Goal: Contribute content: Contribute content

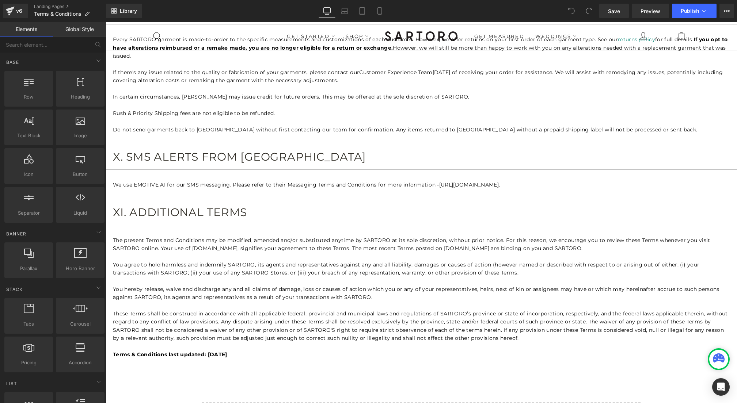
scroll to position [2277, 0]
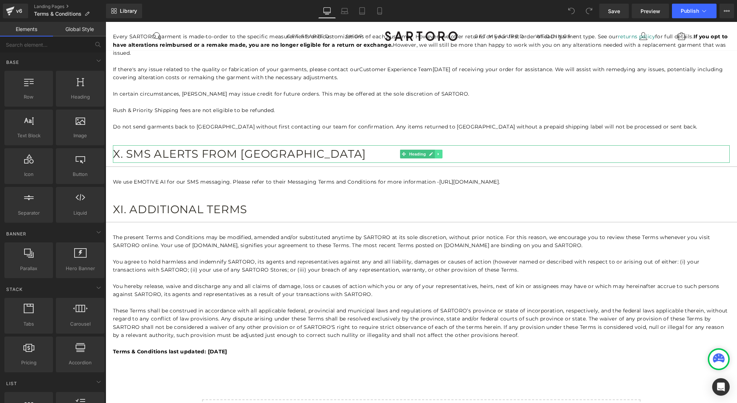
click at [440, 152] on icon at bounding box center [439, 154] width 4 height 4
click at [436, 152] on icon at bounding box center [435, 154] width 4 height 4
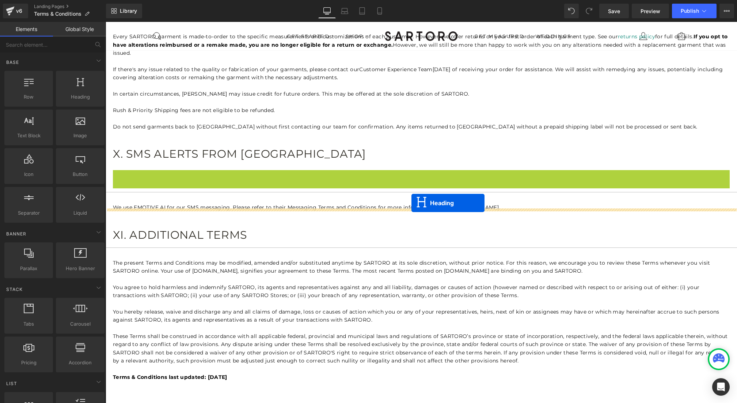
drag, startPoint x: 416, startPoint y: 167, endPoint x: 412, endPoint y: 204, distance: 36.9
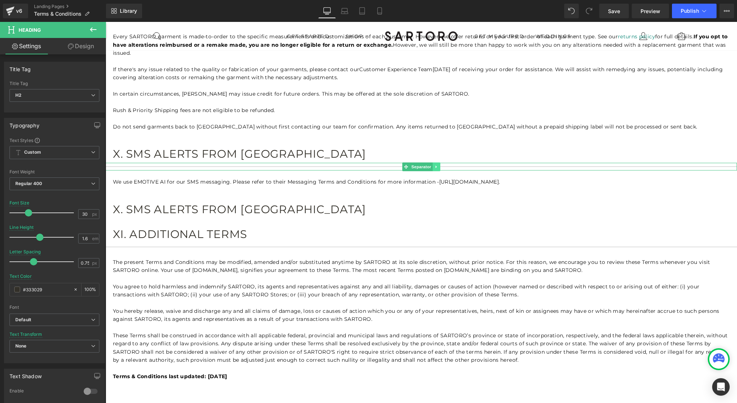
click at [436, 165] on icon at bounding box center [437, 167] width 4 height 4
click at [433, 165] on icon at bounding box center [433, 167] width 4 height 4
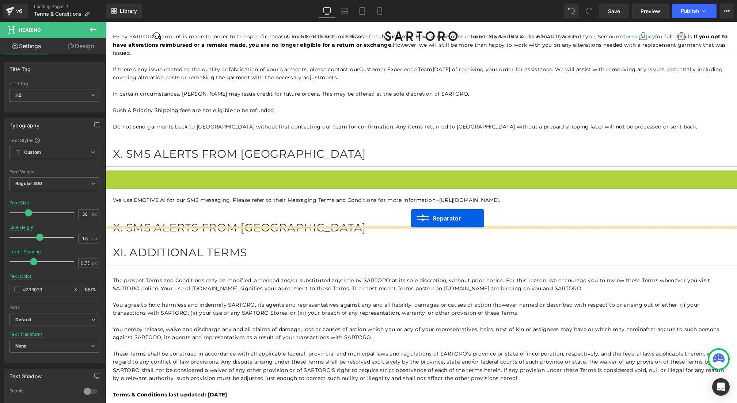
drag, startPoint x: 416, startPoint y: 163, endPoint x: 411, endPoint y: 219, distance: 55.4
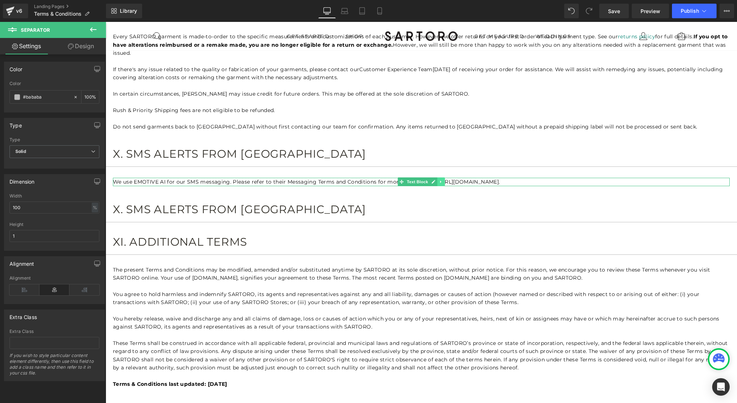
click at [442, 180] on icon at bounding box center [441, 182] width 4 height 4
click at [438, 180] on icon at bounding box center [437, 182] width 4 height 4
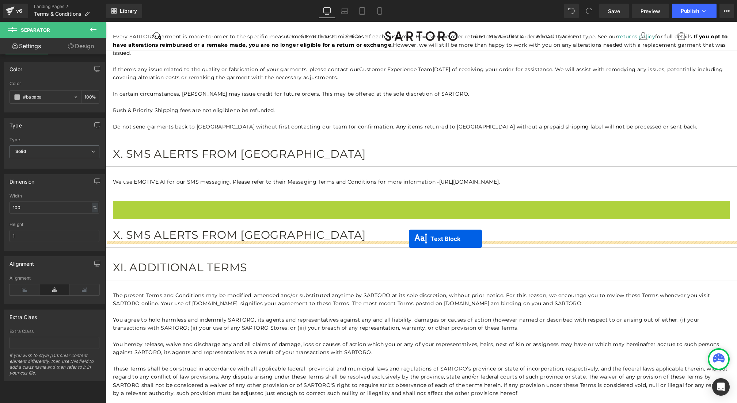
drag, startPoint x: 415, startPoint y: 196, endPoint x: 409, endPoint y: 239, distance: 43.6
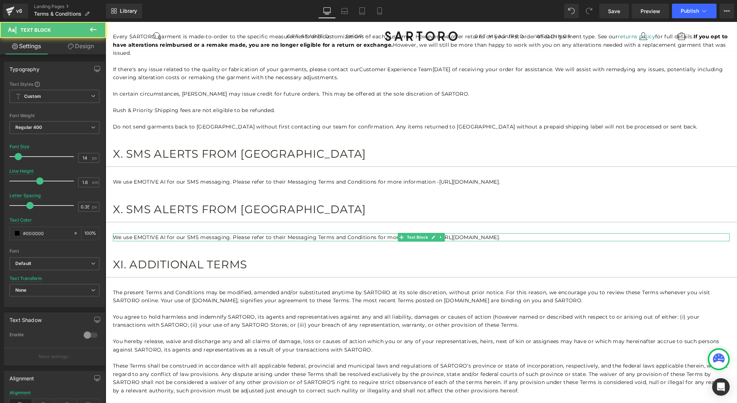
click at [171, 234] on p "We use EMOTIVE AI for our SMS messaging. Please refer to their Messaging Terms …" at bounding box center [421, 238] width 617 height 8
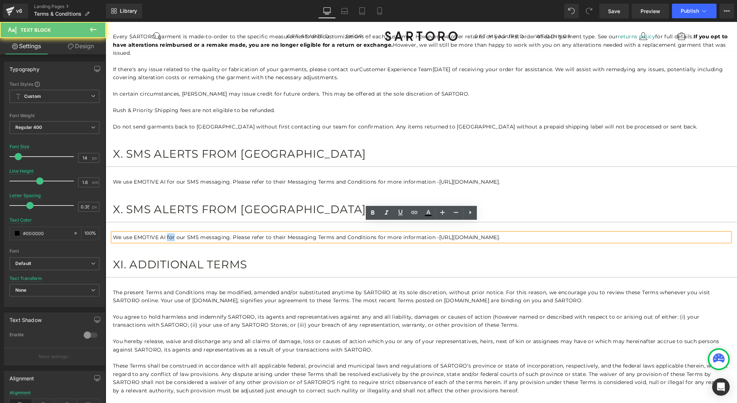
click at [171, 234] on p "We use EMOTIVE AI for our SMS messaging. Please refer to their Messaging Terms …" at bounding box center [421, 238] width 617 height 8
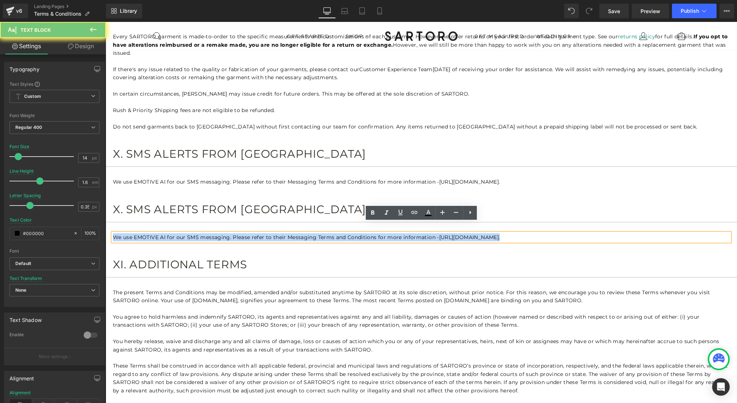
click at [171, 234] on p "We use EMOTIVE AI for our SMS messaging. Please refer to their Messaging Terms …" at bounding box center [421, 238] width 617 height 8
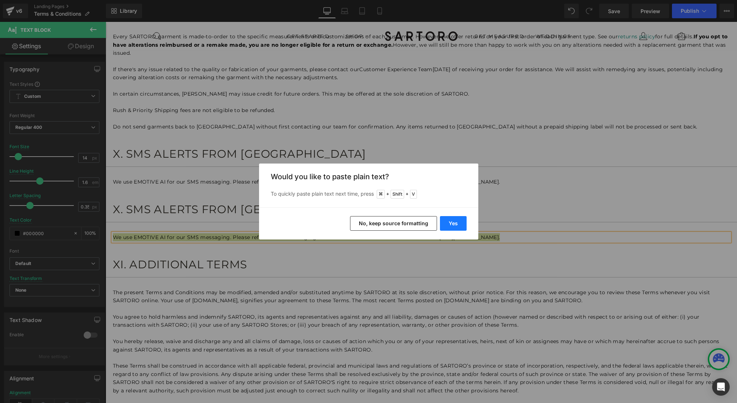
click at [0, 0] on button "Yes" at bounding box center [0, 0] width 0 height 0
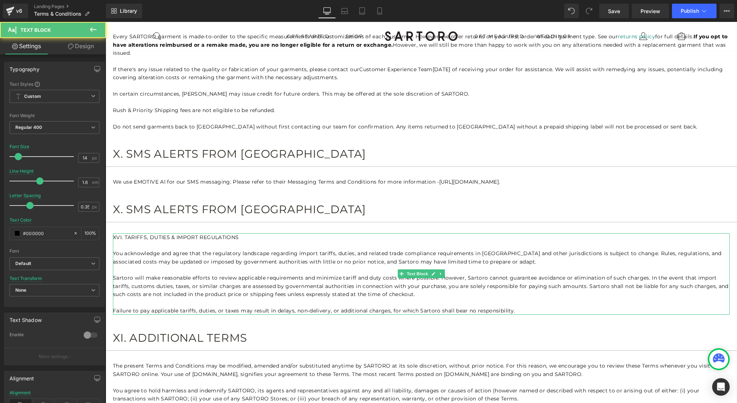
click at [203, 234] on p "XVI. TARIFFS, DUTIES & IMPORT REGULATIONS" at bounding box center [421, 238] width 617 height 8
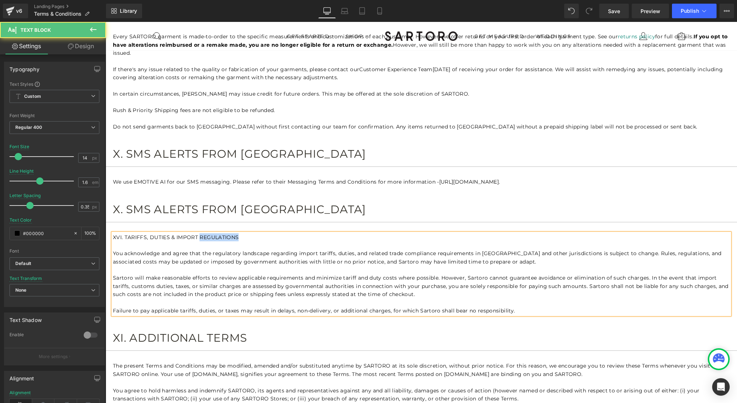
click at [203, 234] on p "XVI. TARIFFS, DUTIES & IMPORT REGULATIONS" at bounding box center [421, 238] width 617 height 8
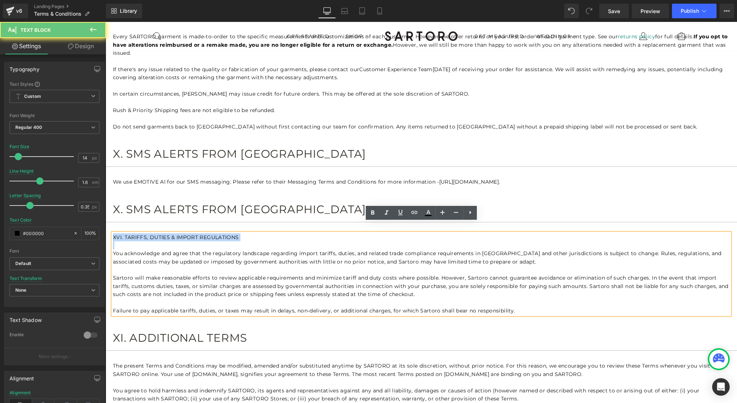
click at [203, 234] on p "XVI. TARIFFS, DUTIES & IMPORT REGULATIONS" at bounding box center [421, 238] width 617 height 8
copy p "XVI. TARIFFS, DUTIES & IMPORT REGULATIONS"
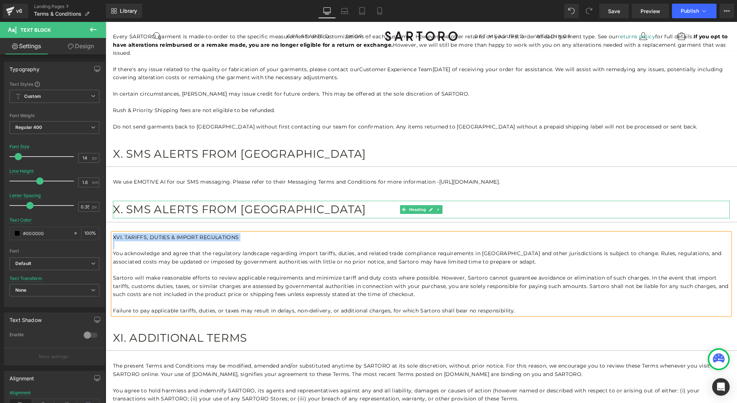
click at [201, 201] on h2 "X. SMS ALERTS FROM [GEOGRAPHIC_DATA]" at bounding box center [421, 210] width 617 height 18
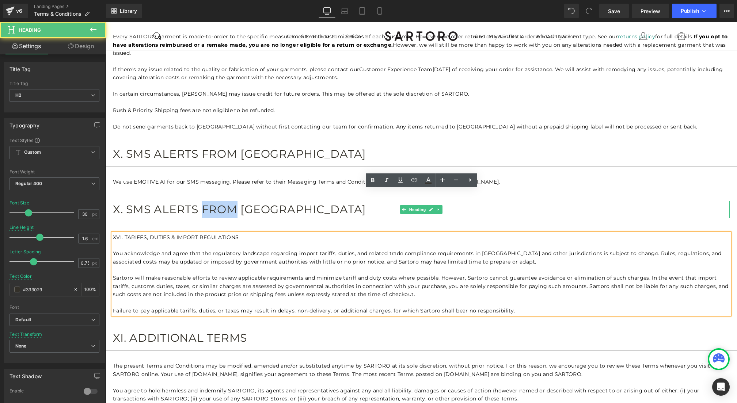
click at [201, 201] on h2 "X. SMS ALERTS FROM [GEOGRAPHIC_DATA]" at bounding box center [421, 210] width 617 height 18
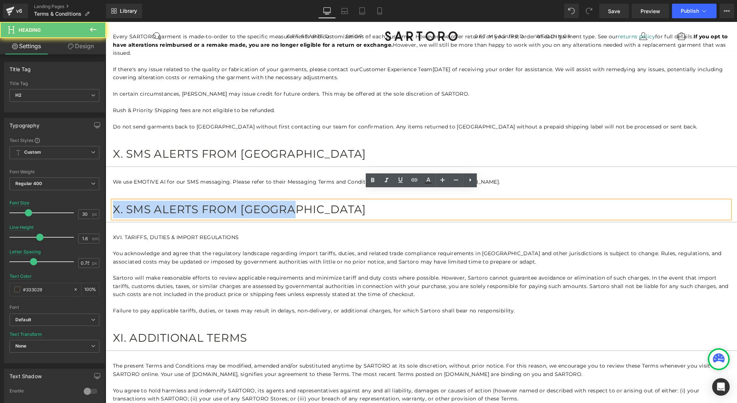
click at [201, 201] on h2 "X. SMS ALERTS FROM [GEOGRAPHIC_DATA]" at bounding box center [421, 210] width 617 height 18
paste div
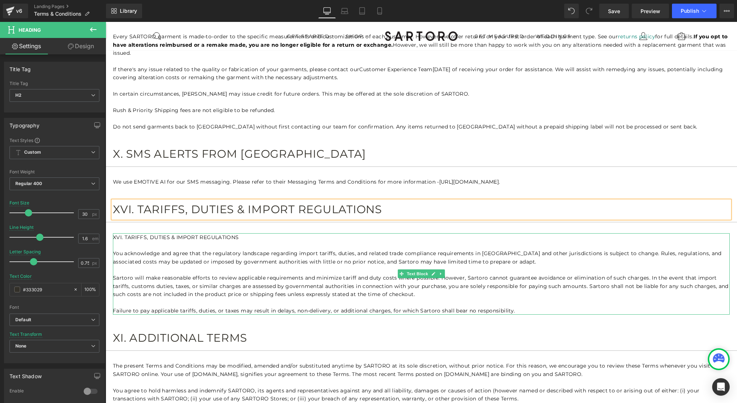
click at [181, 234] on p "XVI. TARIFFS, DUTIES & IMPORT REGULATIONS" at bounding box center [421, 238] width 617 height 8
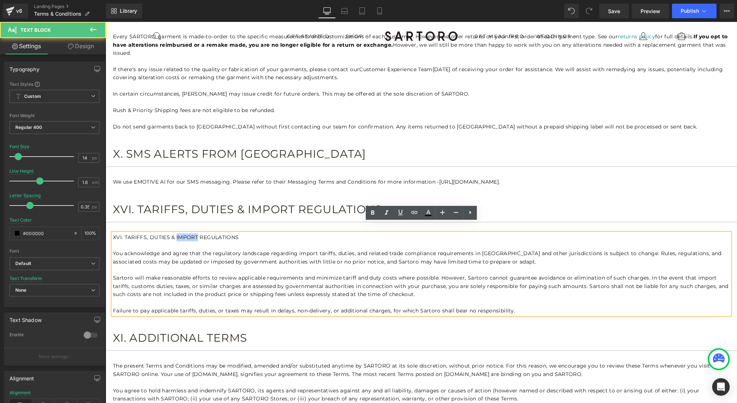
click at [181, 234] on p "XVI. TARIFFS, DUTIES & IMPORT REGULATIONS" at bounding box center [421, 238] width 617 height 8
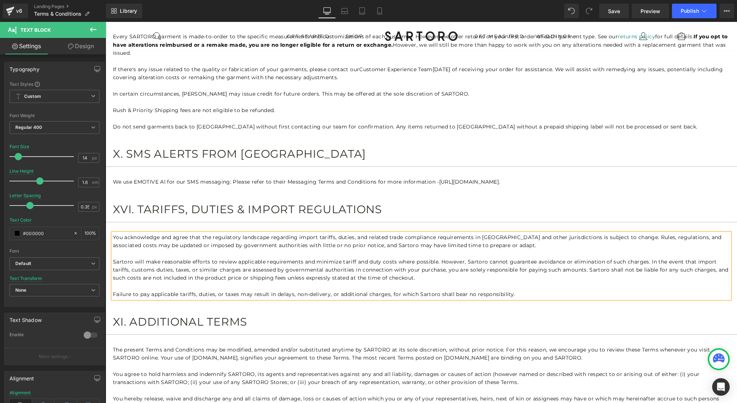
click at [406, 259] on p "Sartoro will make reasonable efforts to review applicable requirements and mini…" at bounding box center [421, 270] width 617 height 24
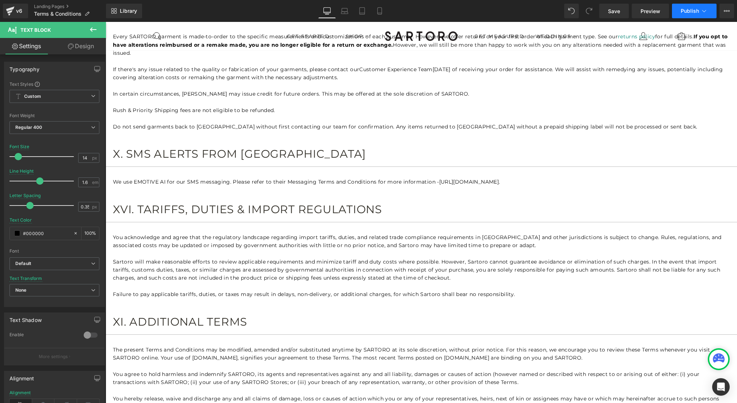
click at [690, 14] on button "Publish" at bounding box center [694, 11] width 45 height 15
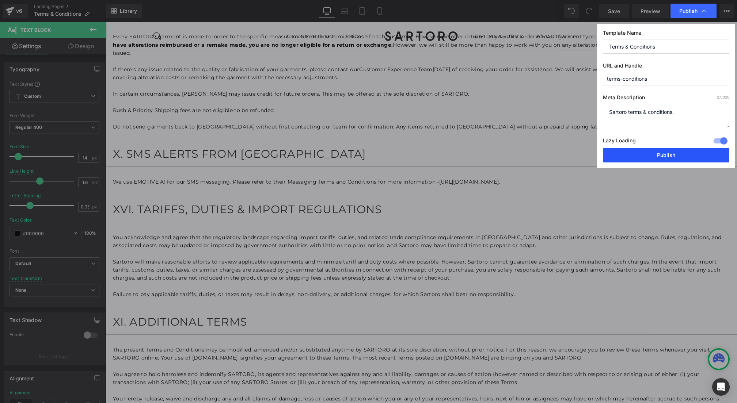
click at [651, 156] on button "Publish" at bounding box center [666, 155] width 126 height 15
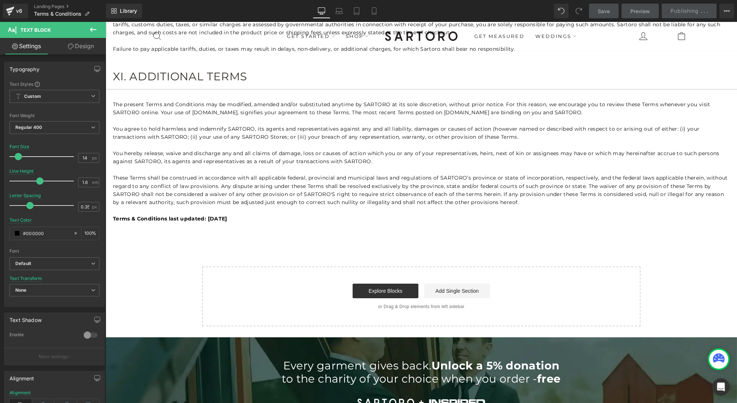
scroll to position [2475, 0]
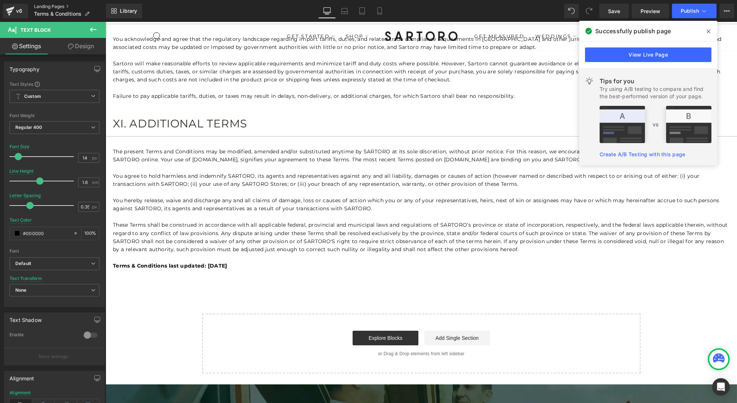
click at [50, 5] on link "Landing Pages" at bounding box center [70, 7] width 72 height 6
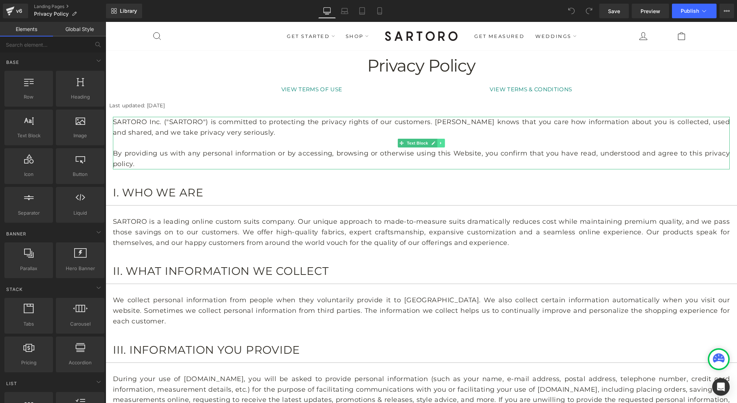
click at [443, 145] on icon at bounding box center [441, 143] width 4 height 4
click at [446, 144] on icon at bounding box center [445, 143] width 4 height 4
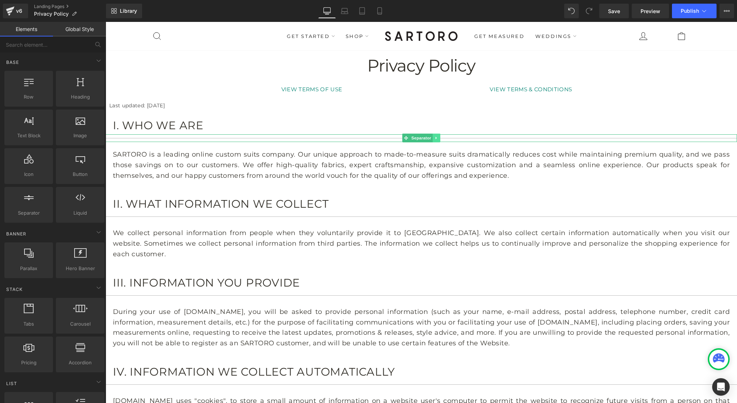
click at [437, 138] on icon at bounding box center [437, 138] width 4 height 4
click at [440, 139] on icon at bounding box center [440, 138] width 4 height 4
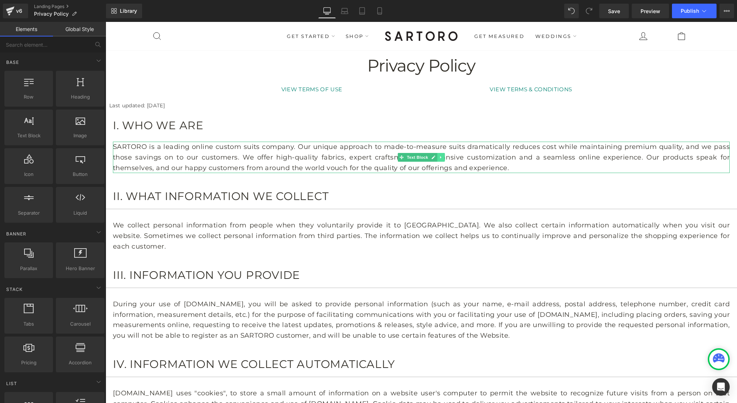
click at [442, 157] on icon at bounding box center [441, 157] width 4 height 4
click at [443, 158] on link at bounding box center [445, 157] width 8 height 9
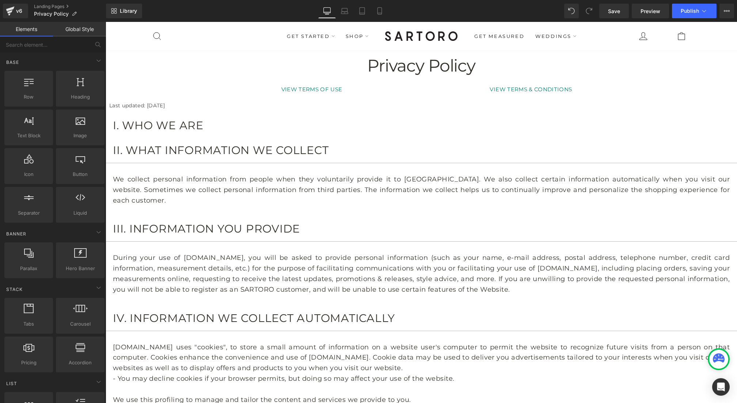
click at [433, 179] on p "We collect personal information from people when they voluntarily provide it to…" at bounding box center [421, 189] width 617 height 31
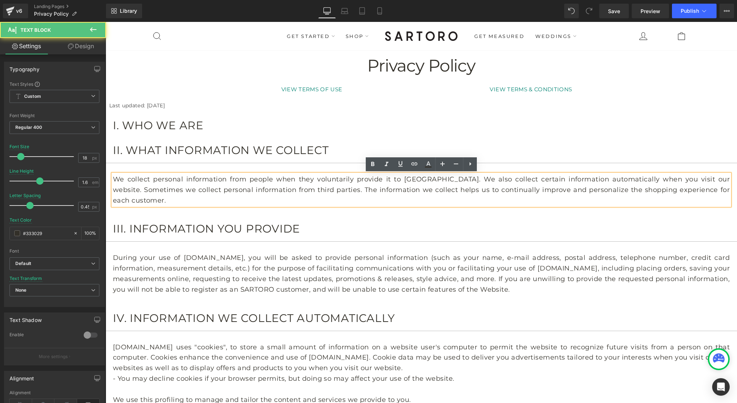
click at [460, 190] on p "We collect personal information from people when they voluntarily provide it to…" at bounding box center [421, 189] width 617 height 31
click at [106, 22] on div at bounding box center [106, 22] width 0 height 0
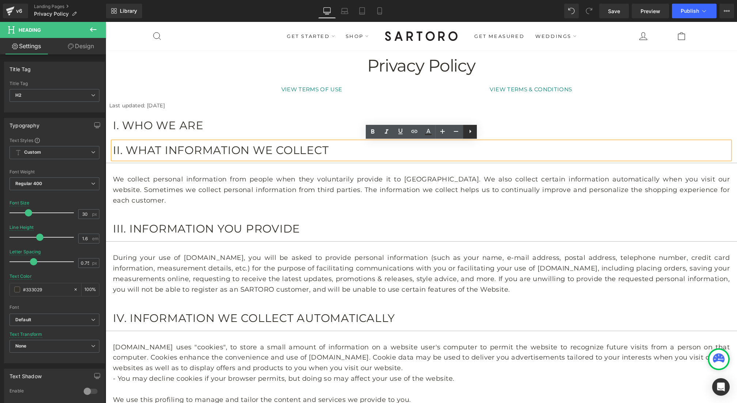
click at [470, 132] on icon at bounding box center [471, 132] width 2 height 4
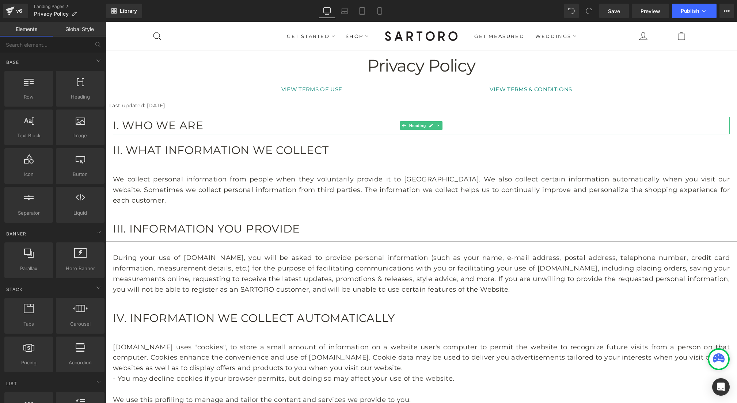
click at [215, 127] on h2 "I. WHO WE ARE" at bounding box center [421, 126] width 617 height 18
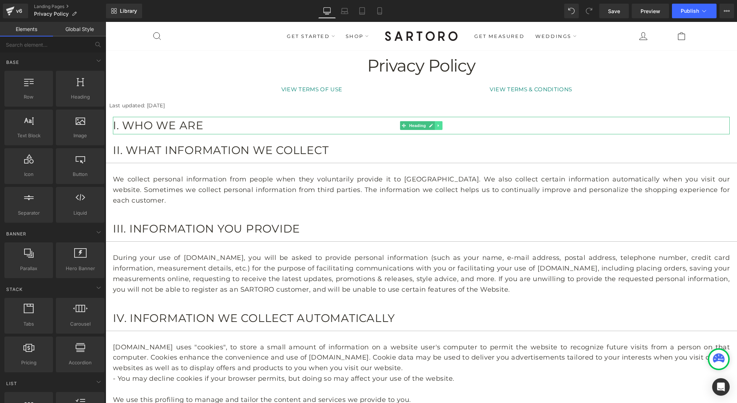
click at [440, 126] on icon at bounding box center [439, 126] width 4 height 4
click at [443, 126] on icon at bounding box center [443, 126] width 4 height 4
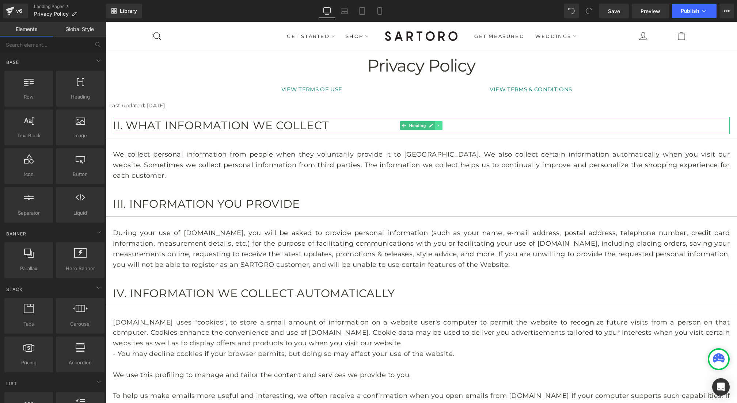
click at [440, 125] on icon at bounding box center [439, 126] width 4 height 4
click at [443, 126] on icon at bounding box center [443, 126] width 4 height 4
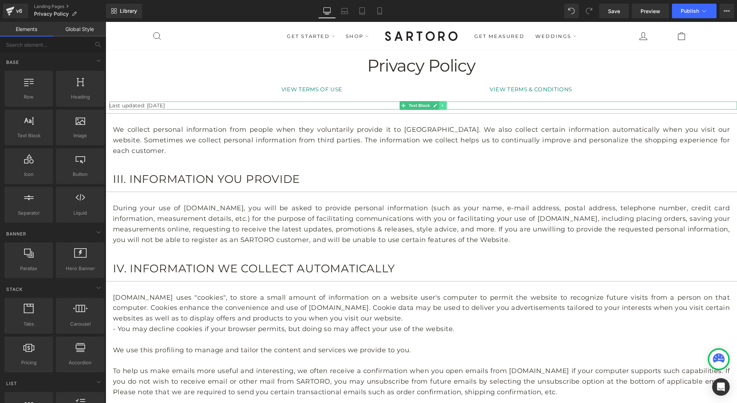
click at [445, 105] on link at bounding box center [443, 105] width 8 height 9
click at [446, 106] on icon at bounding box center [447, 105] width 4 height 4
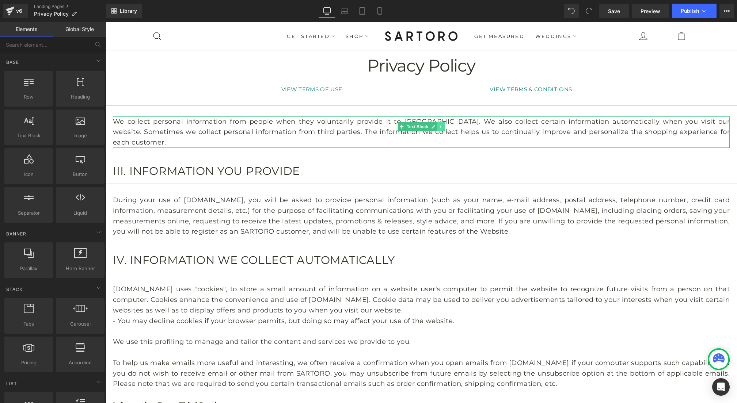
click at [441, 126] on icon at bounding box center [440, 127] width 1 height 3
click at [444, 126] on icon at bounding box center [445, 127] width 4 height 4
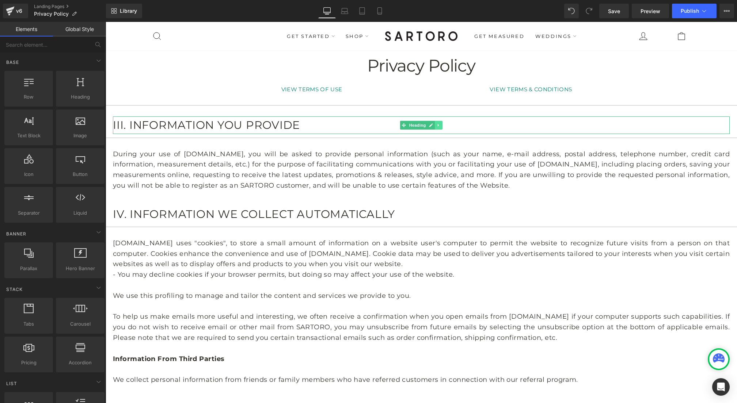
click at [441, 122] on link at bounding box center [439, 125] width 8 height 9
click at [441, 124] on icon at bounding box center [443, 125] width 4 height 4
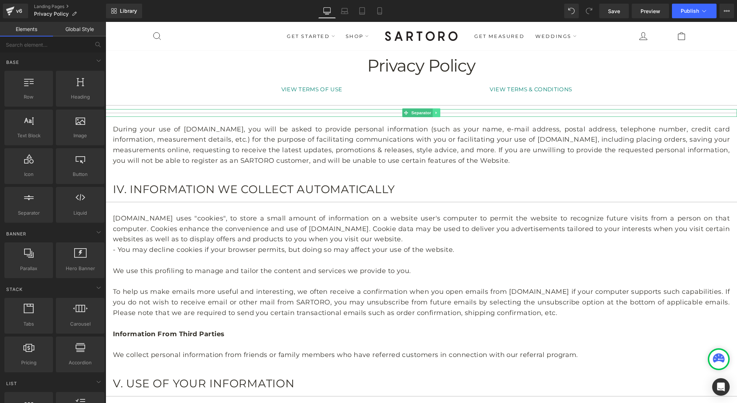
click at [438, 112] on icon at bounding box center [437, 113] width 4 height 4
click at [440, 113] on icon at bounding box center [440, 113] width 4 height 4
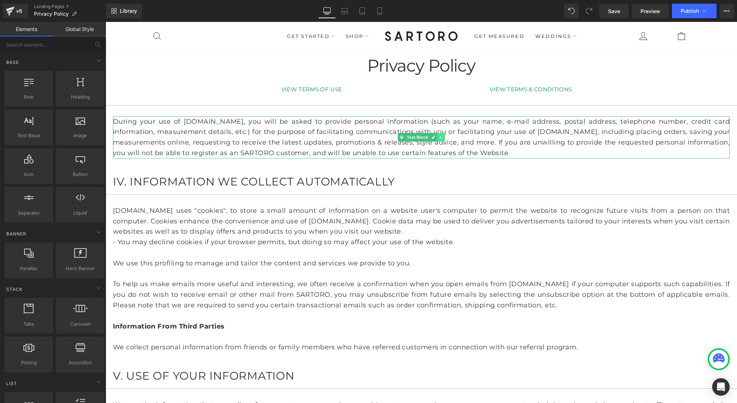
click at [441, 137] on icon at bounding box center [441, 137] width 4 height 4
click at [444, 137] on icon at bounding box center [445, 138] width 4 height 4
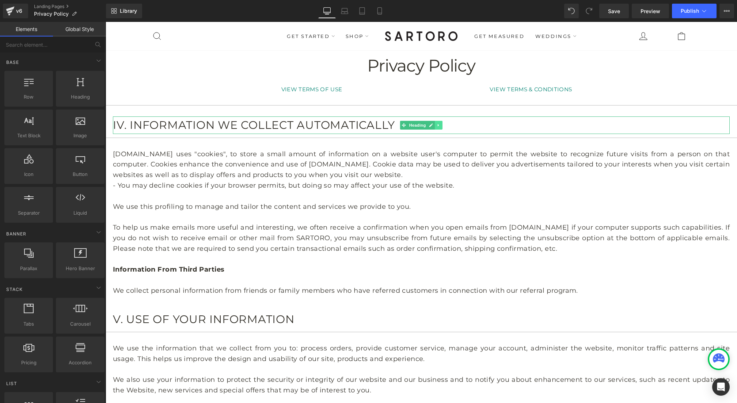
click at [440, 126] on icon at bounding box center [439, 125] width 4 height 4
click at [443, 126] on icon at bounding box center [443, 125] width 4 height 4
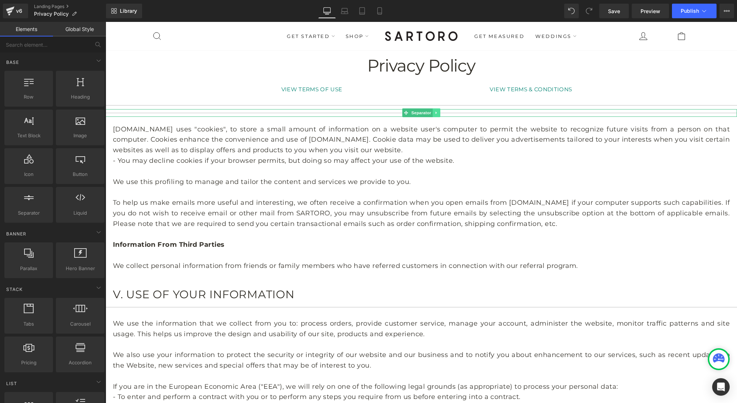
click at [439, 112] on icon at bounding box center [437, 113] width 4 height 4
click at [440, 114] on icon at bounding box center [440, 113] width 4 height 4
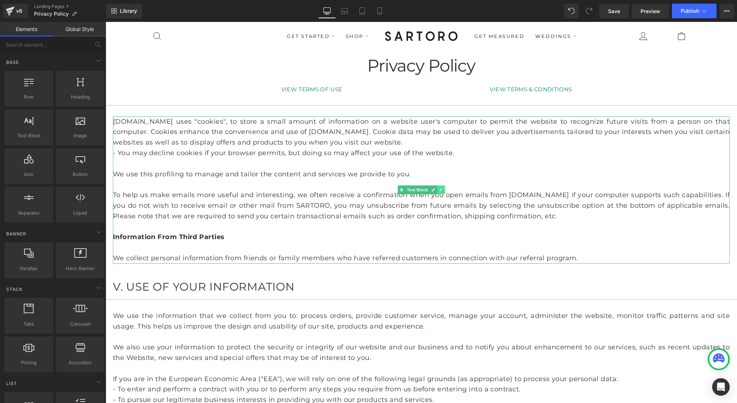
click at [441, 192] on link at bounding box center [441, 190] width 8 height 9
click at [445, 190] on icon at bounding box center [445, 190] width 4 height 4
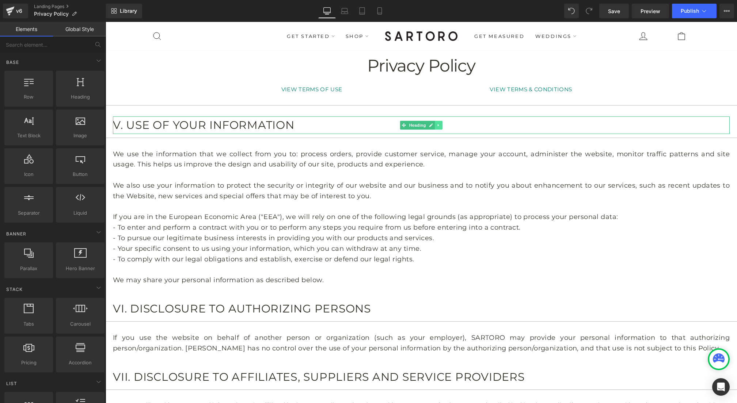
click at [438, 122] on link at bounding box center [439, 125] width 8 height 9
click at [444, 126] on icon at bounding box center [443, 125] width 4 height 4
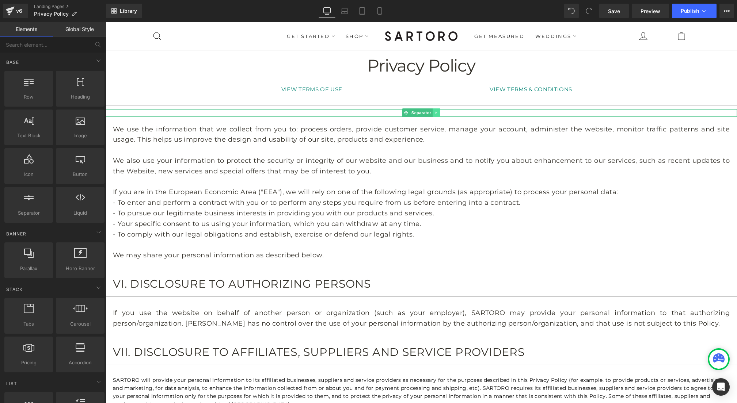
click at [437, 114] on icon at bounding box center [437, 113] width 4 height 4
click at [441, 115] on link at bounding box center [441, 113] width 8 height 9
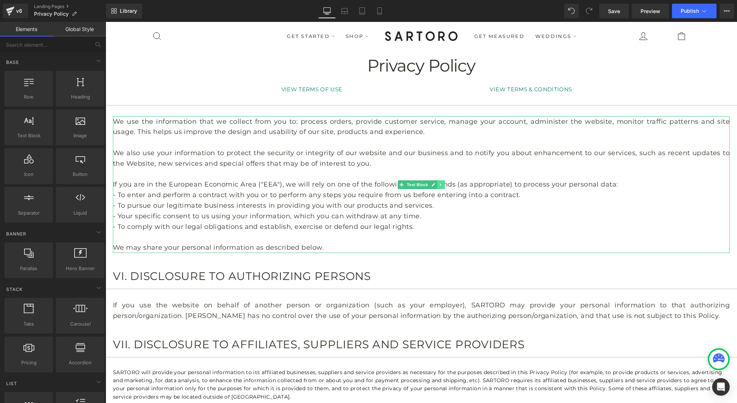
click at [440, 185] on icon at bounding box center [441, 185] width 4 height 4
click at [443, 184] on icon at bounding box center [445, 185] width 4 height 4
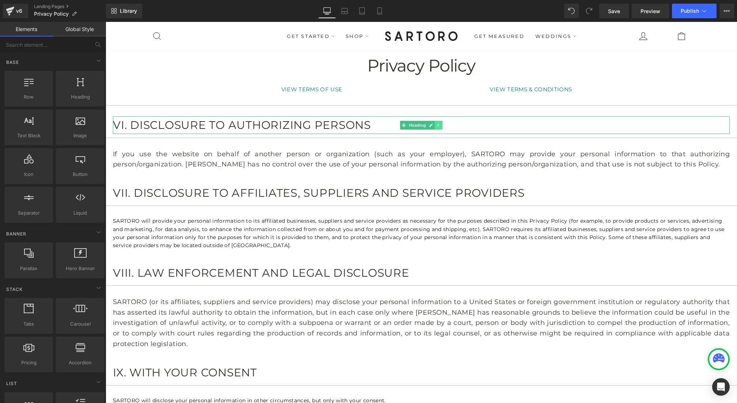
click at [439, 124] on icon at bounding box center [439, 125] width 4 height 4
click at [442, 126] on icon at bounding box center [443, 125] width 4 height 4
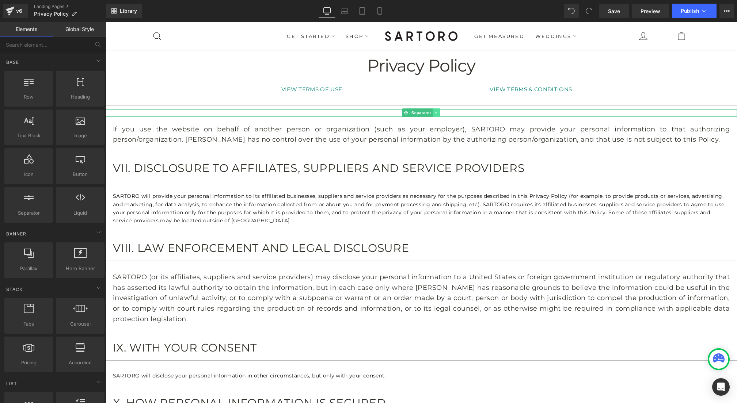
click at [437, 112] on icon at bounding box center [437, 113] width 4 height 4
click at [439, 115] on link at bounding box center [441, 113] width 8 height 9
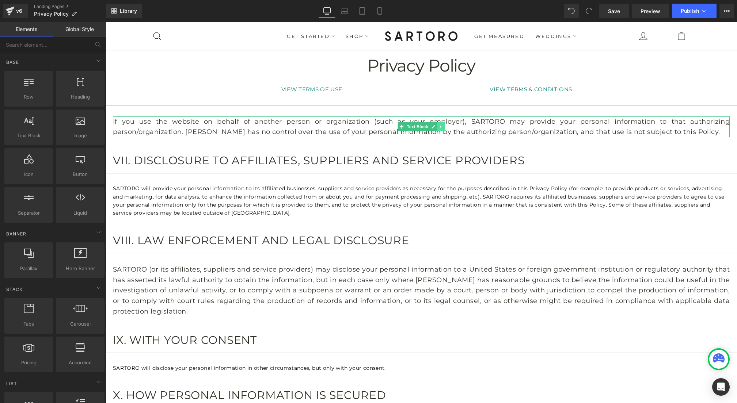
click at [444, 126] on link at bounding box center [441, 126] width 8 height 9
click at [445, 128] on icon at bounding box center [445, 127] width 4 height 4
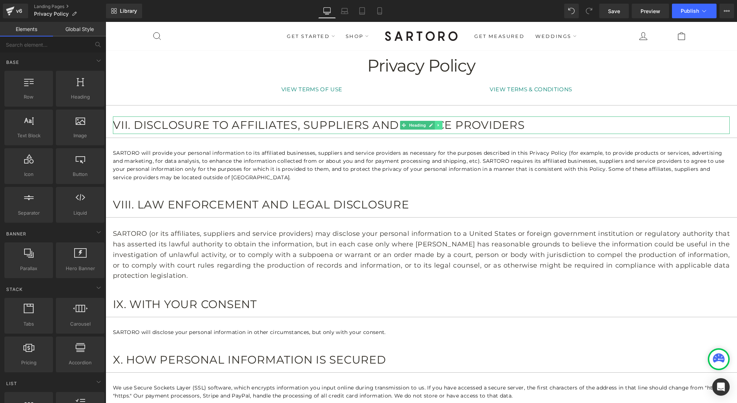
click at [440, 124] on icon at bounding box center [439, 125] width 4 height 4
click at [442, 127] on icon at bounding box center [443, 125] width 4 height 4
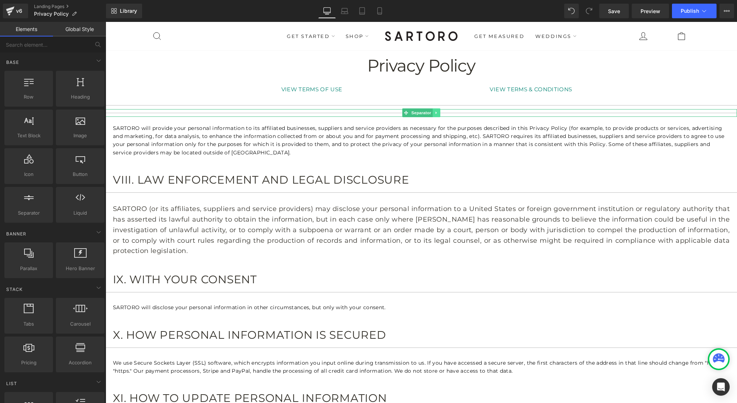
click at [438, 111] on icon at bounding box center [437, 113] width 4 height 4
click at [440, 114] on icon at bounding box center [440, 113] width 4 height 4
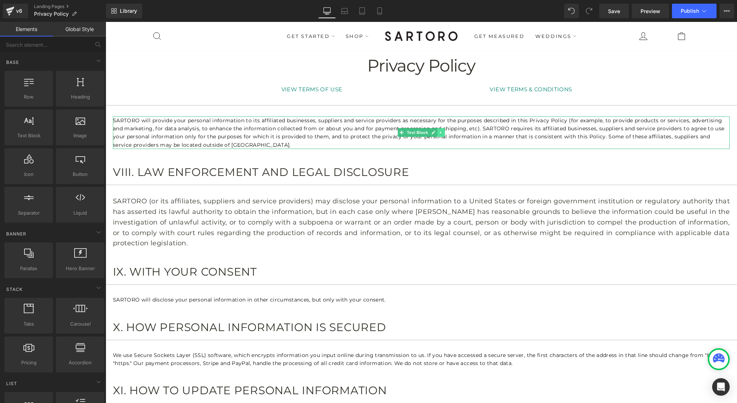
click at [442, 132] on icon at bounding box center [441, 132] width 4 height 4
click at [443, 132] on icon at bounding box center [445, 133] width 4 height 4
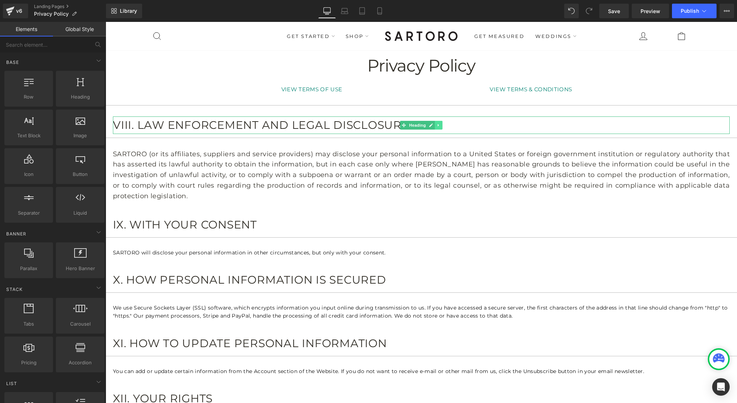
click at [438, 124] on icon at bounding box center [439, 125] width 4 height 4
click at [443, 125] on icon at bounding box center [443, 125] width 4 height 4
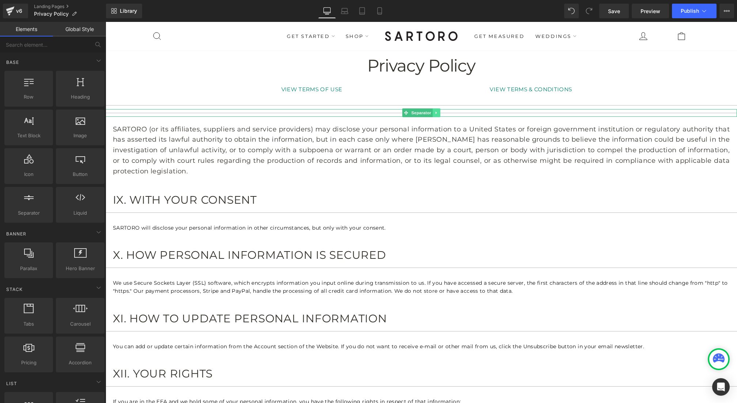
click at [438, 111] on icon at bounding box center [437, 113] width 4 height 4
click at [440, 116] on link at bounding box center [441, 113] width 8 height 9
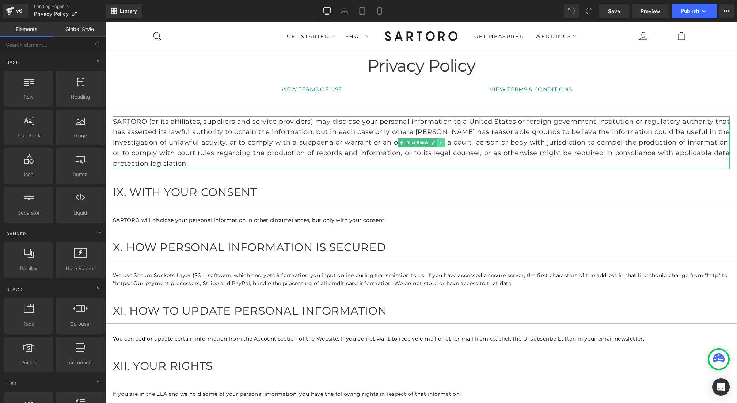
click at [441, 141] on icon at bounding box center [441, 143] width 4 height 4
click at [444, 141] on icon at bounding box center [445, 143] width 4 height 4
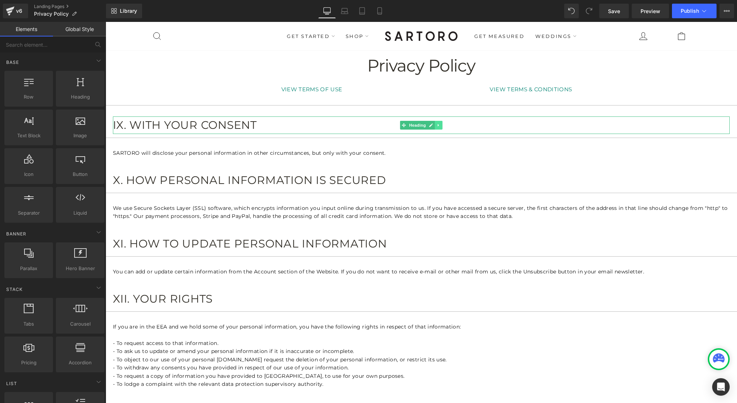
click at [441, 124] on link at bounding box center [439, 125] width 8 height 9
click at [442, 125] on icon at bounding box center [443, 125] width 4 height 4
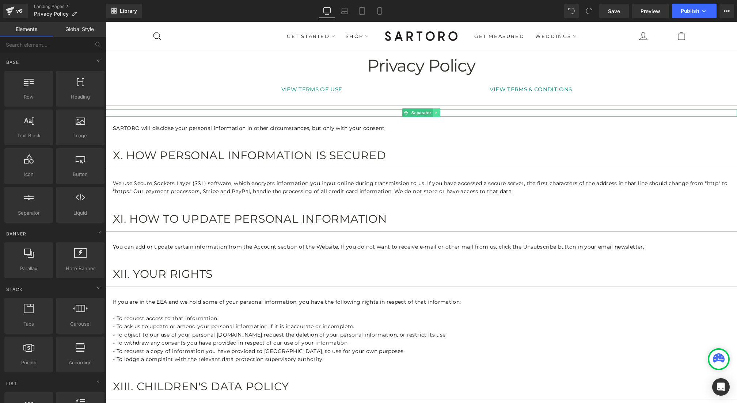
click at [440, 111] on link at bounding box center [437, 113] width 8 height 9
click at [441, 116] on link at bounding box center [441, 113] width 8 height 9
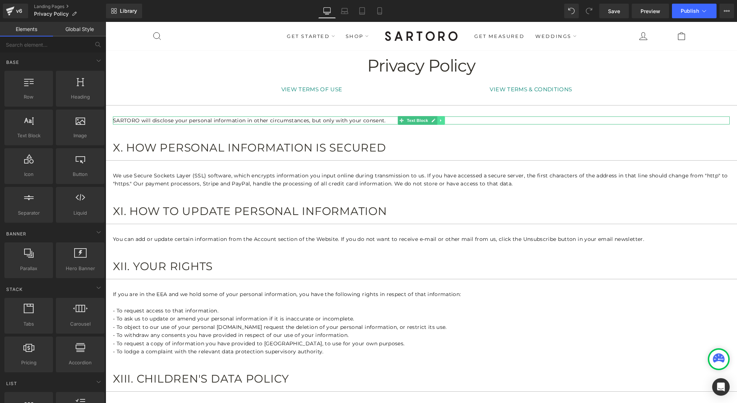
click at [440, 120] on icon at bounding box center [440, 120] width 1 height 3
click at [446, 121] on icon at bounding box center [445, 120] width 4 height 4
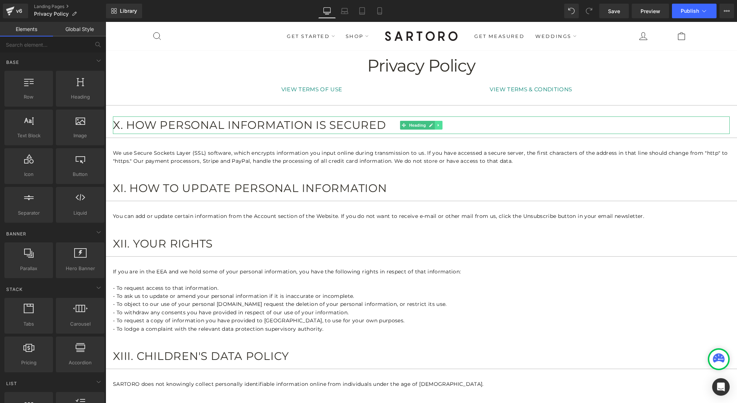
click at [439, 123] on icon at bounding box center [439, 125] width 4 height 4
click at [441, 126] on icon at bounding box center [443, 125] width 4 height 4
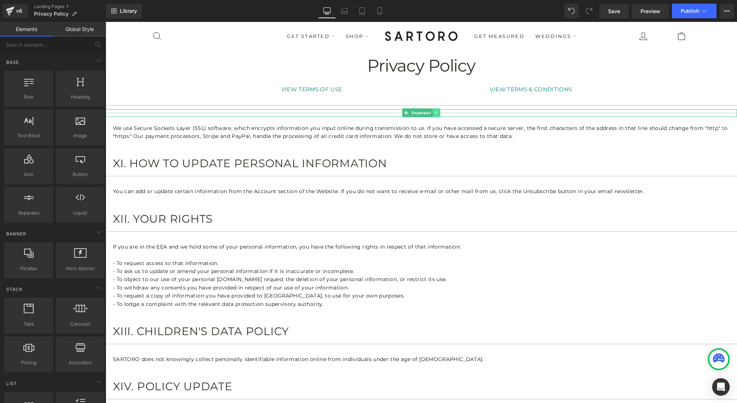
click at [437, 112] on icon at bounding box center [437, 113] width 4 height 4
click at [441, 114] on icon at bounding box center [440, 113] width 4 height 4
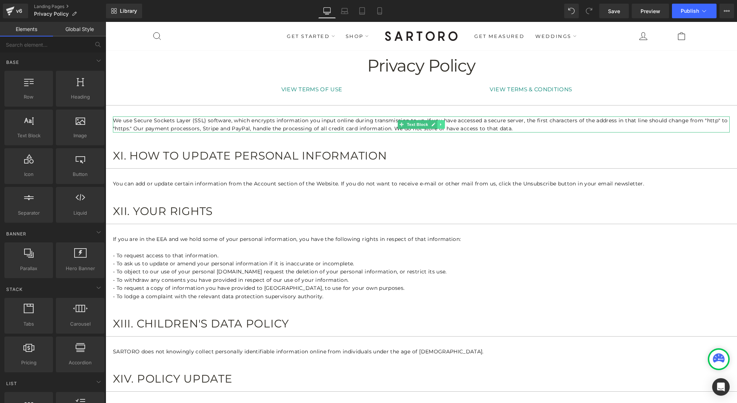
click at [441, 124] on icon at bounding box center [440, 125] width 1 height 3
click at [444, 124] on icon at bounding box center [445, 124] width 4 height 4
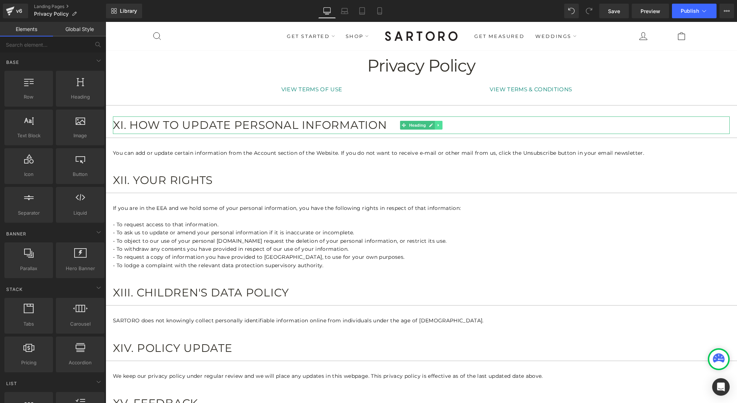
click at [440, 122] on link at bounding box center [439, 125] width 8 height 9
click at [443, 125] on icon at bounding box center [443, 125] width 4 height 4
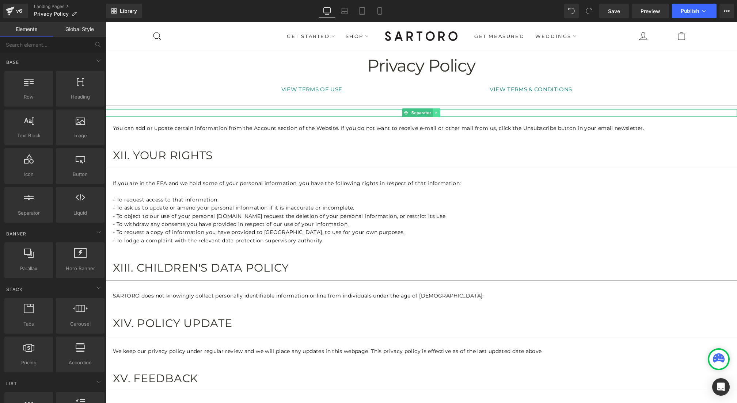
click at [438, 112] on icon at bounding box center [437, 113] width 4 height 4
click at [440, 114] on icon at bounding box center [440, 113] width 4 height 4
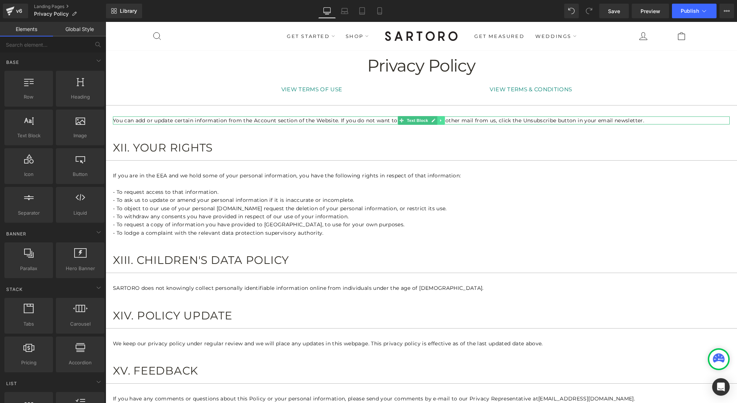
click at [440, 120] on icon at bounding box center [441, 120] width 4 height 4
click at [444, 120] on icon at bounding box center [445, 120] width 4 height 4
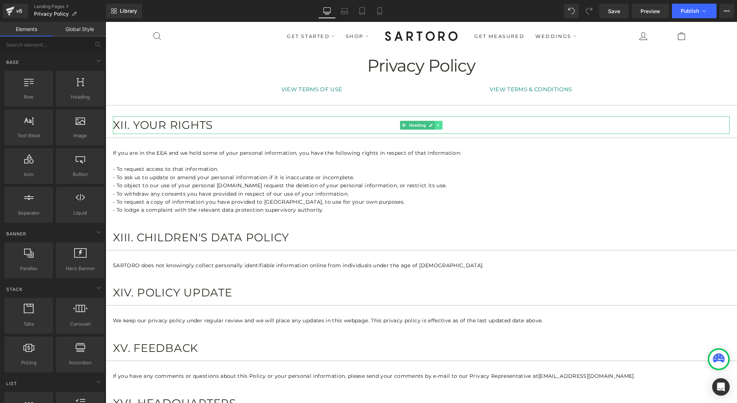
click at [438, 123] on icon at bounding box center [439, 125] width 4 height 4
click at [441, 124] on icon at bounding box center [443, 125] width 4 height 4
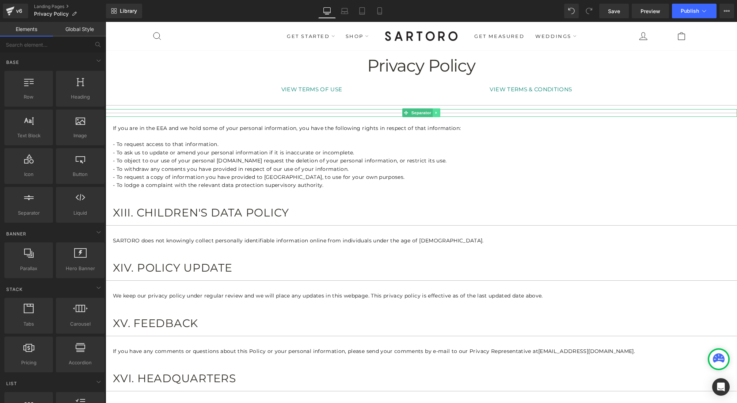
click at [437, 112] on icon at bounding box center [437, 113] width 4 height 4
click at [440, 113] on icon at bounding box center [440, 113] width 4 height 4
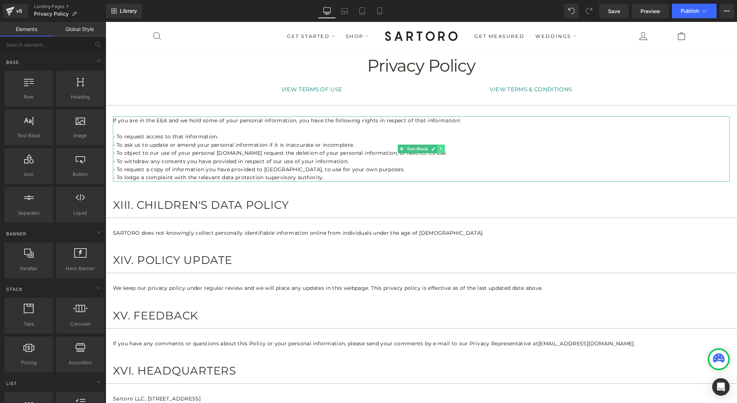
click at [441, 146] on link at bounding box center [441, 149] width 8 height 9
click at [444, 148] on icon at bounding box center [445, 149] width 4 height 4
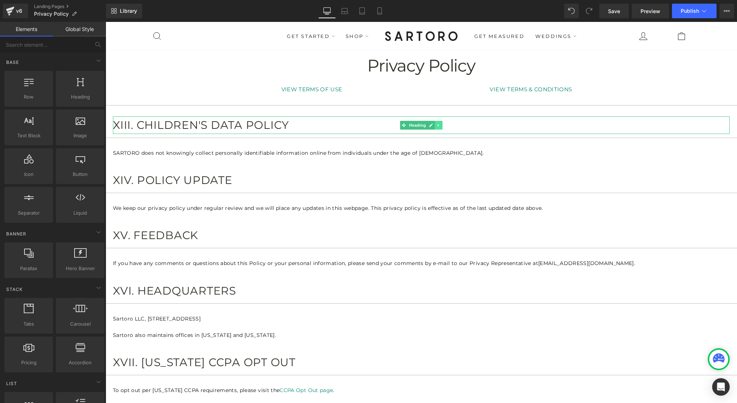
click at [439, 125] on icon at bounding box center [438, 125] width 1 height 3
click at [442, 126] on icon at bounding box center [443, 125] width 4 height 4
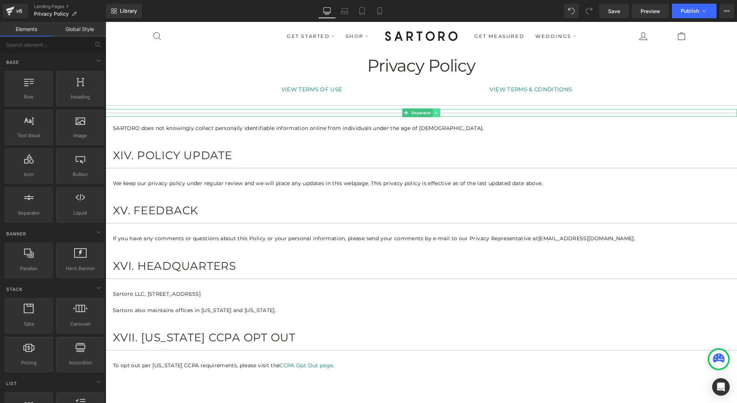
click at [439, 112] on icon at bounding box center [437, 113] width 4 height 4
click at [441, 113] on icon at bounding box center [440, 113] width 4 height 4
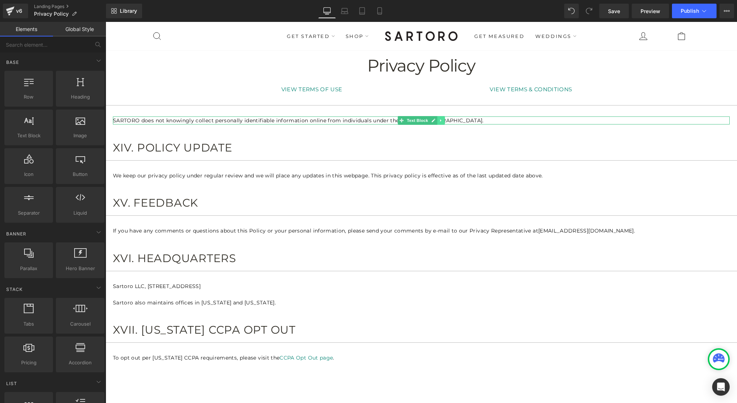
click at [441, 118] on link at bounding box center [441, 120] width 8 height 9
click at [443, 121] on link at bounding box center [445, 120] width 8 height 9
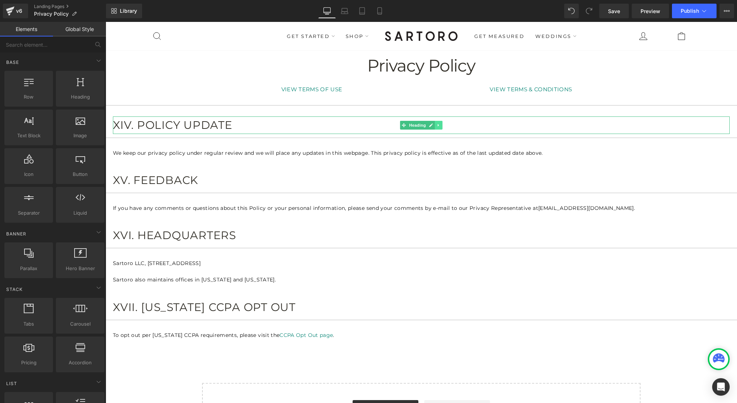
click at [440, 122] on link at bounding box center [439, 125] width 8 height 9
click at [441, 125] on icon at bounding box center [443, 125] width 4 height 4
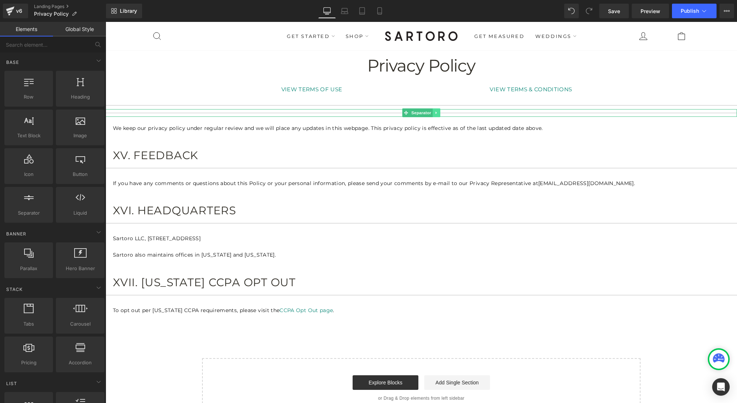
click at [439, 113] on link at bounding box center [437, 113] width 8 height 9
click at [440, 115] on link at bounding box center [441, 113] width 8 height 9
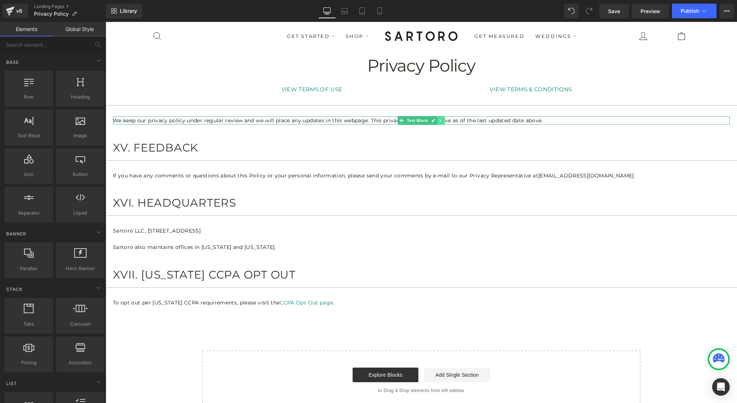
click at [440, 121] on icon at bounding box center [440, 120] width 1 height 3
click at [444, 121] on icon at bounding box center [445, 120] width 4 height 4
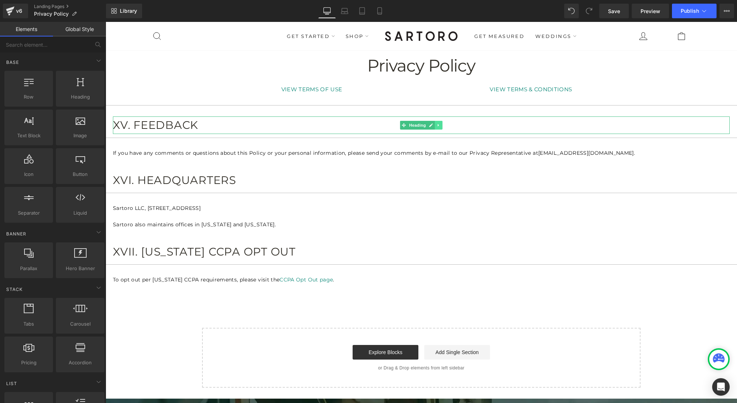
click at [440, 122] on link at bounding box center [439, 125] width 8 height 9
click at [442, 125] on icon at bounding box center [443, 125] width 4 height 4
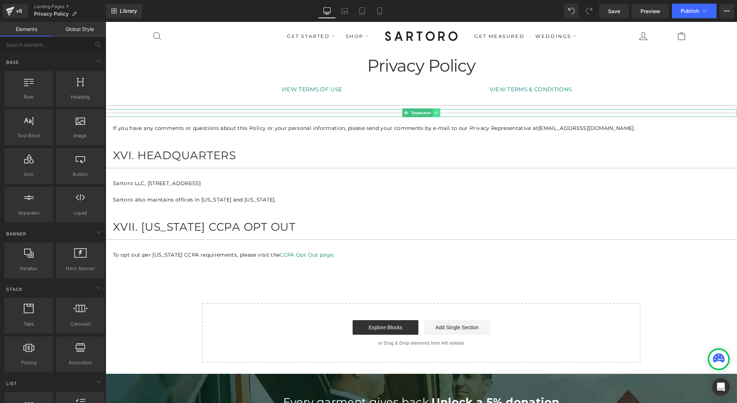
click at [437, 113] on icon at bounding box center [437, 113] width 4 height 4
click at [440, 114] on icon at bounding box center [440, 113] width 4 height 4
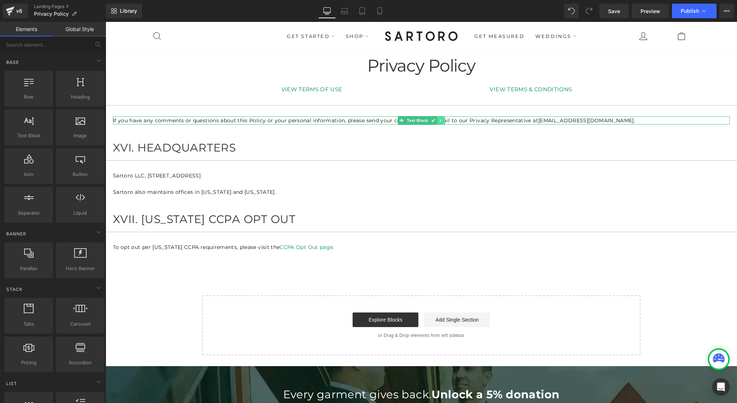
click at [440, 120] on icon at bounding box center [441, 120] width 4 height 4
click at [443, 120] on icon at bounding box center [445, 120] width 4 height 4
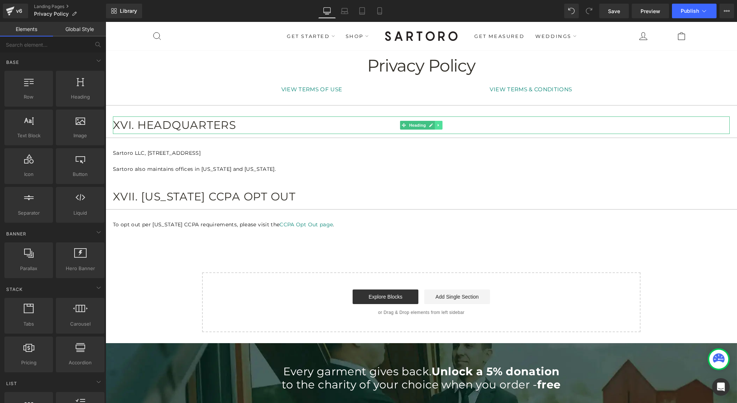
click at [439, 123] on icon at bounding box center [439, 125] width 4 height 4
click at [443, 124] on icon at bounding box center [443, 125] width 4 height 4
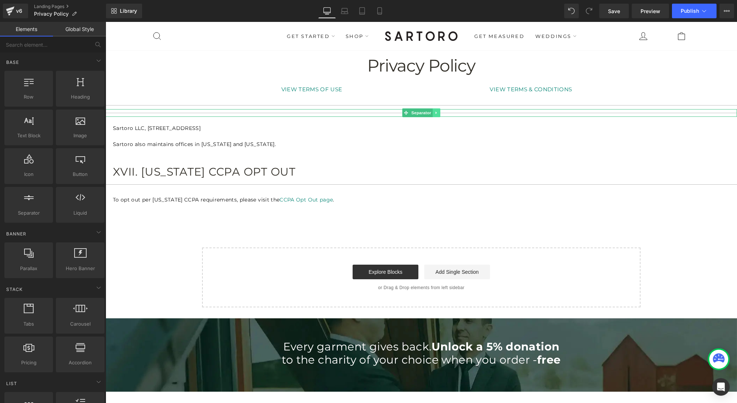
click at [437, 113] on icon at bounding box center [437, 113] width 4 height 4
click at [441, 113] on icon at bounding box center [440, 113] width 4 height 4
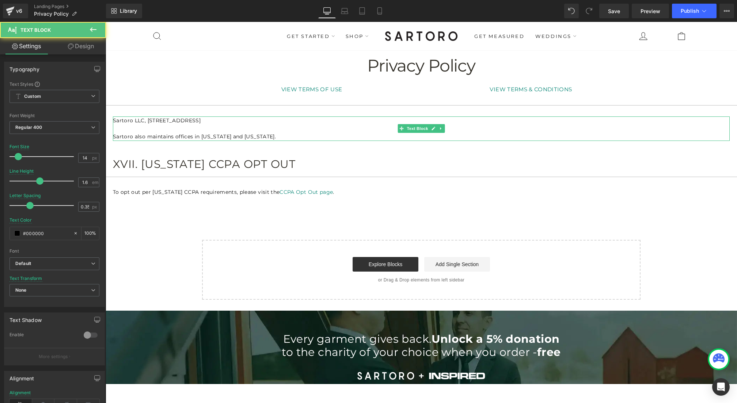
click at [350, 123] on p "Sartoro LLC, 7901 4th St N, Ste 300, St. Petersburg, FL 33702, United States" at bounding box center [421, 121] width 617 height 8
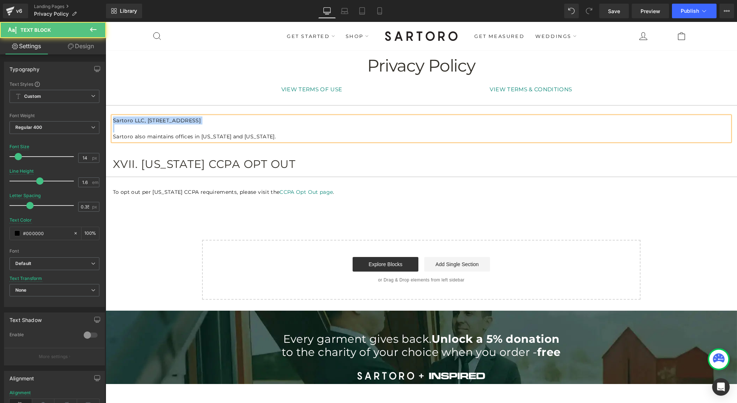
click at [350, 123] on p "Sartoro LLC, 7901 4th St N, Ste 300, St. Petersburg, FL 33702, United States" at bounding box center [421, 121] width 617 height 8
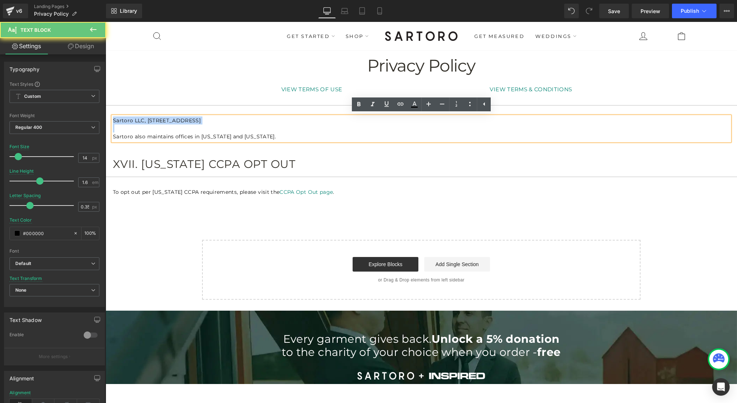
click at [350, 123] on p "Sartoro LLC, 7901 4th St N, Ste 300, St. Petersburg, FL 33702, United States" at bounding box center [421, 121] width 617 height 8
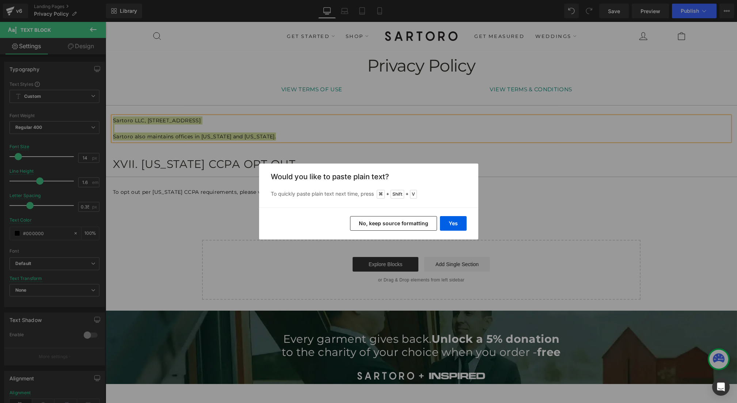
click at [424, 225] on button "No, keep source formatting" at bounding box center [393, 223] width 87 height 15
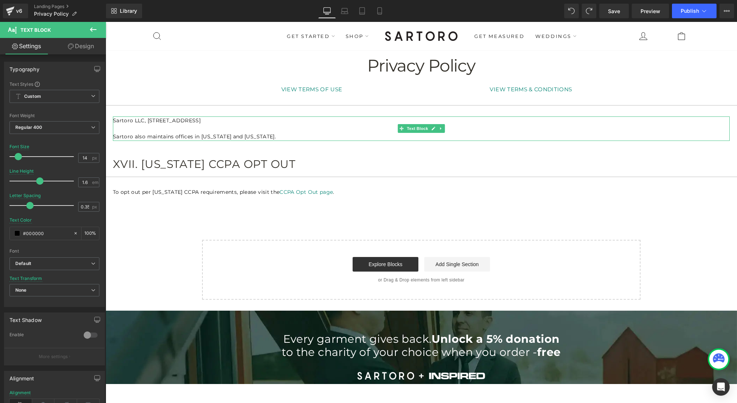
click at [326, 132] on p at bounding box center [421, 129] width 617 height 8
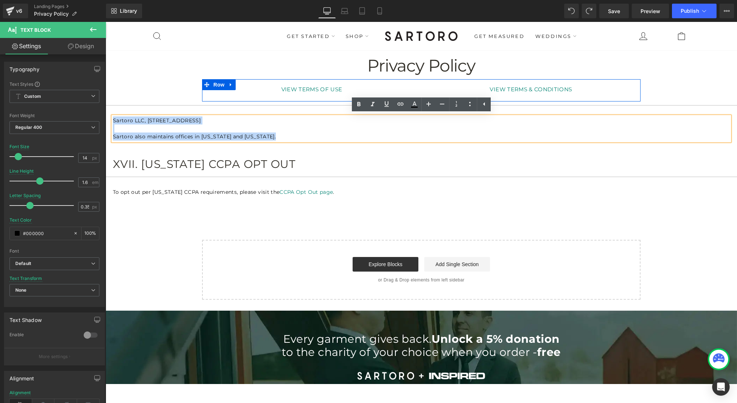
drag, startPoint x: 322, startPoint y: 138, endPoint x: 230, endPoint y: 101, distance: 99.5
click at [230, 101] on div "Text Block Privacy Policy Heading VIEW TERMS OF USE Button VIEW TERMS & CONDITI…" at bounding box center [422, 175] width 632 height 250
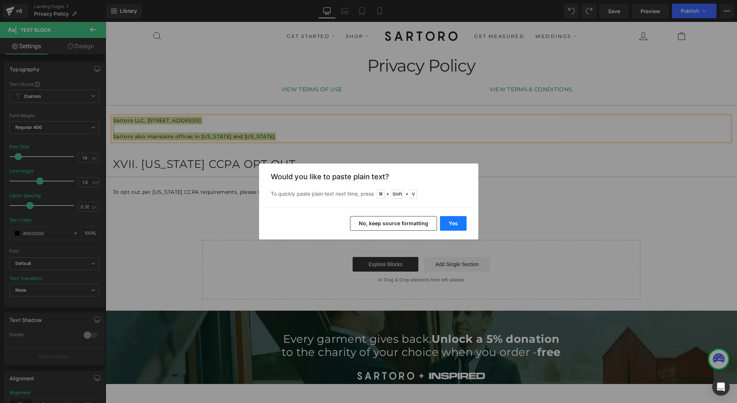
click at [452, 221] on button "Yes" at bounding box center [453, 223] width 27 height 15
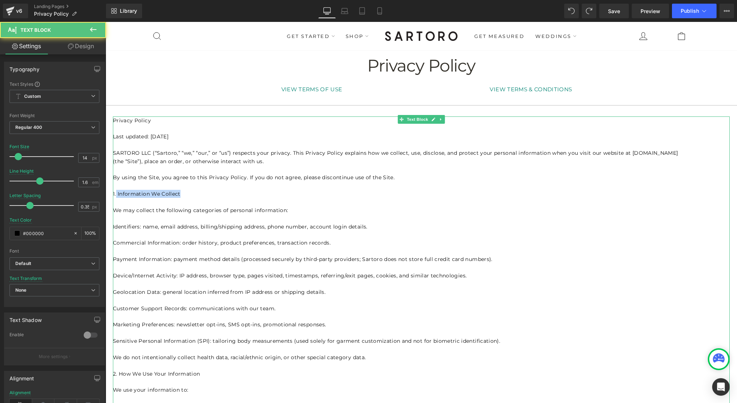
drag, startPoint x: 180, startPoint y: 196, endPoint x: 116, endPoint y: 194, distance: 64.0
click at [116, 194] on p "1. Information We Collect" at bounding box center [421, 194] width 617 height 8
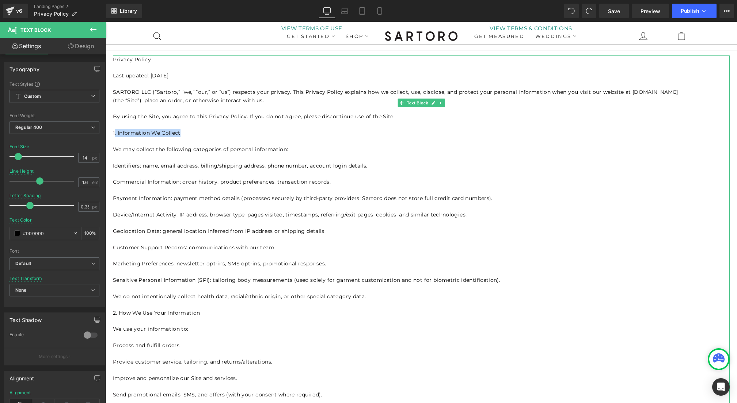
scroll to position [41, 0]
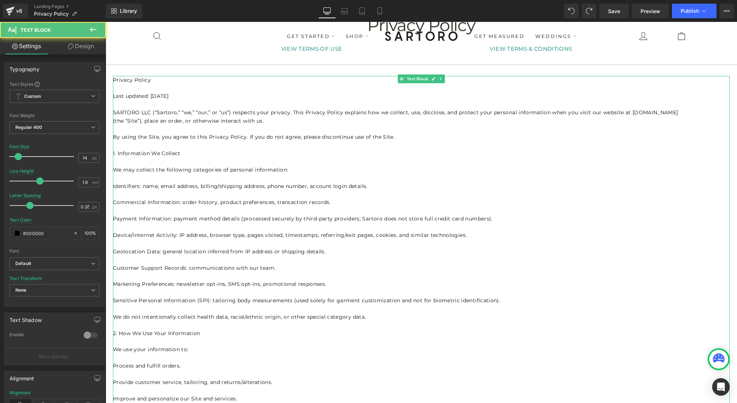
click at [238, 160] on p at bounding box center [421, 162] width 617 height 8
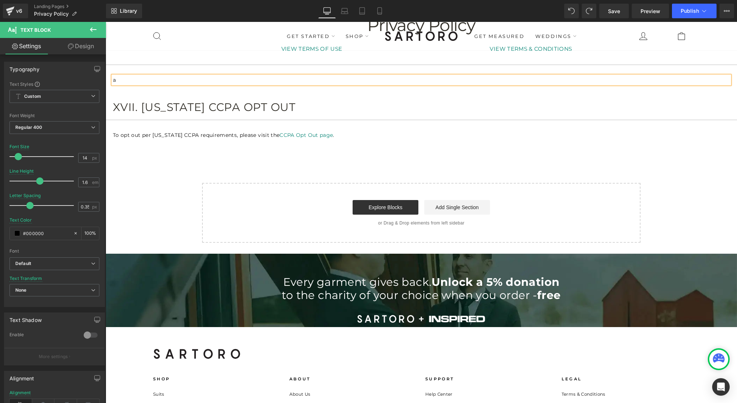
click at [289, 91] on div "Text Block Privacy Policy Heading VIEW TERMS OF USE Button VIEW TERMS & CONDITI…" at bounding box center [422, 126] width 632 height 233
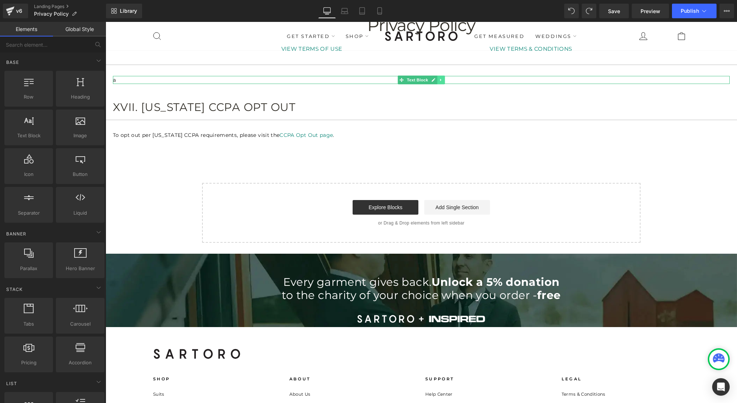
click at [441, 78] on icon at bounding box center [441, 80] width 4 height 4
click at [321, 80] on p "a" at bounding box center [421, 80] width 617 height 8
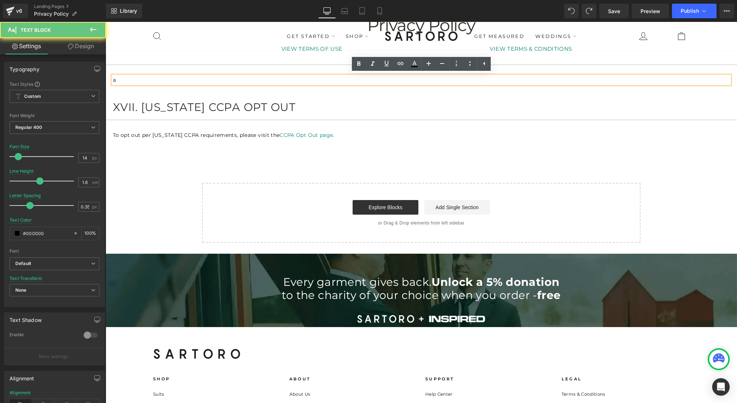
click at [321, 80] on p "a" at bounding box center [421, 80] width 617 height 8
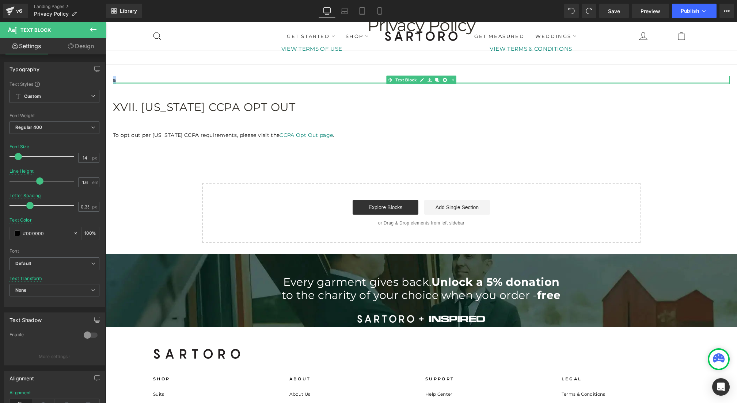
click at [166, 83] on div at bounding box center [421, 83] width 617 height 2
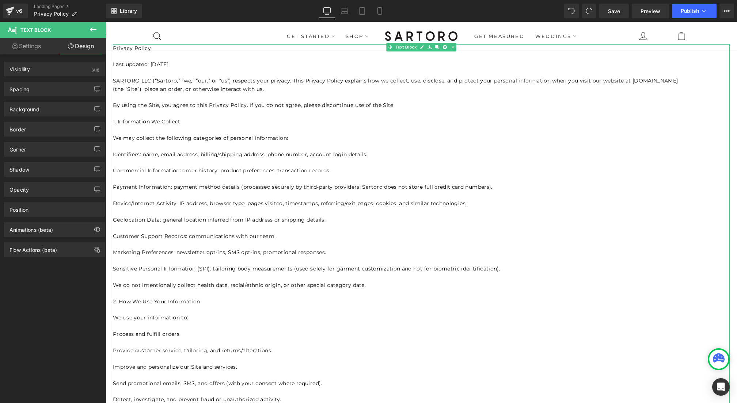
scroll to position [0, 0]
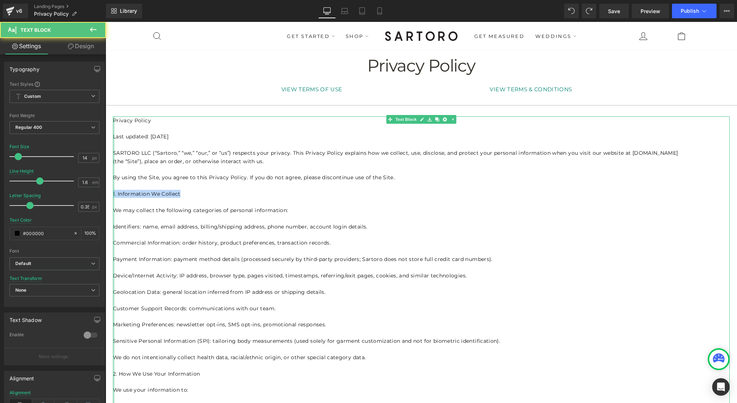
drag, startPoint x: 178, startPoint y: 195, endPoint x: 111, endPoint y: 197, distance: 67.3
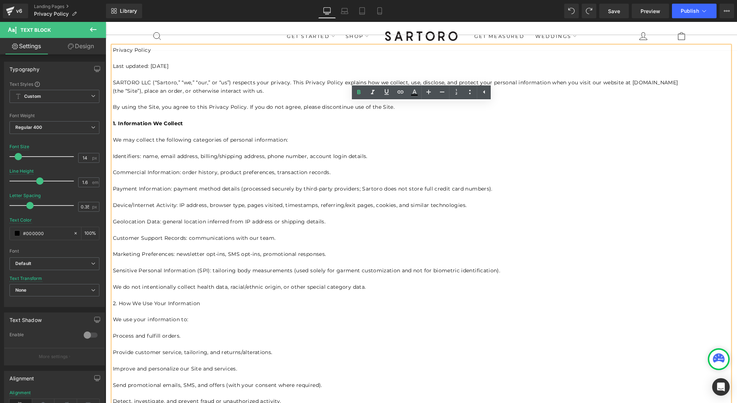
scroll to position [98, 0]
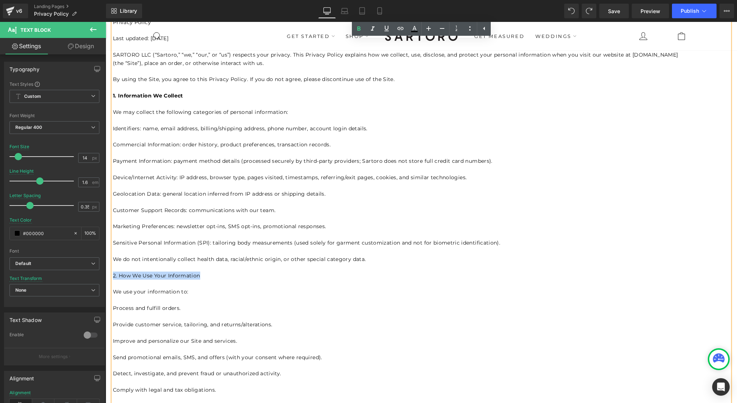
drag, startPoint x: 199, startPoint y: 275, endPoint x: 113, endPoint y: 275, distance: 85.9
click at [113, 275] on p "2. How We Use Your Information" at bounding box center [421, 276] width 617 height 8
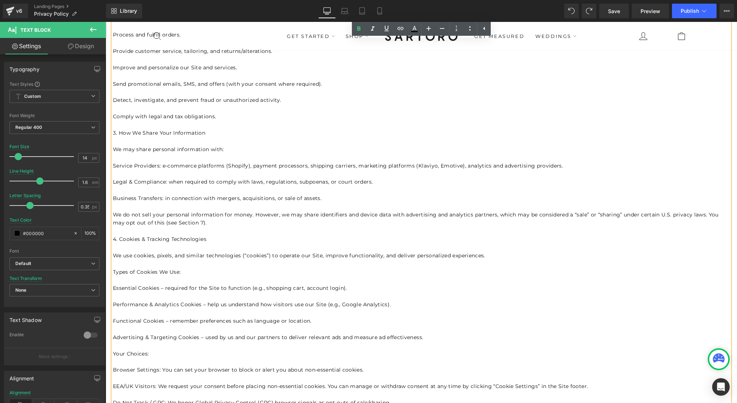
scroll to position [404, 0]
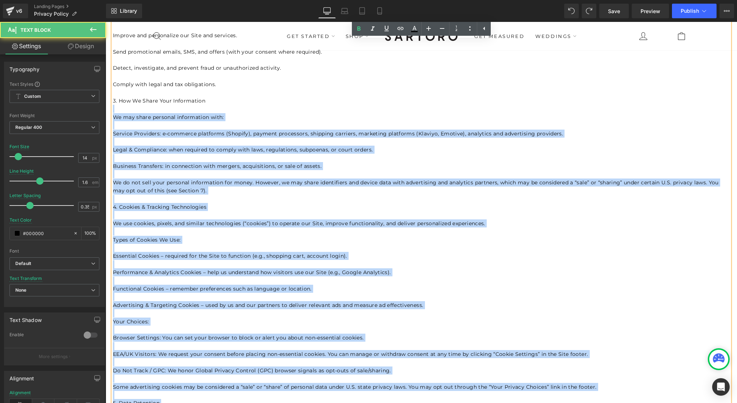
drag, startPoint x: 204, startPoint y: 99, endPoint x: 113, endPoint y: 103, distance: 91.8
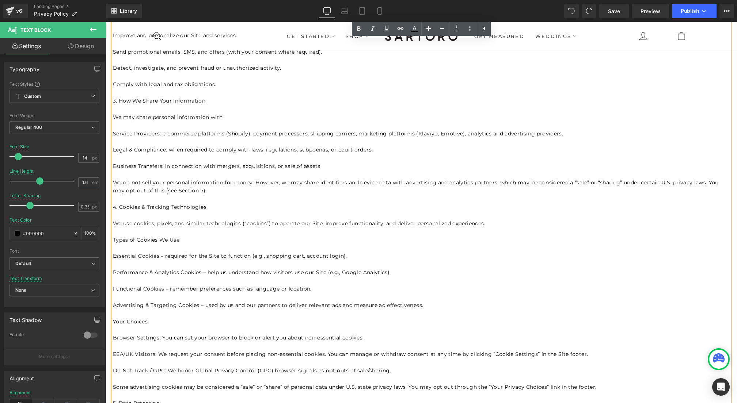
click at [115, 101] on p "3. How We Share Your Information" at bounding box center [421, 101] width 617 height 8
drag, startPoint x: 113, startPoint y: 100, endPoint x: 207, endPoint y: 98, distance: 94.3
click at [207, 98] on p "3. How We Share Your Information" at bounding box center [421, 101] width 617 height 8
drag, startPoint x: 208, startPoint y: 208, endPoint x: 114, endPoint y: 207, distance: 93.9
click at [114, 207] on p "4. Cookies & Tracking Technologies" at bounding box center [421, 207] width 617 height 8
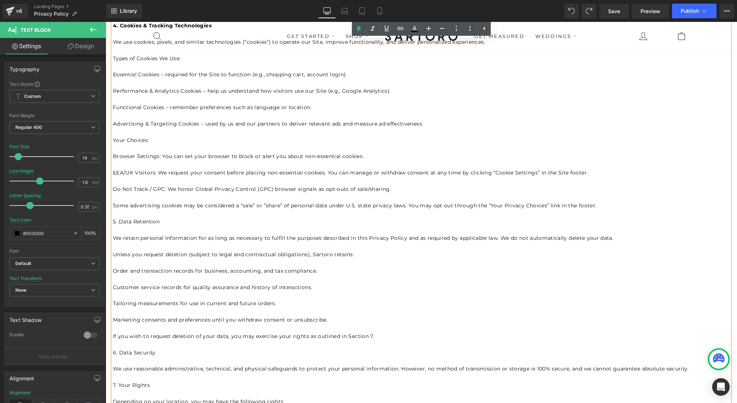
scroll to position [596, 0]
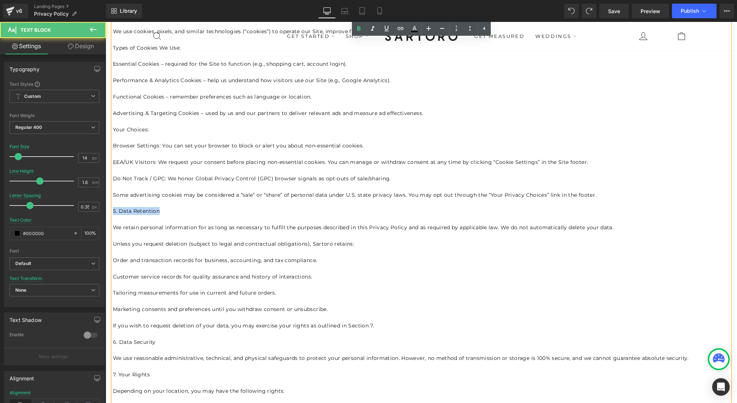
drag, startPoint x: 160, startPoint y: 211, endPoint x: 113, endPoint y: 211, distance: 47.1
click at [113, 211] on p "5. Data Retention" at bounding box center [421, 211] width 617 height 8
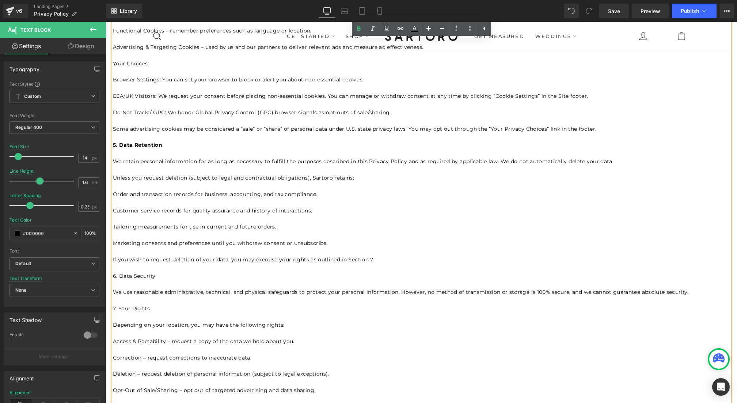
scroll to position [681, 0]
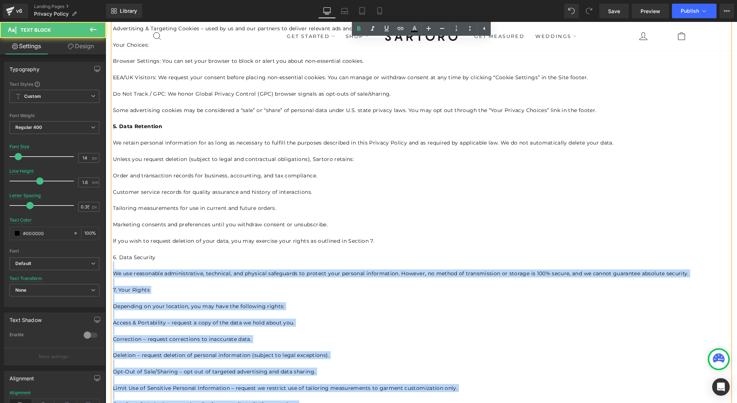
drag, startPoint x: 156, startPoint y: 257, endPoint x: 113, endPoint y: 258, distance: 43.2
click at [113, 258] on p "6. Data Security" at bounding box center [421, 258] width 617 height 8
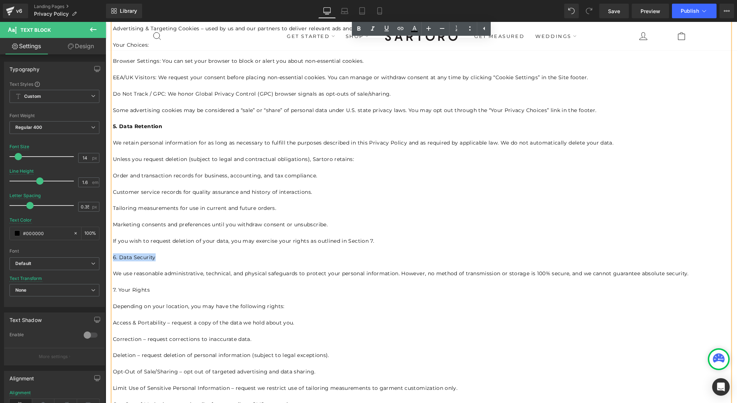
drag, startPoint x: 114, startPoint y: 258, endPoint x: 160, endPoint y: 256, distance: 46.5
click at [160, 256] on p "6. Data Security" at bounding box center [421, 258] width 617 height 8
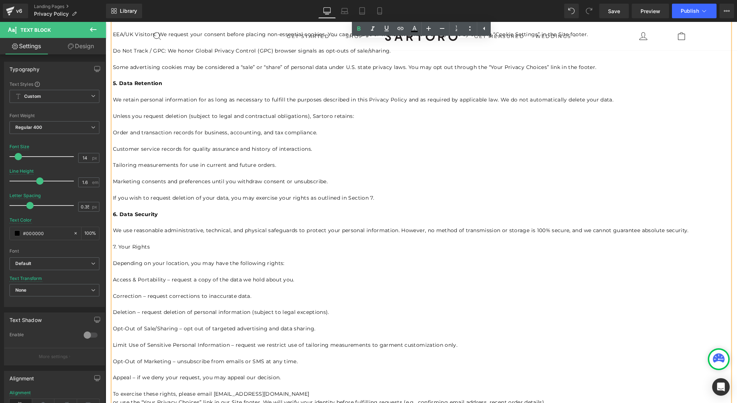
scroll to position [725, 0]
drag, startPoint x: 149, startPoint y: 246, endPoint x: 114, endPoint y: 247, distance: 35.5
click at [114, 247] on p "7. Your Rights" at bounding box center [421, 246] width 617 height 8
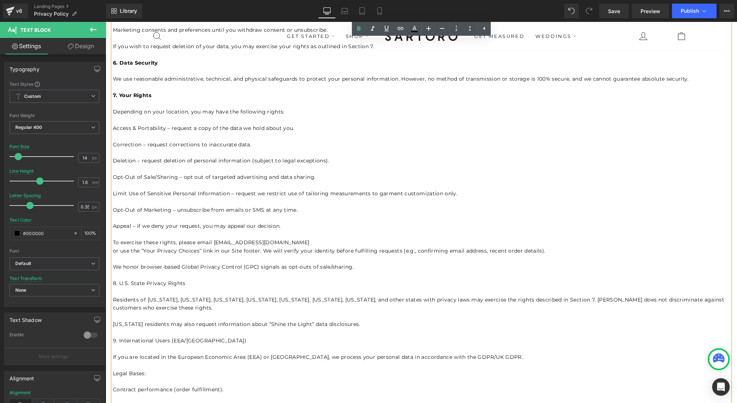
scroll to position [880, 0]
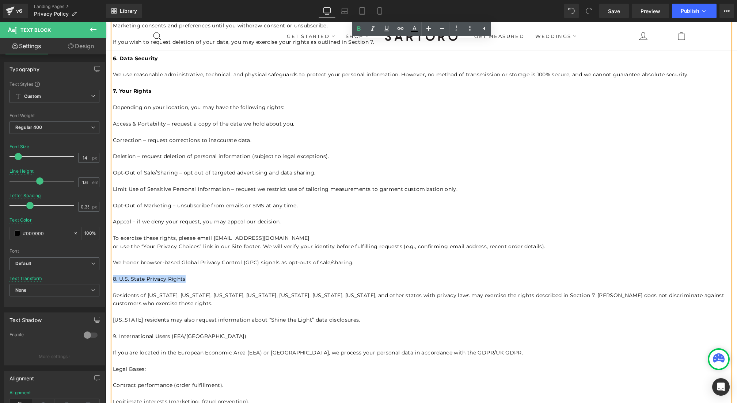
drag, startPoint x: 183, startPoint y: 278, endPoint x: 113, endPoint y: 279, distance: 70.2
click at [113, 279] on p "8. U.S. State Privacy Rights" at bounding box center [421, 279] width 617 height 8
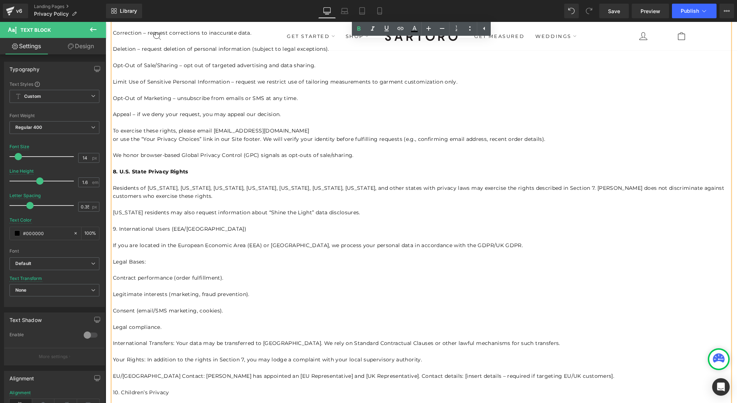
scroll to position [989, 0]
drag, startPoint x: 195, startPoint y: 228, endPoint x: 113, endPoint y: 227, distance: 82.2
click at [113, 227] on p "9. International Users (EEA/UK)" at bounding box center [421, 228] width 617 height 8
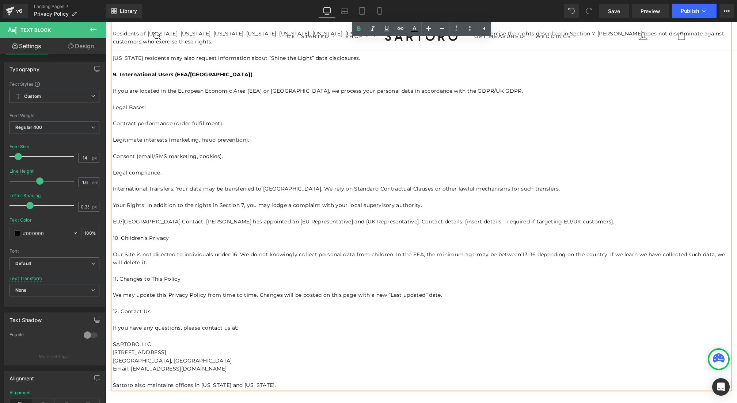
scroll to position [1152, 0]
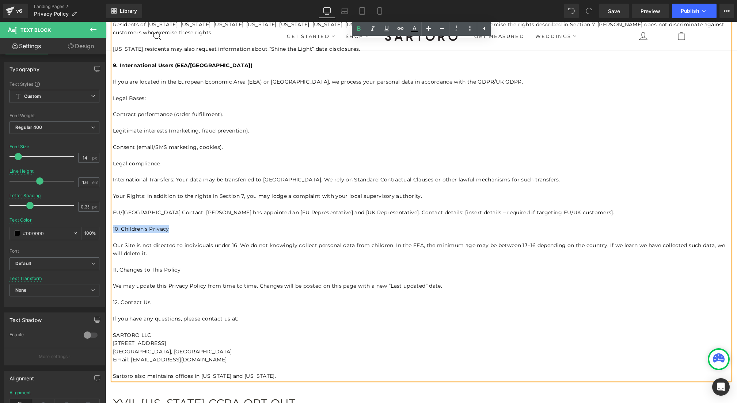
drag, startPoint x: 170, startPoint y: 230, endPoint x: 113, endPoint y: 230, distance: 56.3
click at [113, 230] on p "10. Children’s Privacy" at bounding box center [421, 229] width 617 height 8
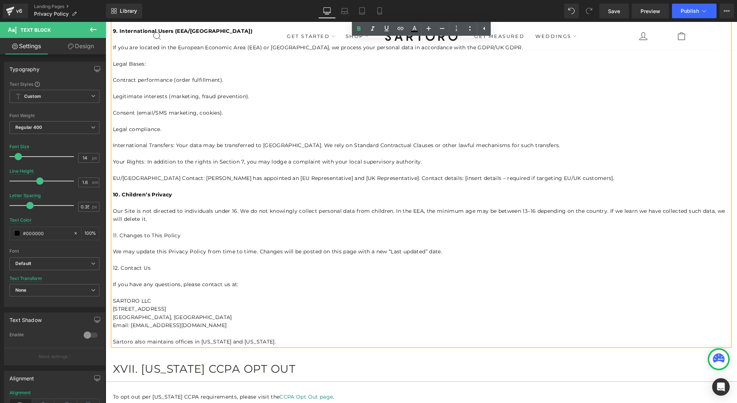
scroll to position [1187, 0]
drag, startPoint x: 182, startPoint y: 235, endPoint x: 113, endPoint y: 235, distance: 68.7
click at [113, 235] on p "11. Changes to This Policy" at bounding box center [421, 235] width 617 height 8
drag, startPoint x: 155, startPoint y: 269, endPoint x: 113, endPoint y: 268, distance: 41.7
click at [113, 268] on p "12. Contact Us" at bounding box center [421, 268] width 617 height 8
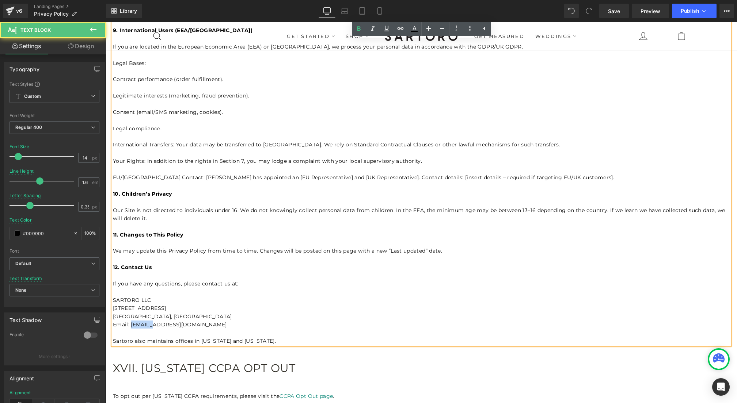
drag, startPoint x: 149, startPoint y: 325, endPoint x: 131, endPoint y: 325, distance: 18.3
click at [131, 325] on p "Email: privacy@sartoro.co" at bounding box center [421, 325] width 617 height 8
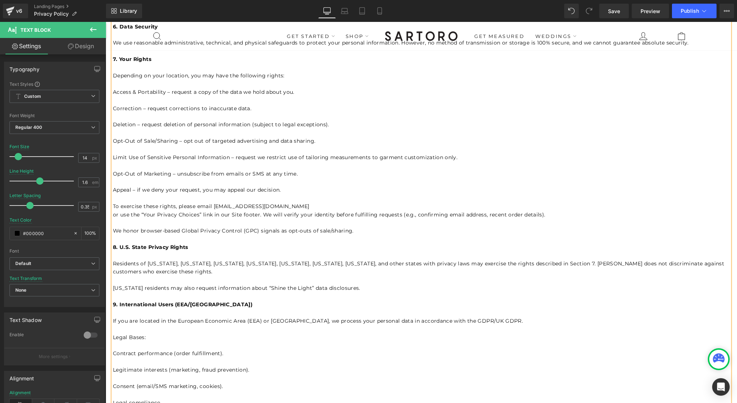
scroll to position [911, 0]
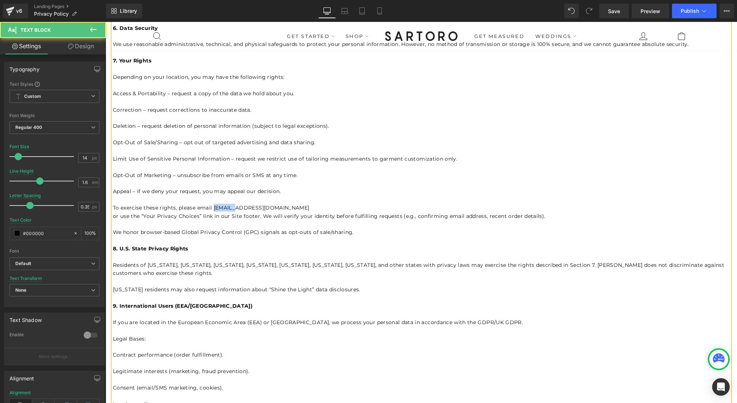
drag, startPoint x: 232, startPoint y: 208, endPoint x: 215, endPoint y: 208, distance: 17.5
click at [215, 208] on p "To exercise these rights, please email privacy@sartoro.co" at bounding box center [421, 208] width 617 height 8
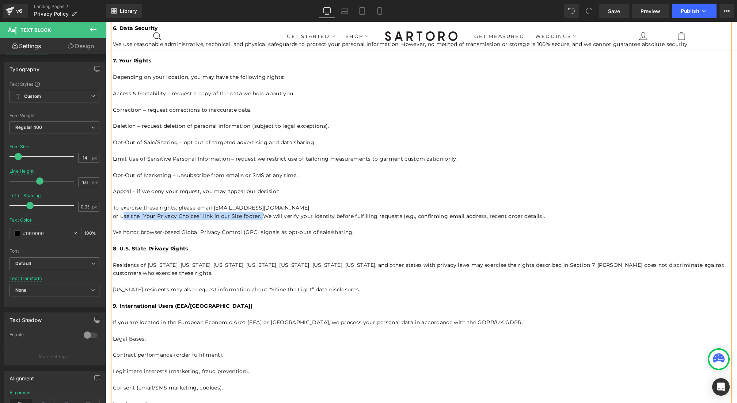
drag, startPoint x: 261, startPoint y: 217, endPoint x: 121, endPoint y: 220, distance: 140.0
click at [121, 220] on p "or use the “Your Privacy Choices” link in our Site footer. We will verify your …" at bounding box center [421, 216] width 617 height 8
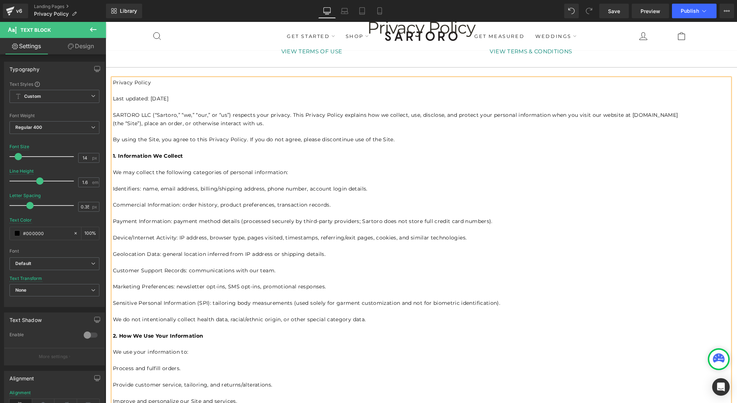
scroll to position [0, 0]
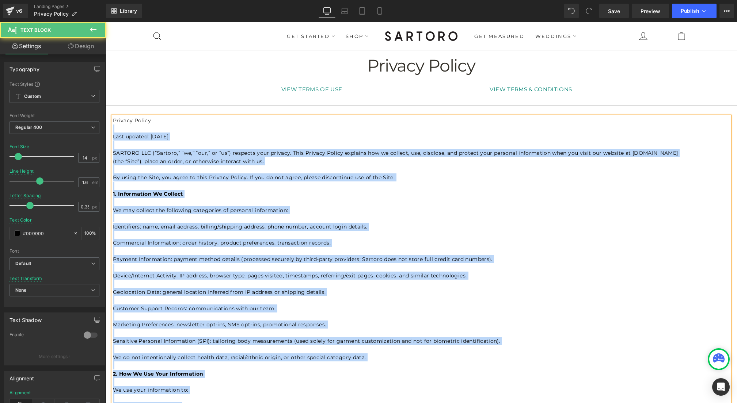
drag, startPoint x: 154, startPoint y: 121, endPoint x: 113, endPoint y: 118, distance: 41.4
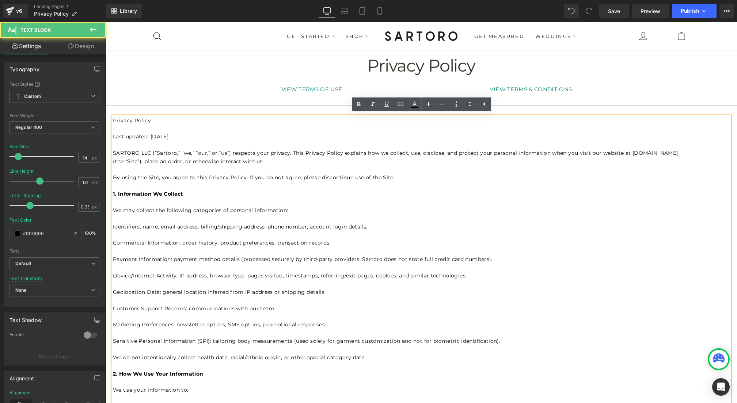
click at [134, 119] on p "Privacy Policy" at bounding box center [421, 121] width 617 height 8
click at [147, 118] on p "Privacy Policy" at bounding box center [421, 121] width 617 height 8
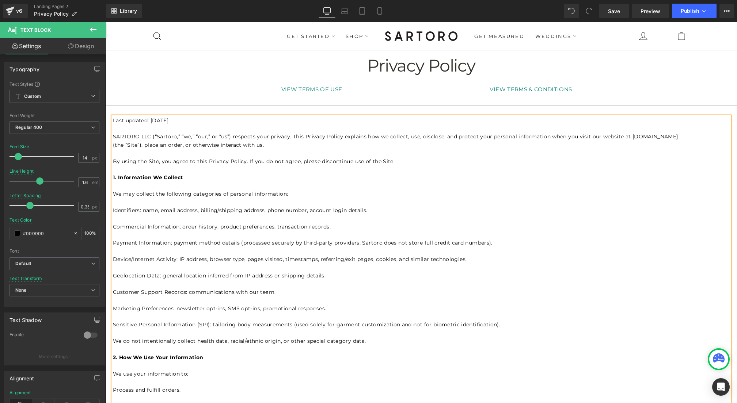
click at [168, 117] on span "Last updated: August 24, 2025" at bounding box center [141, 120] width 56 height 7
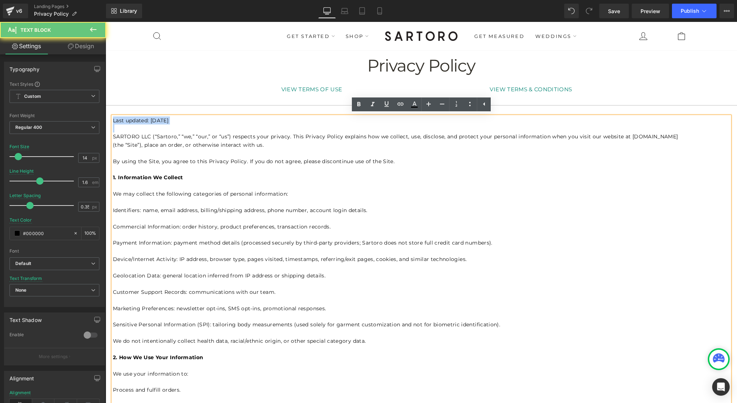
click at [168, 117] on span "Last updated: August 24, 2025" at bounding box center [141, 120] width 56 height 7
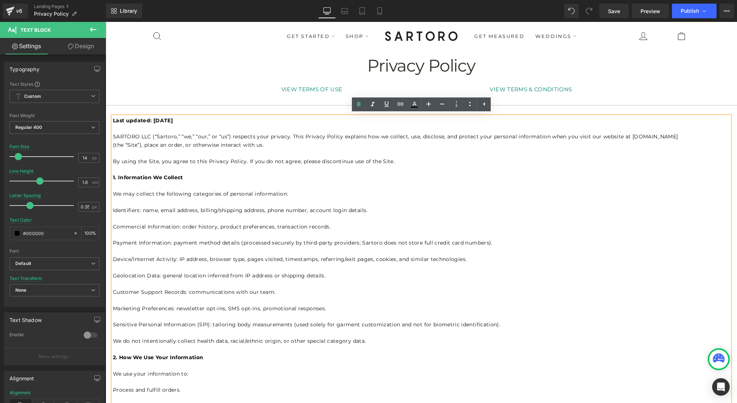
click at [151, 203] on p at bounding box center [421, 202] width 617 height 8
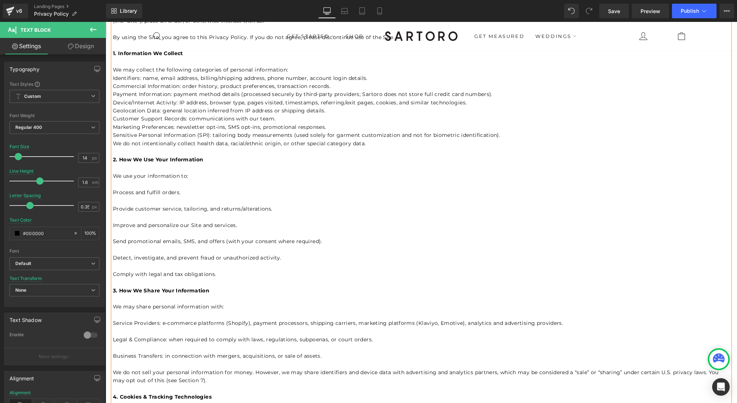
scroll to position [128, 0]
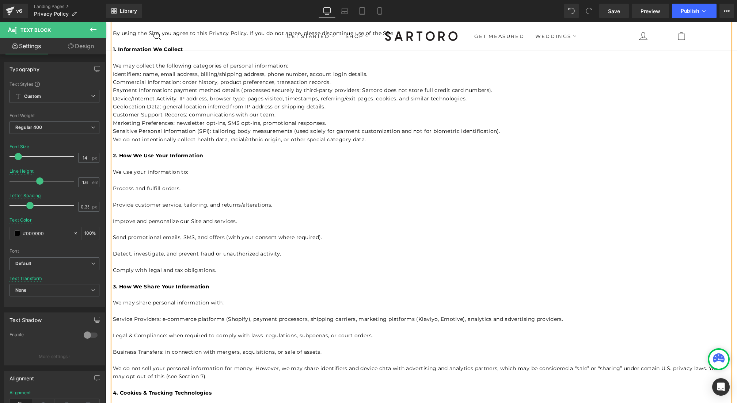
click at [145, 200] on p at bounding box center [421, 197] width 617 height 8
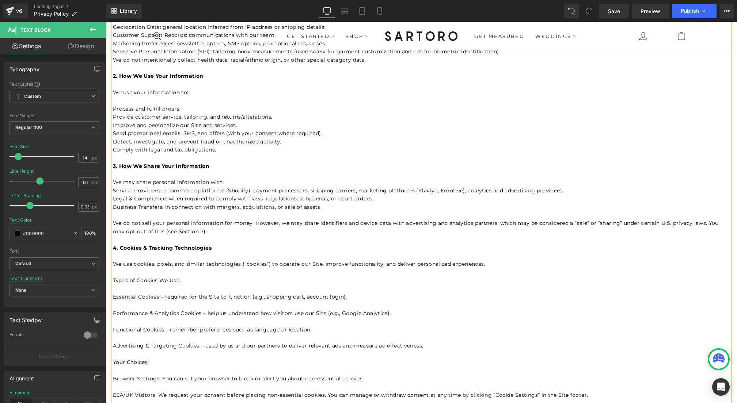
scroll to position [242, 0]
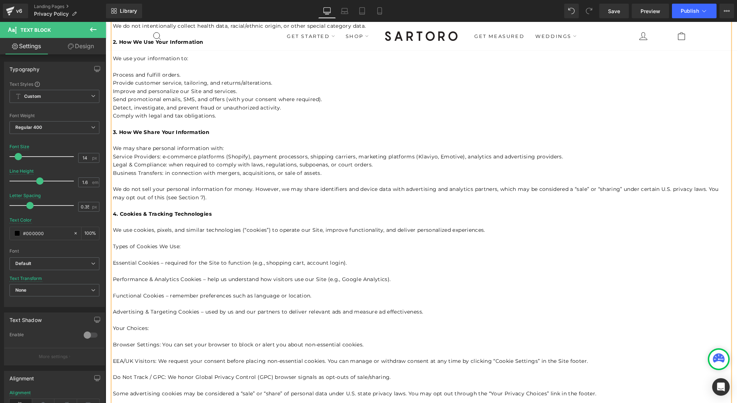
click at [147, 257] on p at bounding box center [421, 255] width 617 height 8
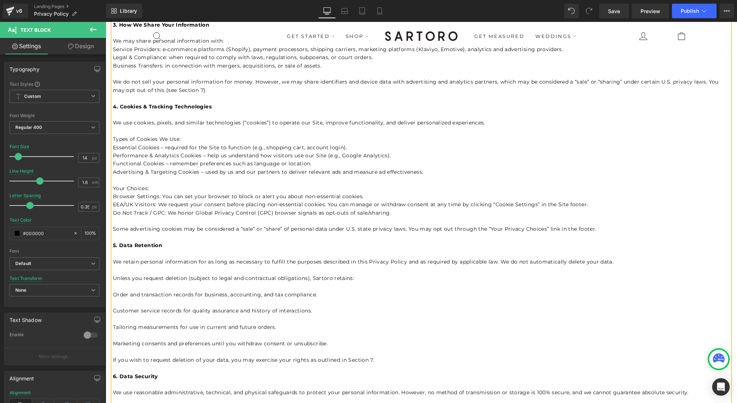
scroll to position [376, 0]
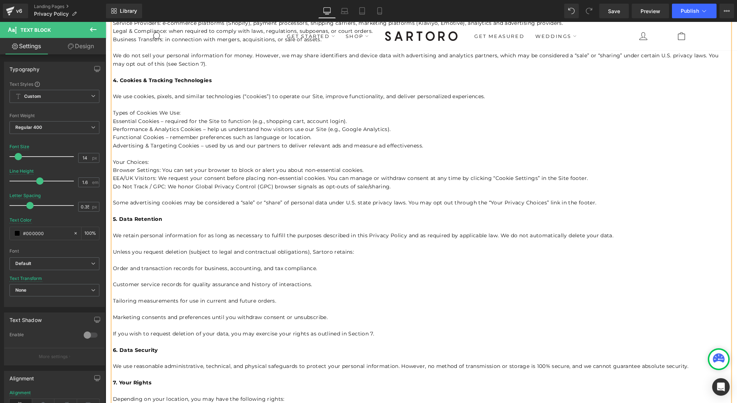
click at [142, 264] on p at bounding box center [421, 260] width 617 height 8
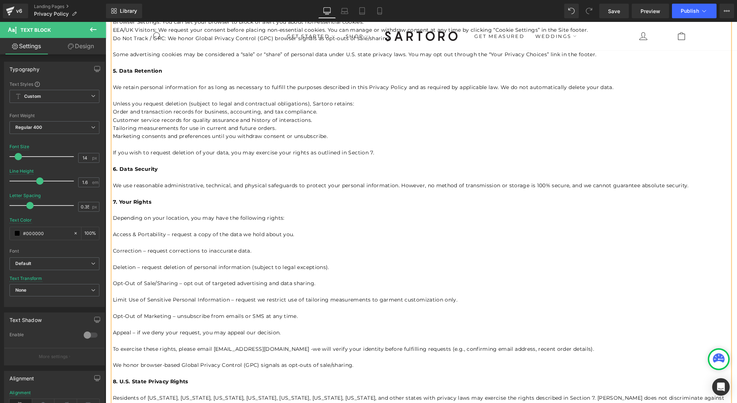
scroll to position [528, 0]
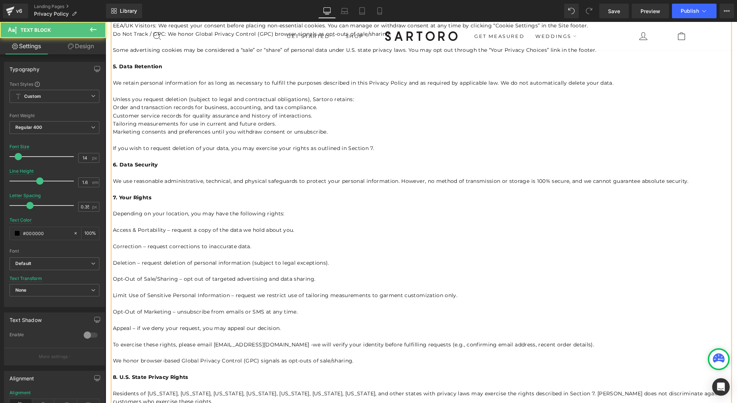
click at [156, 223] on p at bounding box center [421, 222] width 617 height 8
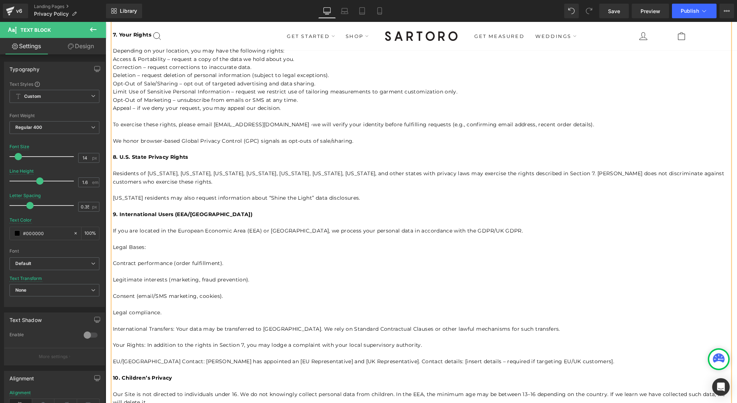
scroll to position [721, 0]
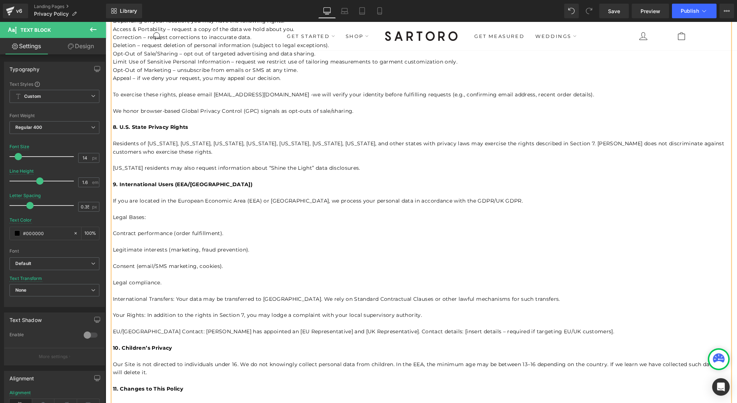
click at [176, 227] on p at bounding box center [421, 225] width 617 height 8
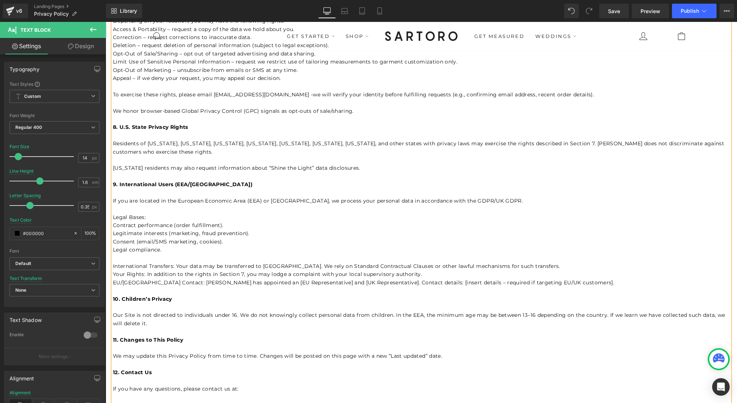
click at [181, 284] on p "EU/UK Contact: Sartoro has appointed an [EU Representative] and [UK Representat…" at bounding box center [421, 283] width 617 height 8
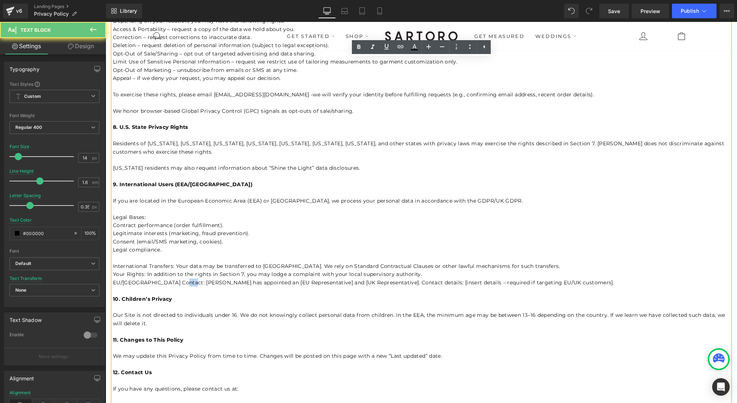
click at [181, 284] on p "EU/UK Contact: Sartoro has appointed an [EU Representative] and [UK Representat…" at bounding box center [421, 283] width 617 height 8
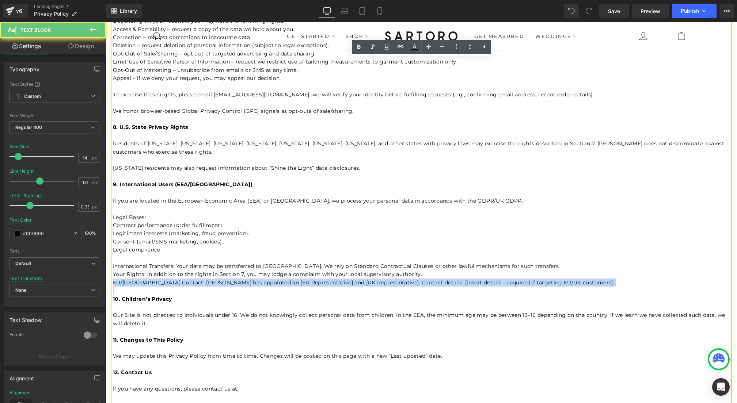
click at [181, 284] on p "EU/UK Contact: Sartoro has appointed an [EU Representative] and [UK Representat…" at bounding box center [421, 283] width 617 height 8
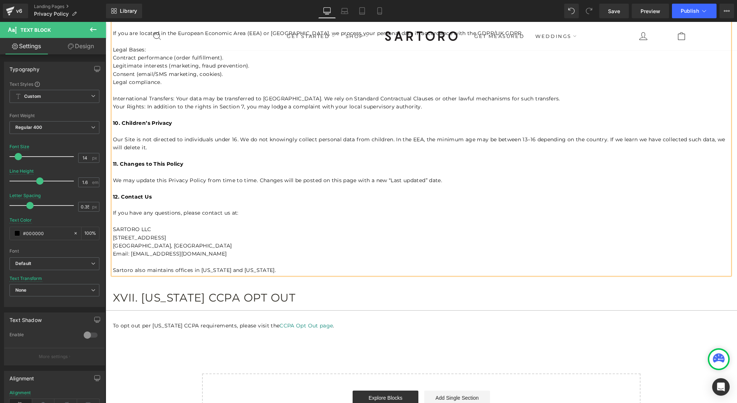
scroll to position [899, 0]
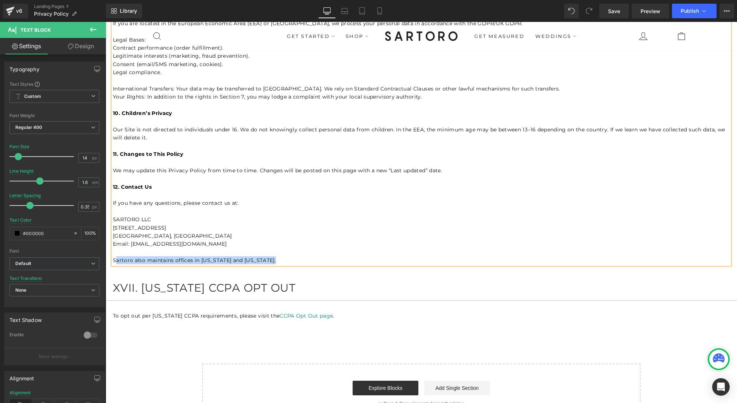
drag, startPoint x: 276, startPoint y: 261, endPoint x: 116, endPoint y: 263, distance: 159.4
click at [116, 263] on p "Sartoro also maintains offices in New York and Pennsylvania." at bounding box center [421, 261] width 617 height 8
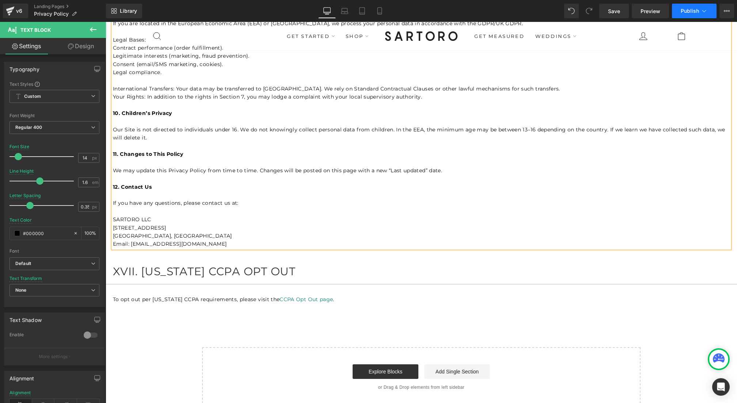
click at [685, 15] on button "Publish" at bounding box center [694, 11] width 45 height 15
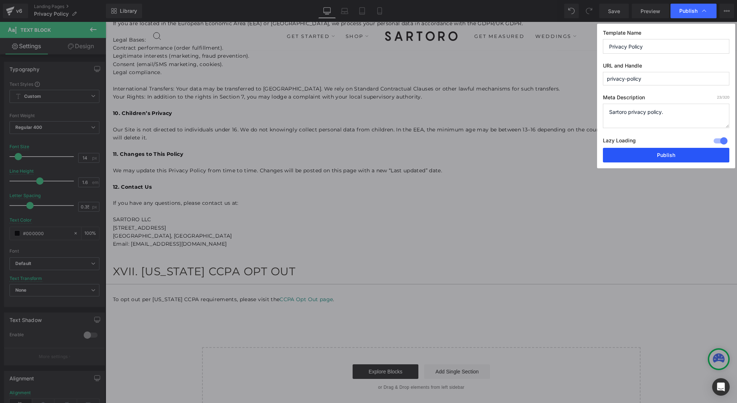
click at [0, 0] on button "Publish" at bounding box center [0, 0] width 0 height 0
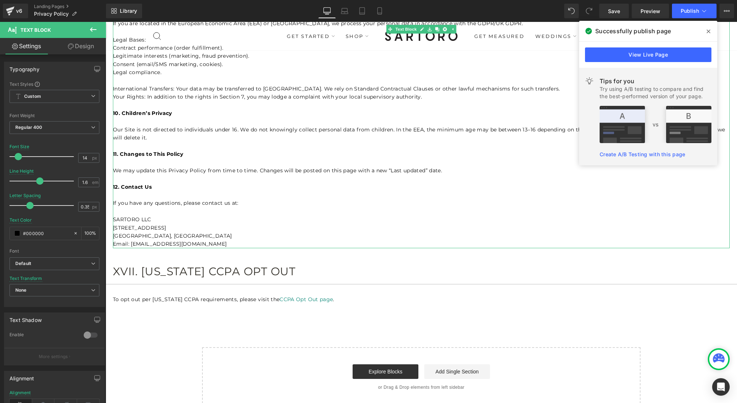
click at [213, 158] on p "11. Changes to This Policy" at bounding box center [421, 154] width 617 height 8
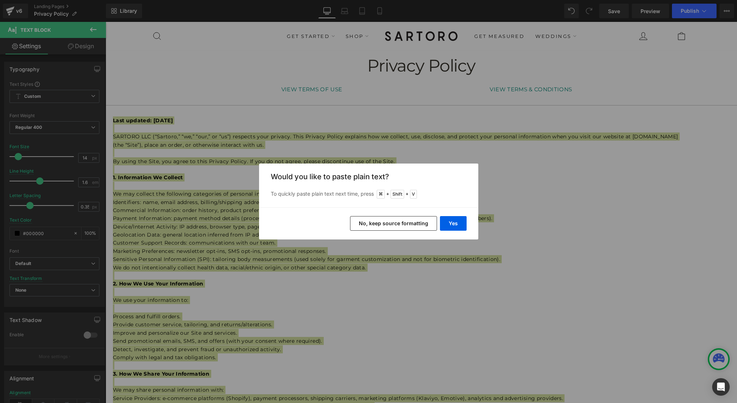
click at [417, 223] on button "No, keep source formatting" at bounding box center [393, 223] width 87 height 15
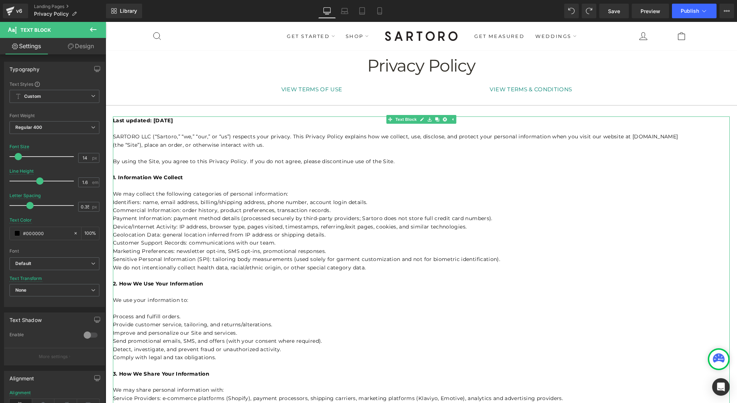
click at [213, 153] on p at bounding box center [421, 153] width 617 height 8
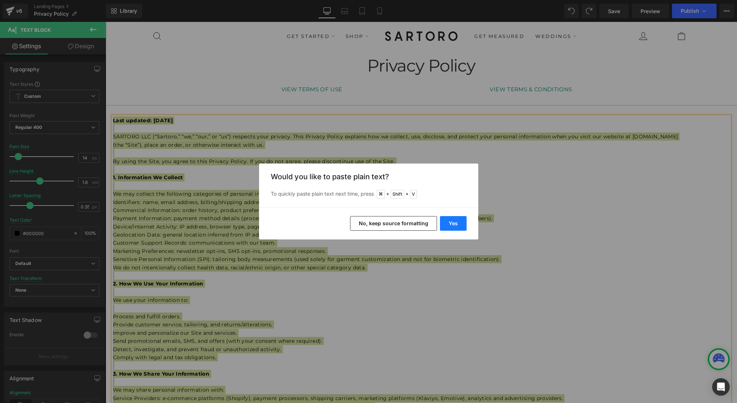
click at [447, 223] on button "Yes" at bounding box center [453, 223] width 27 height 15
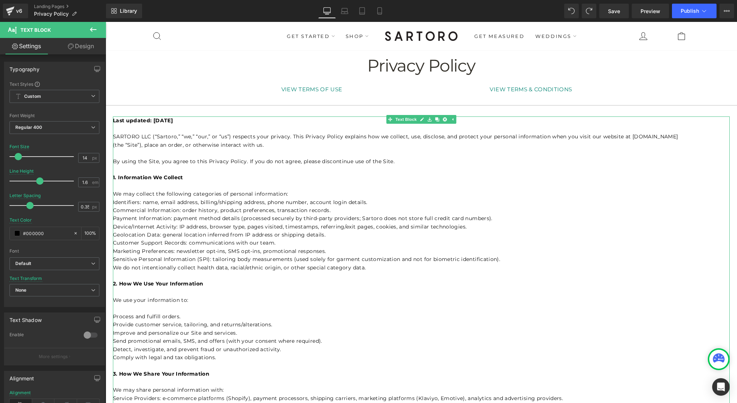
click at [204, 151] on p at bounding box center [421, 153] width 617 height 8
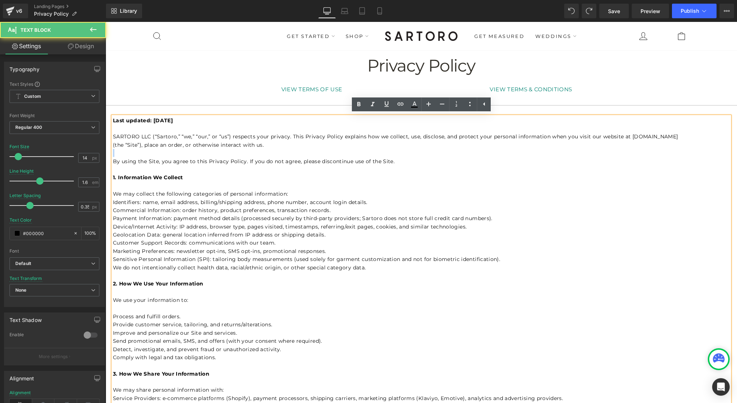
click at [204, 151] on p at bounding box center [421, 153] width 617 height 8
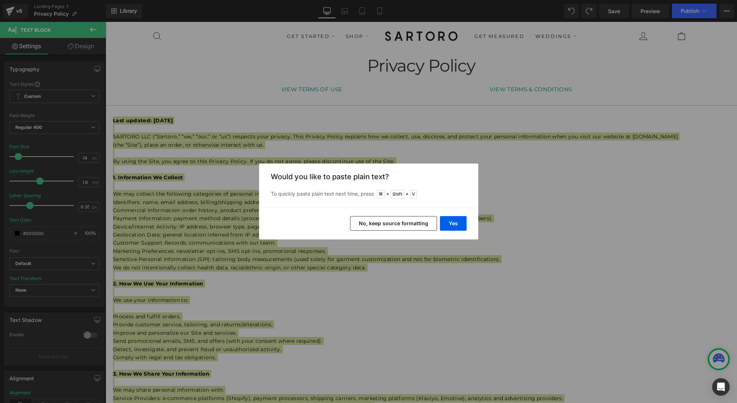
click at [405, 223] on button "No, keep source formatting" at bounding box center [393, 223] width 87 height 15
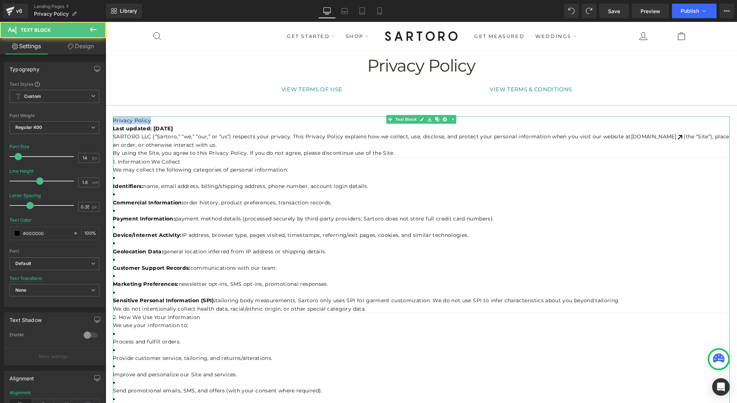
drag, startPoint x: 155, startPoint y: 120, endPoint x: 105, endPoint y: 120, distance: 49.7
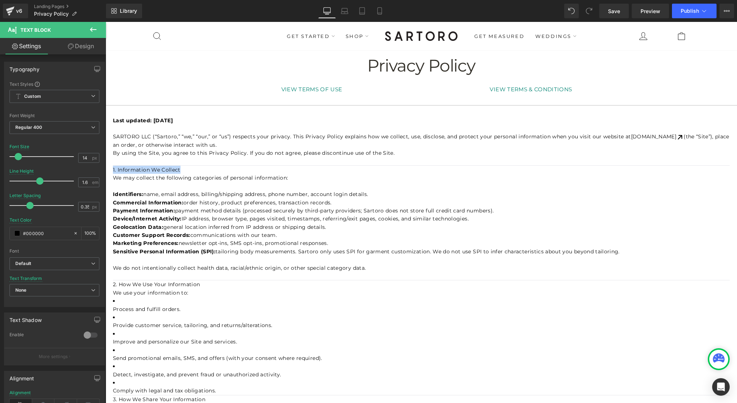
drag, startPoint x: 183, startPoint y: 171, endPoint x: 113, endPoint y: 168, distance: 70.6
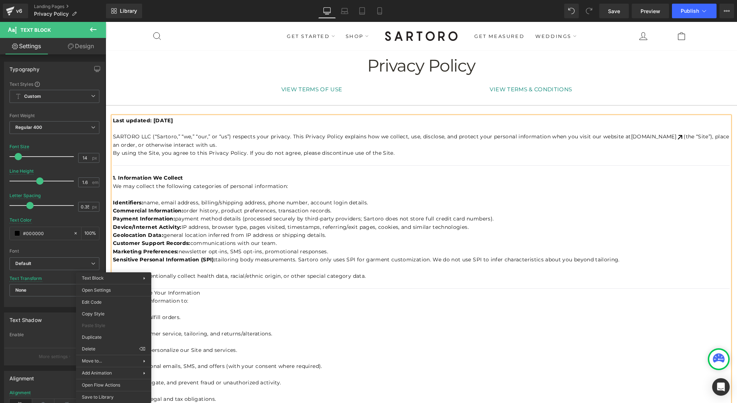
click at [185, 301] on p "We use your information to:" at bounding box center [421, 301] width 617 height 8
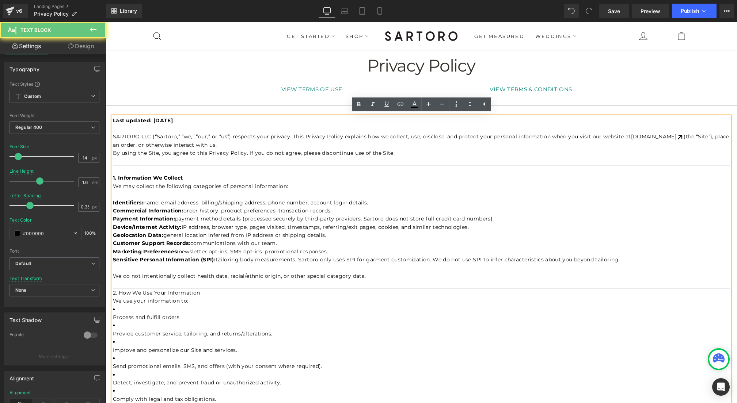
click at [113, 294] on h2 "2. How We Use Your Information" at bounding box center [421, 293] width 617 height 8
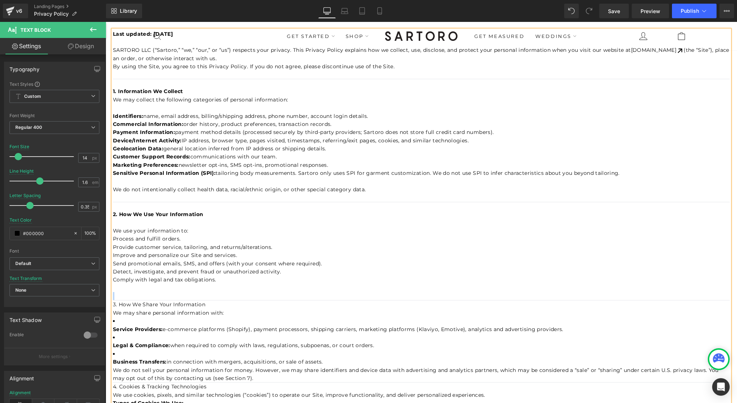
scroll to position [124, 0]
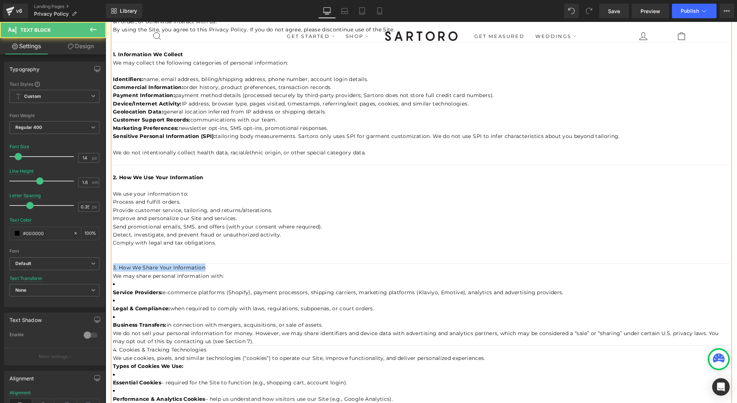
drag, startPoint x: 207, startPoint y: 271, endPoint x: 113, endPoint y: 266, distance: 94.4
click at [113, 266] on h2 "3. How We Share Your Information" at bounding box center [421, 268] width 617 height 8
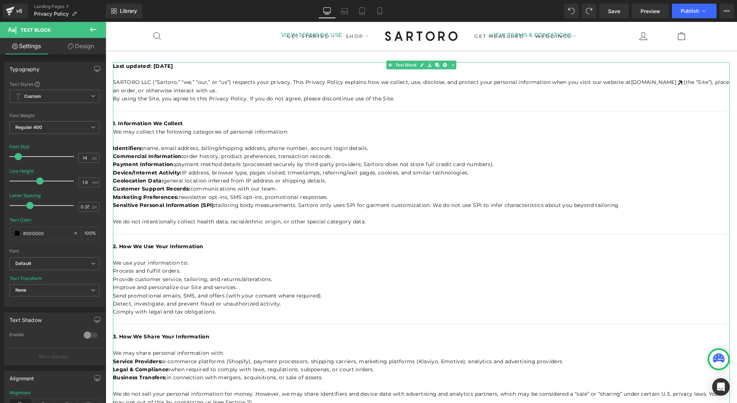
scroll to position [276, 0]
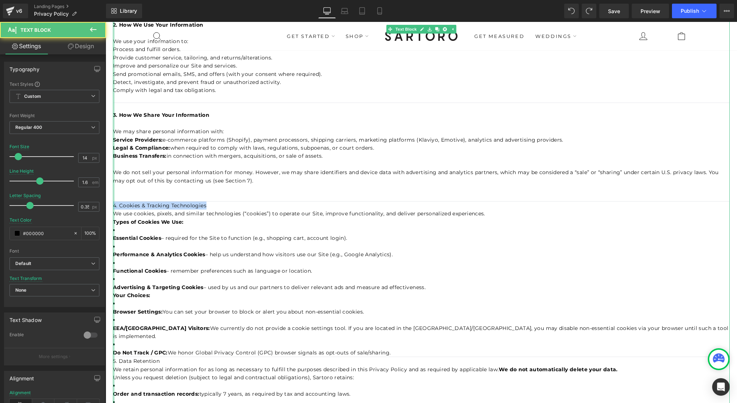
drag, startPoint x: 208, startPoint y: 205, endPoint x: 113, endPoint y: 204, distance: 95.0
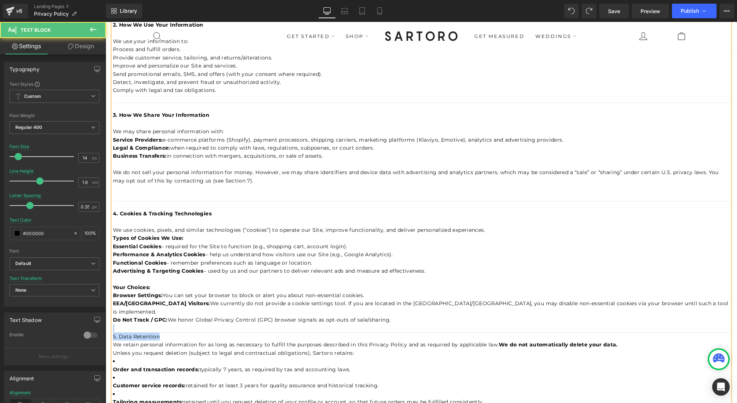
click at [159, 333] on h2 "5. Data Retention" at bounding box center [421, 337] width 617 height 8
click at [114, 334] on strong "5. Data Retention" at bounding box center [137, 337] width 49 height 7
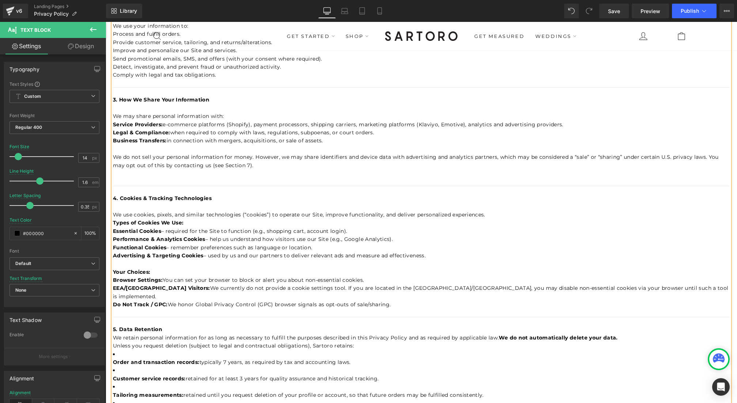
scroll to position [327, 0]
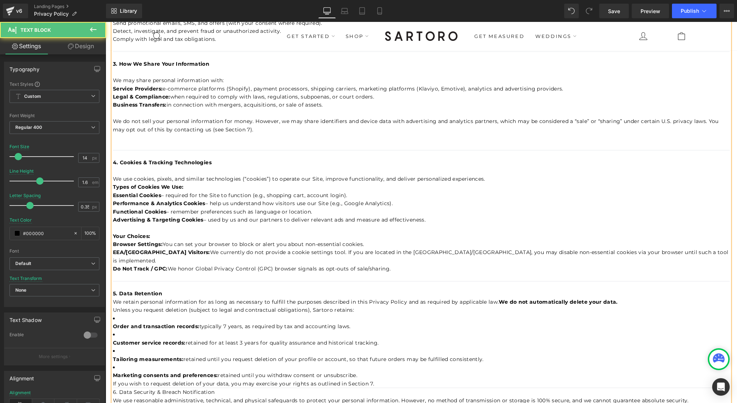
click at [114, 306] on p "Unless you request deletion (subject to legal and contractual obligations), Sar…" at bounding box center [421, 310] width 617 height 8
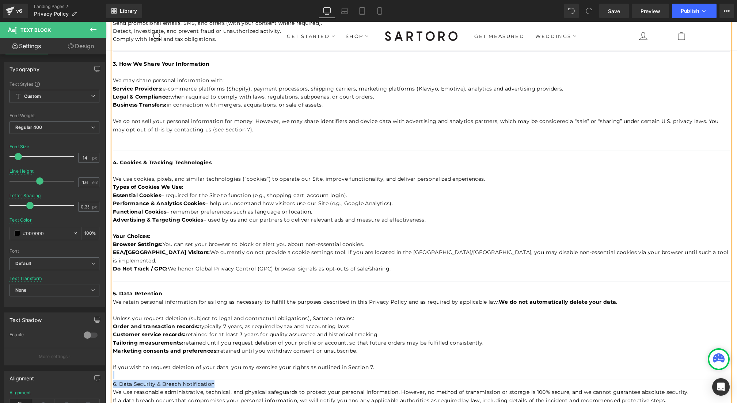
click at [213, 380] on h2 "6. Data Security & Breach Notification" at bounding box center [421, 384] width 617 height 8
click at [114, 381] on strong "6. Data Security & Breach Notification" at bounding box center [166, 384] width 106 height 7
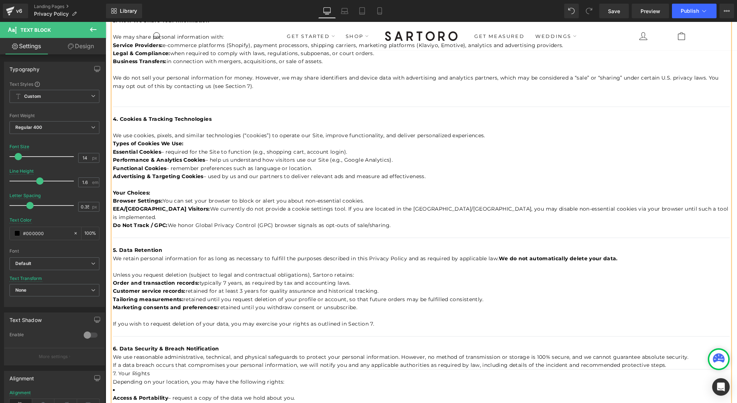
scroll to position [387, 0]
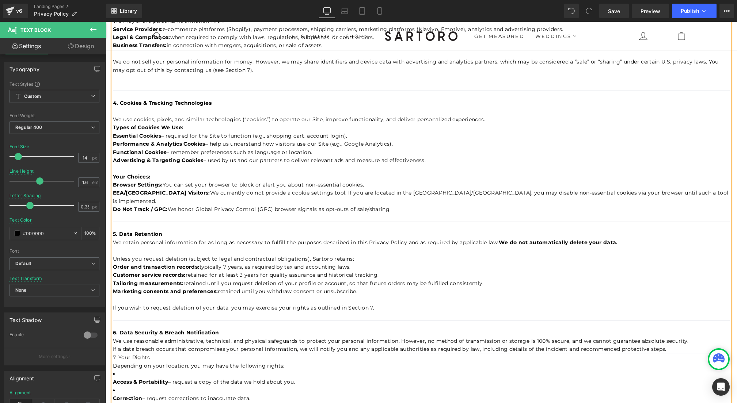
click at [671, 345] on p "If a data breach occurs that compromises your personal information, we will not…" at bounding box center [421, 349] width 617 height 8
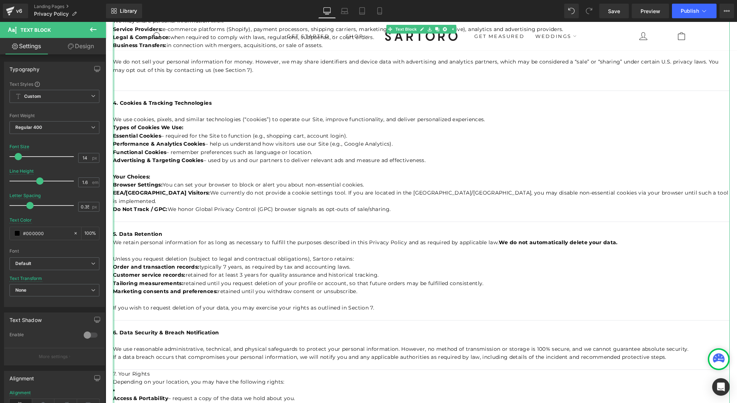
click at [114, 235] on div at bounding box center [114, 313] width 2 height 1167
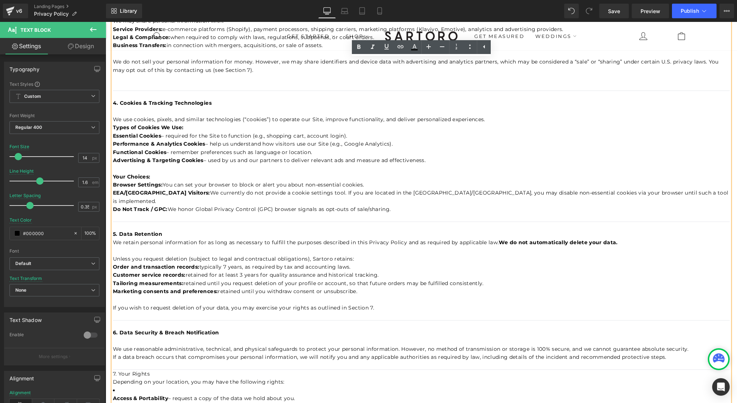
click at [114, 239] on p "We retain personal information for as long as necessary to fulfill the purposes…" at bounding box center [421, 243] width 617 height 8
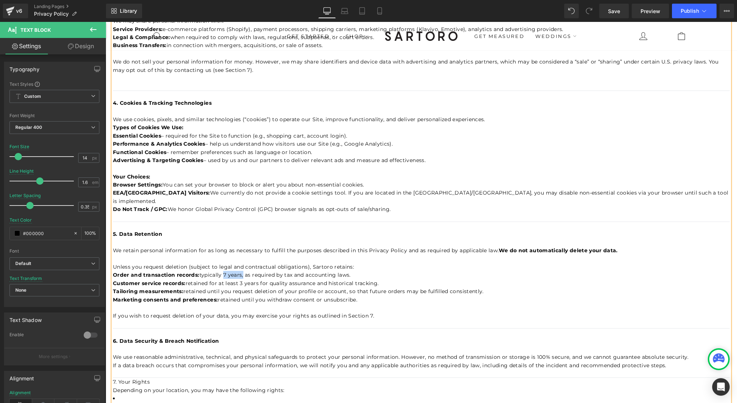
drag, startPoint x: 242, startPoint y: 268, endPoint x: 223, endPoint y: 267, distance: 19.0
click at [223, 272] on span "typically 7 years, as required by tax and accounting laws." at bounding box center [275, 275] width 151 height 7
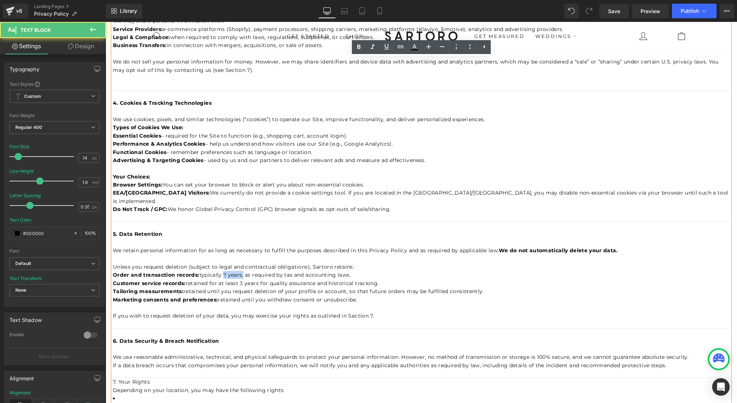
click at [224, 272] on span "typically 7 years, as required by tax and accounting laws." at bounding box center [275, 275] width 151 height 7
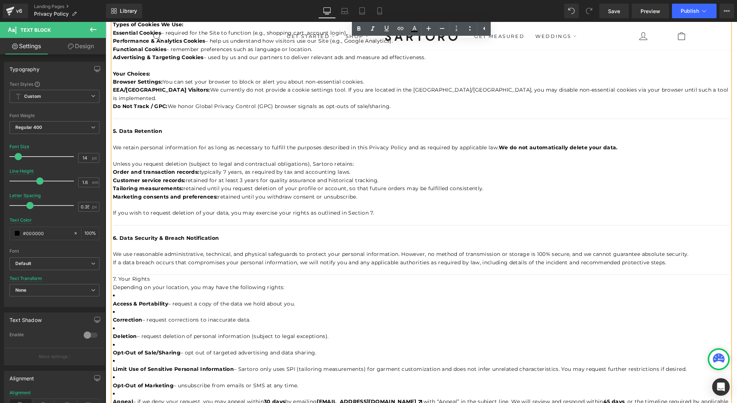
scroll to position [499, 0]
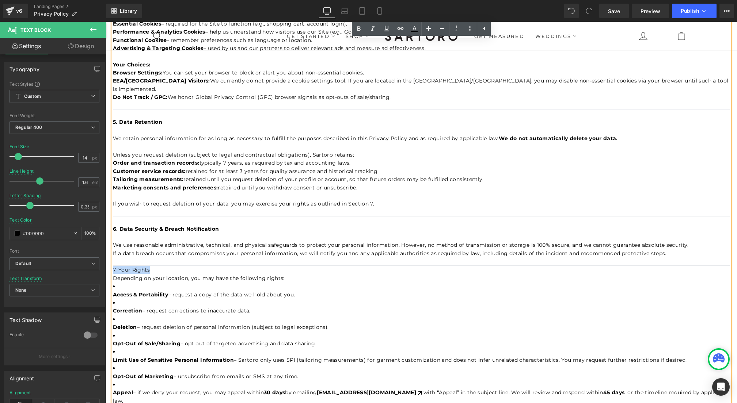
drag, startPoint x: 152, startPoint y: 262, endPoint x: 113, endPoint y: 262, distance: 38.4
click at [113, 266] on h2 "7. Your Rights" at bounding box center [421, 270] width 617 height 8
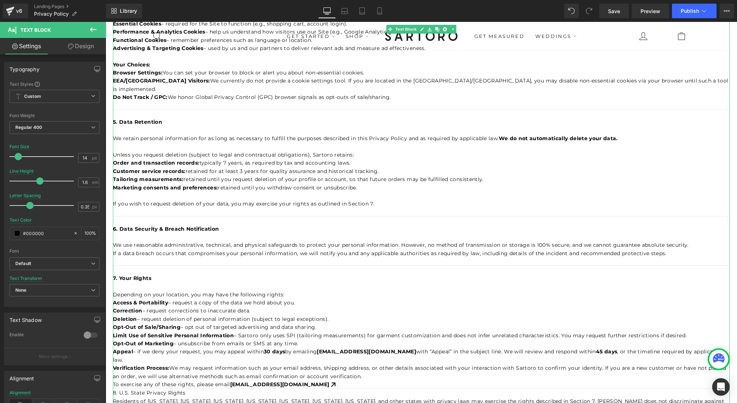
click at [115, 365] on strong "Verification Process:" at bounding box center [141, 368] width 56 height 7
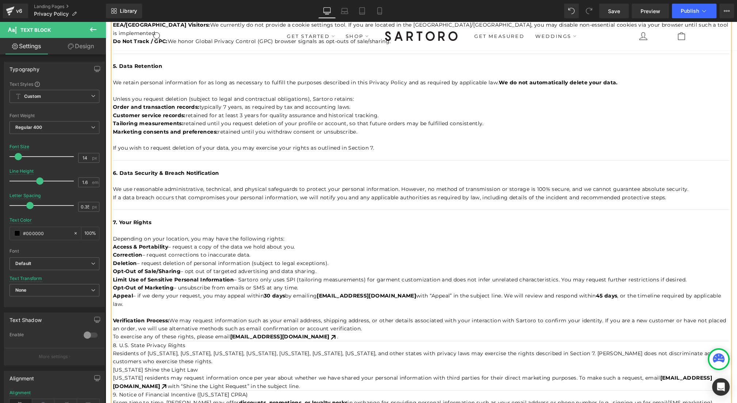
scroll to position [570, 0]
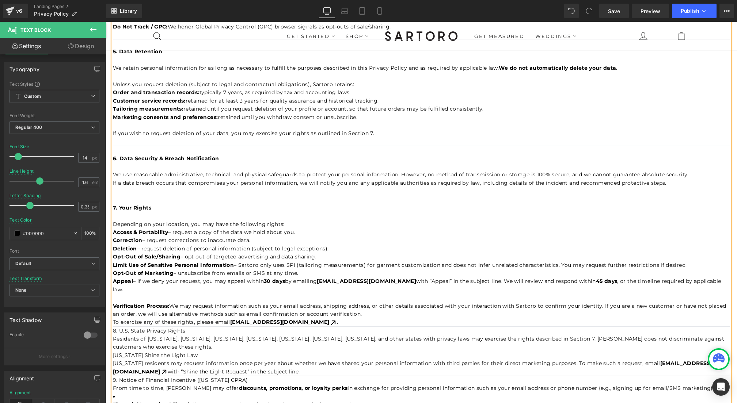
click at [304, 318] on p "To exercise any of these rights, please email privacy@sartoro.co ." at bounding box center [421, 322] width 617 height 8
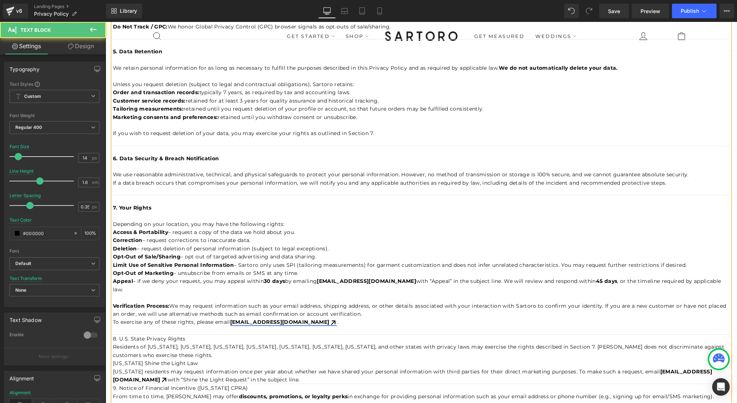
click at [268, 319] on link "privacy@sartoro.co" at bounding box center [283, 322] width 107 height 7
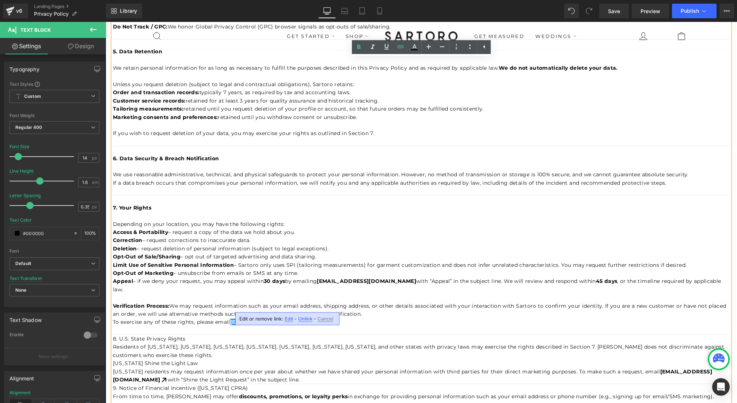
click at [188, 318] on p "To exercise any of these rights, please email privacy@sartoro.co ." at bounding box center [421, 322] width 617 height 8
drag, startPoint x: 185, startPoint y: 324, endPoint x: 114, endPoint y: 323, distance: 71.3
click at [114, 335] on h2 "8. U.S. State Privacy Rights" at bounding box center [421, 339] width 617 height 8
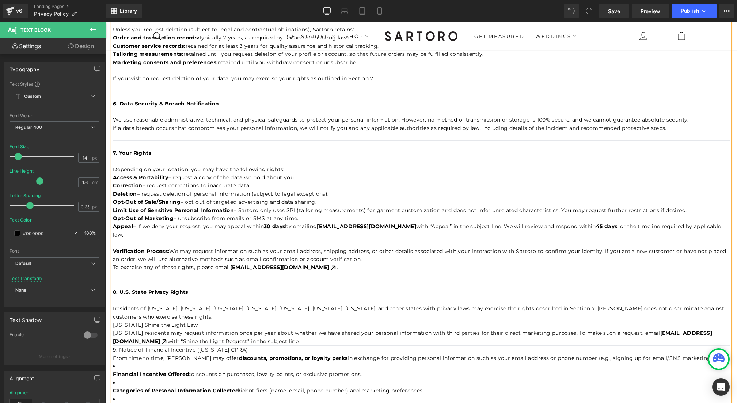
scroll to position [629, 0]
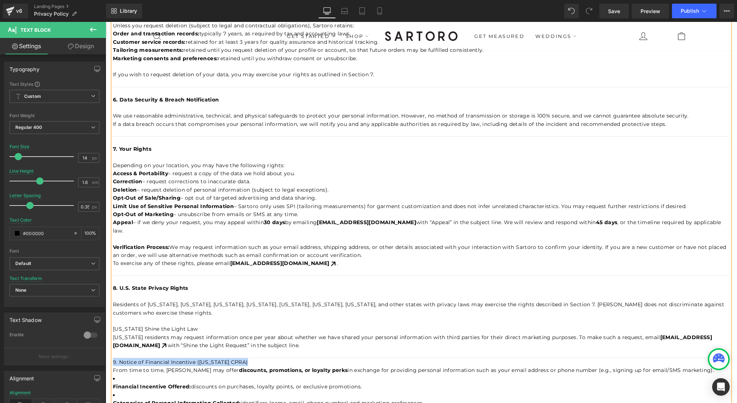
drag, startPoint x: 243, startPoint y: 346, endPoint x: 113, endPoint y: 346, distance: 129.7
click at [113, 359] on h2 "9. Notice of Financial Incentive (California CPRA)" at bounding box center [421, 363] width 617 height 8
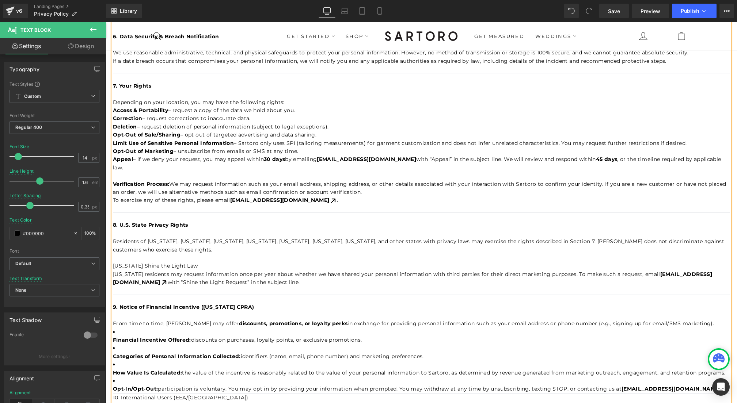
scroll to position [731, 0]
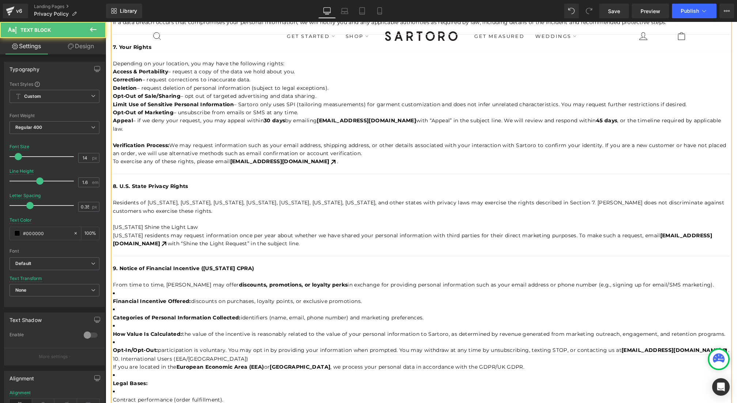
click at [126, 289] on li "Financial Incentive Offered: discounts on purchases, loyalty points, or exclusi…" at bounding box center [421, 297] width 617 height 16
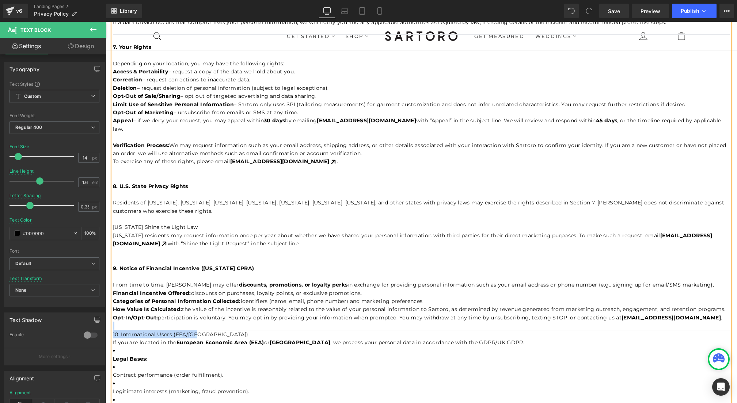
click at [199, 331] on h2 "10. International Users (EEA/UK)" at bounding box center [421, 335] width 617 height 8
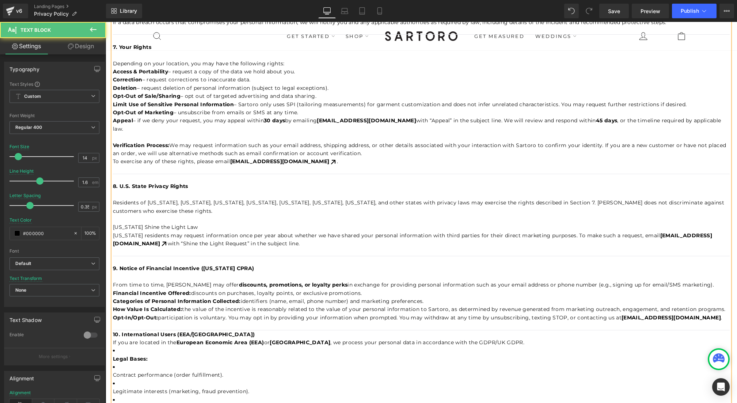
click at [113, 331] on strong "10. International Users (EEA/UK)" at bounding box center [184, 334] width 142 height 7
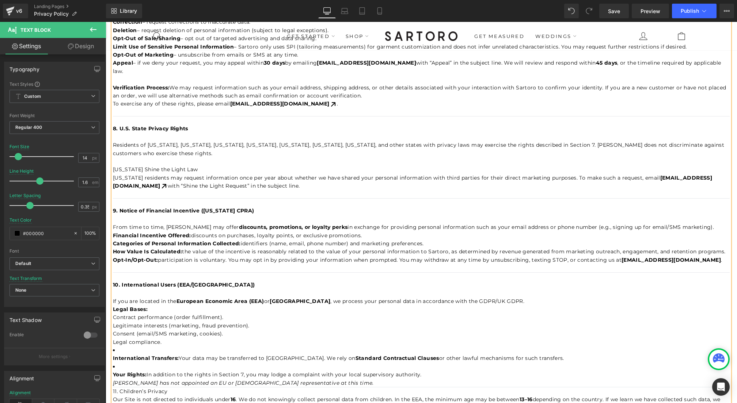
scroll to position [793, 0]
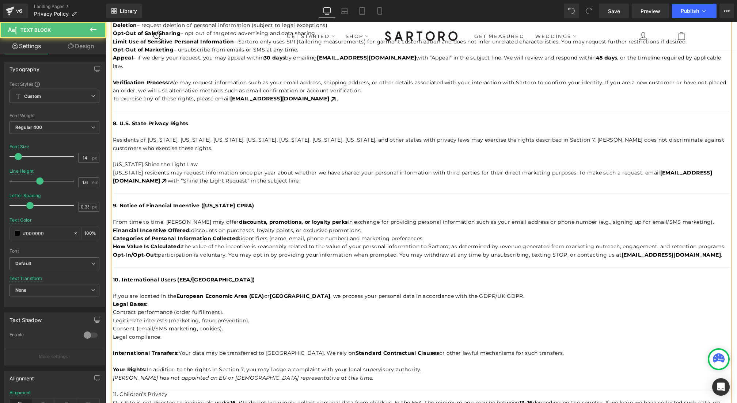
click at [134, 375] on em "Sartoro has not appointed an EU or UK representative at this time." at bounding box center [243, 378] width 261 height 7
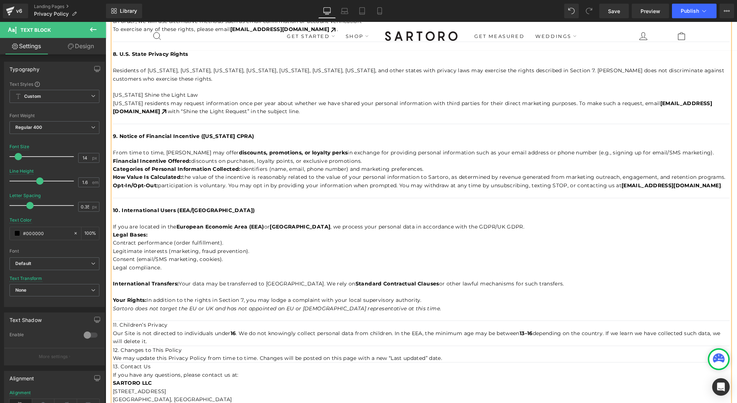
scroll to position [868, 0]
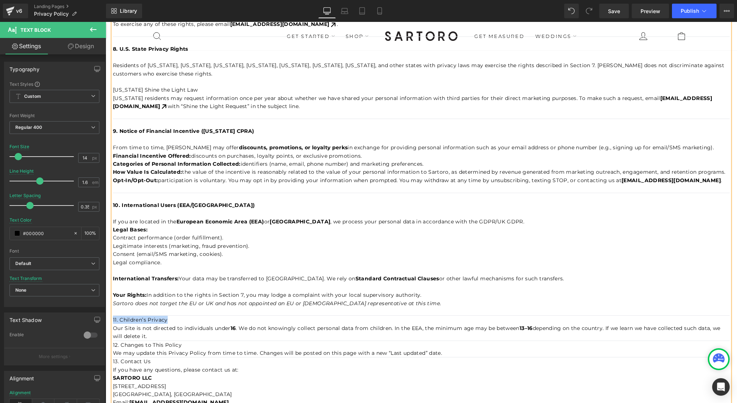
drag, startPoint x: 113, startPoint y: 304, endPoint x: 166, endPoint y: 307, distance: 52.7
click at [166, 316] on h2 "11. Children’s Privacy" at bounding box center [421, 320] width 617 height 8
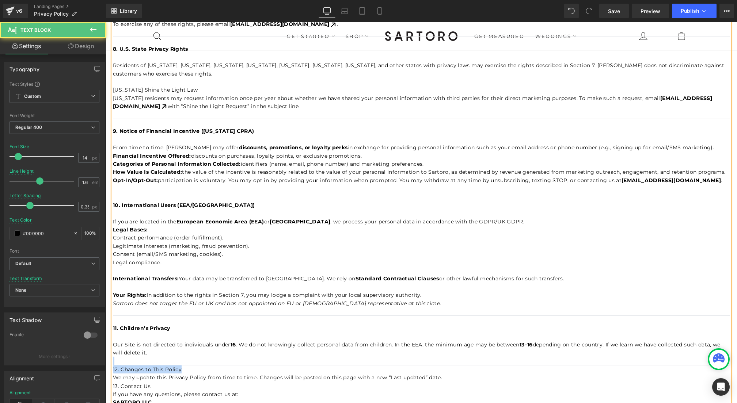
click at [180, 366] on h2 "12. Changes to This Policy" at bounding box center [421, 370] width 617 height 8
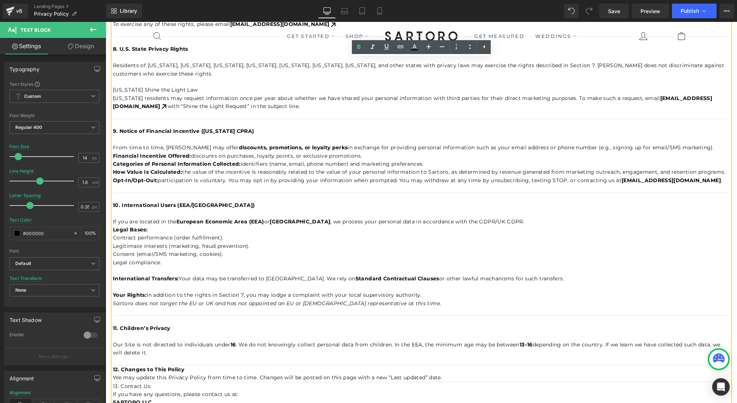
click at [114, 367] on strong "12. Changes to This Policy" at bounding box center [148, 370] width 71 height 7
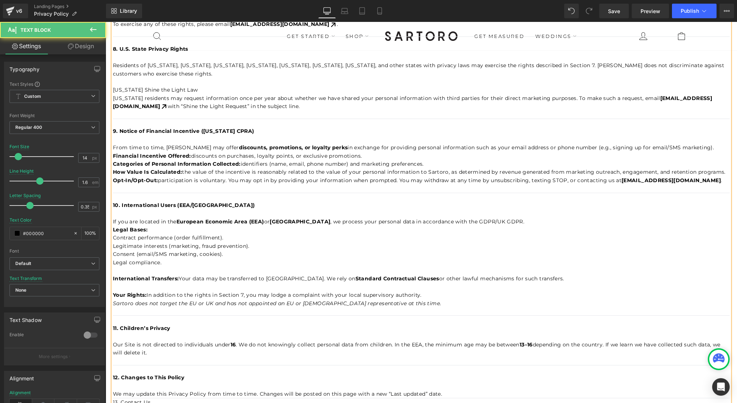
click at [444, 390] on p "We may update this Privacy Policy from time to time. Changes will be posted on …" at bounding box center [421, 394] width 617 height 8
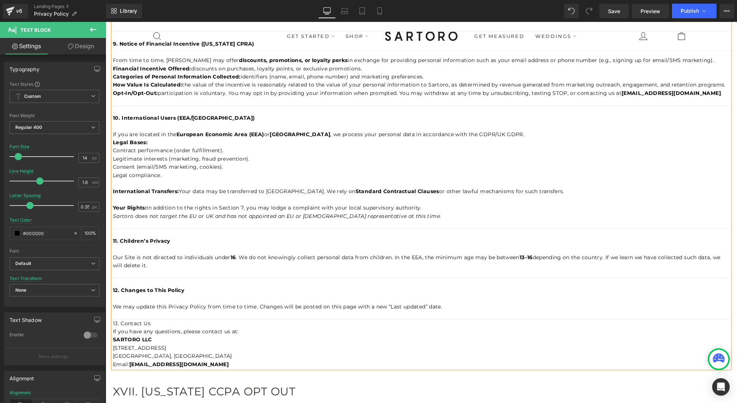
scroll to position [993, 0]
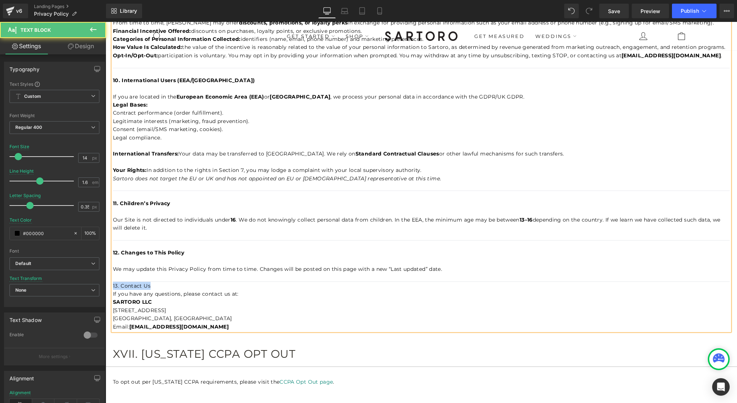
drag, startPoint x: 151, startPoint y: 269, endPoint x: 113, endPoint y: 271, distance: 37.7
click at [113, 282] on h2 "13. Contact Us" at bounding box center [421, 286] width 617 height 8
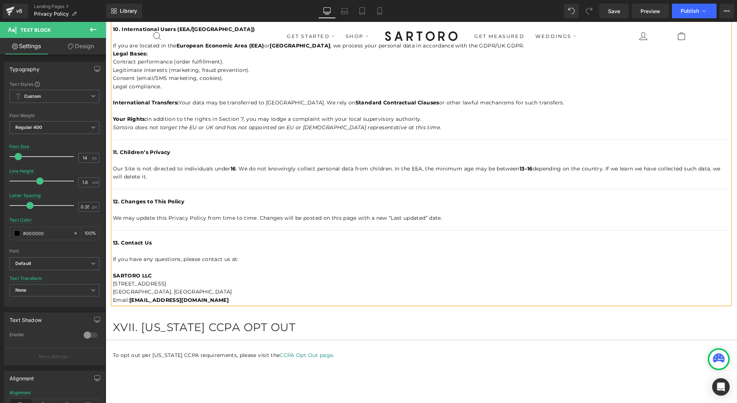
scroll to position [1057, 0]
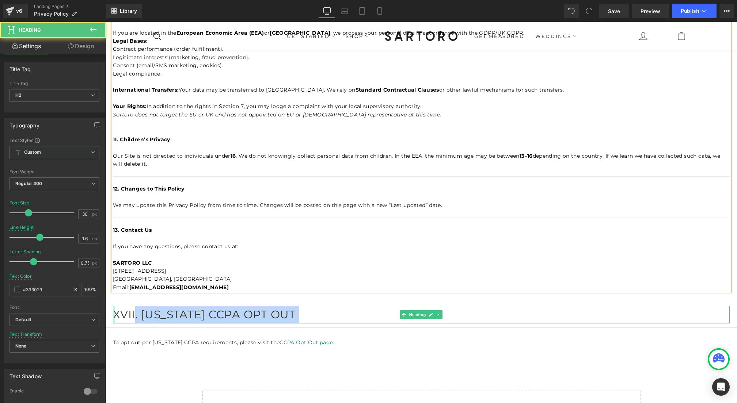
drag, startPoint x: 135, startPoint y: 298, endPoint x: 113, endPoint y: 297, distance: 22.0
click at [113, 306] on div "XVII. CALIFORNIA CCPA OPT OUT Heading" at bounding box center [421, 315] width 617 height 18
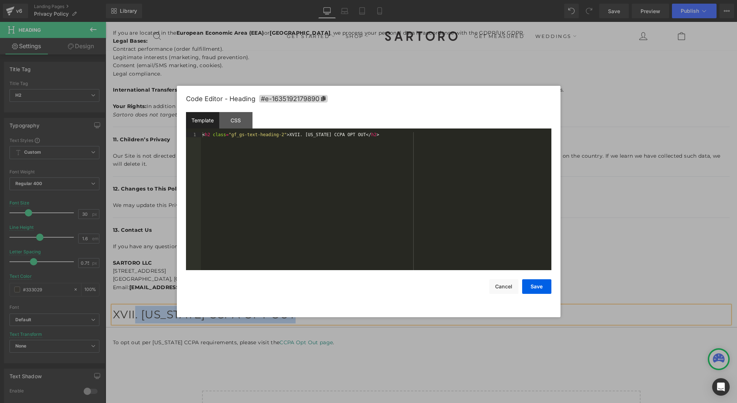
click at [133, 298] on body "You are previewing how the will restyle your page. You can not edit Elements in…" at bounding box center [368, 201] width 737 height 403
click at [0, 0] on button "Cancel" at bounding box center [0, 0] width 0 height 0
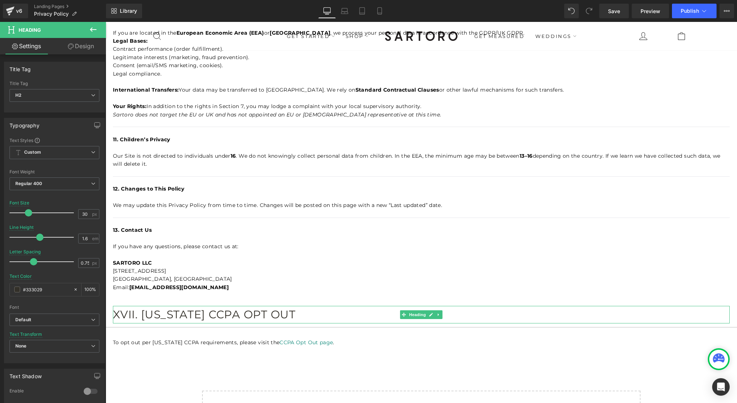
click at [272, 306] on h2 "XVII. CALIFORNIA CCPA OPT OUT" at bounding box center [421, 315] width 617 height 18
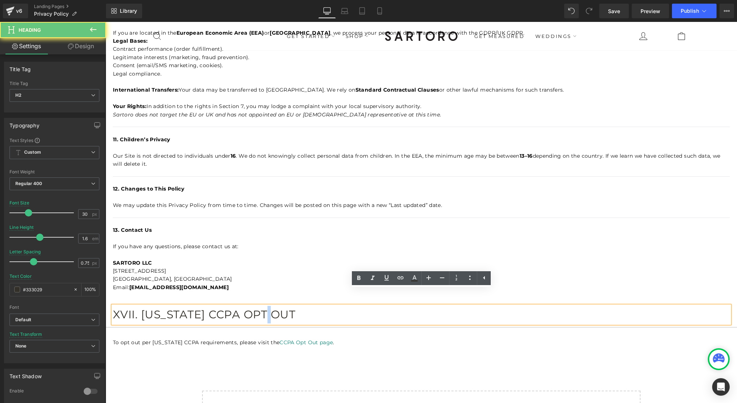
click at [272, 306] on h2 "XVII. CALIFORNIA CCPA OPT OUT" at bounding box center [421, 315] width 617 height 18
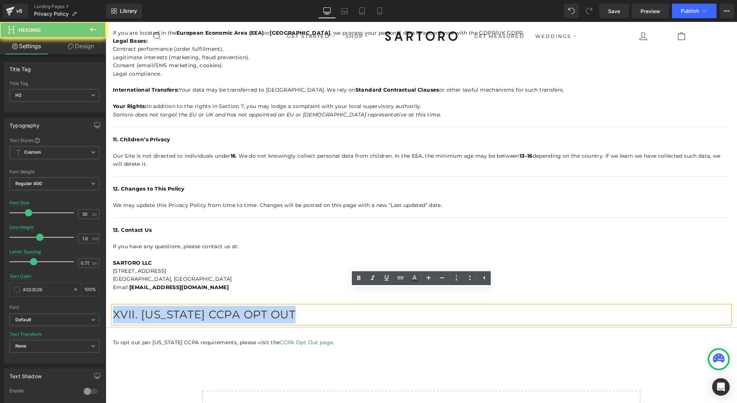
copy h2 "XVII. CALIFORNIA CCPA OPT OUT"
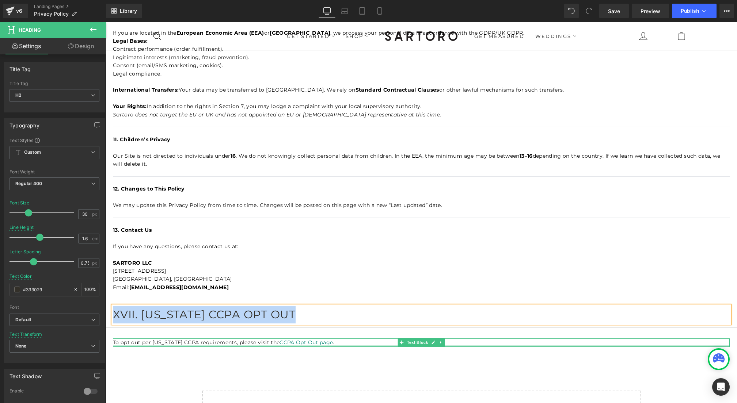
click at [125, 345] on div at bounding box center [421, 346] width 617 height 2
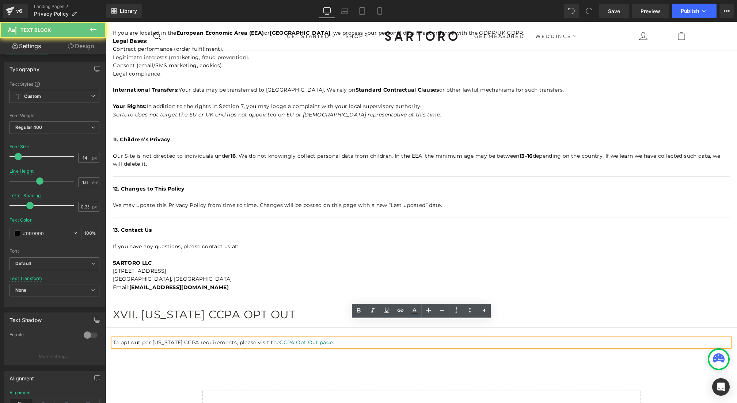
click at [116, 339] on p "To opt out per California CCPA requirements, please visit the CCPA Opt Out page…" at bounding box center [421, 343] width 617 height 8
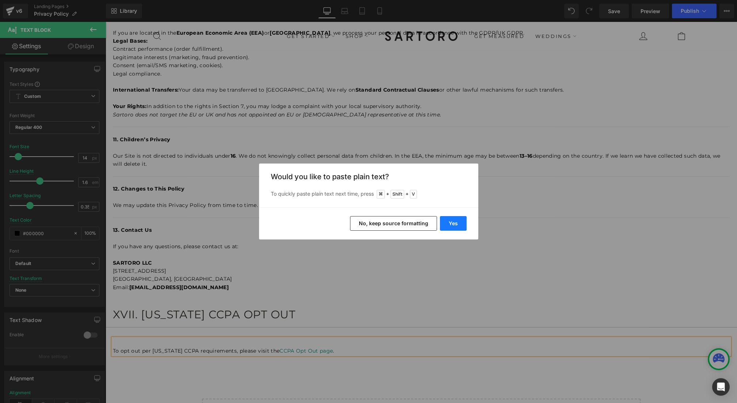
click at [455, 222] on button "Yes" at bounding box center [453, 223] width 27 height 15
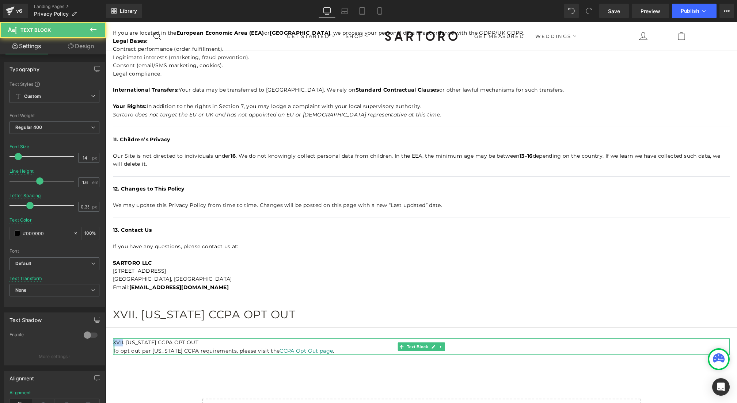
drag, startPoint x: 123, startPoint y: 325, endPoint x: 114, endPoint y: 326, distance: 8.4
click at [114, 339] on div "XVII. CALIFORNIA CCPA OPT OUT To opt out per California CCPA requirements, plea…" at bounding box center [421, 347] width 617 height 16
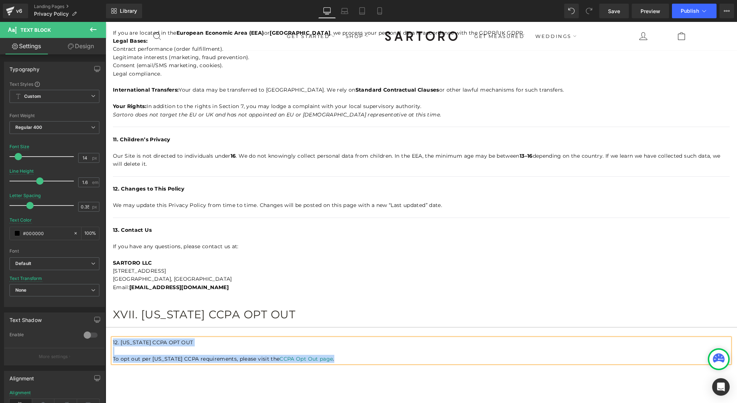
copy div "12. CALIFORNIA CCPA OPT OUT To opt out per California CCPA requirements, please…"
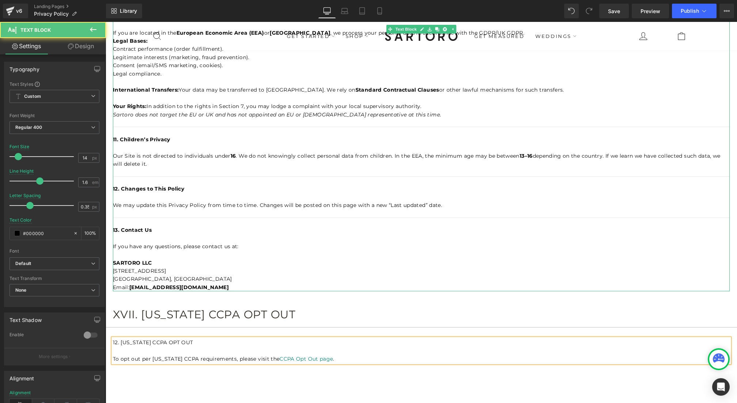
click at [445, 201] on p "We may update this Privacy Policy from time to time. Changes will be posted on …" at bounding box center [421, 205] width 617 height 8
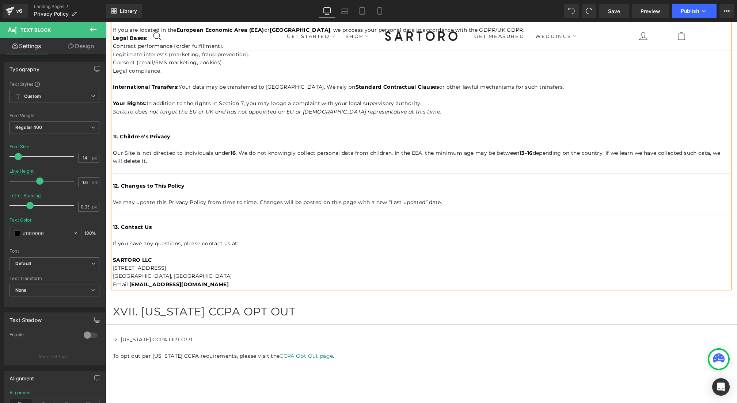
scroll to position [1059, 0]
click at [180, 175] on h2 at bounding box center [421, 179] width 617 height 8
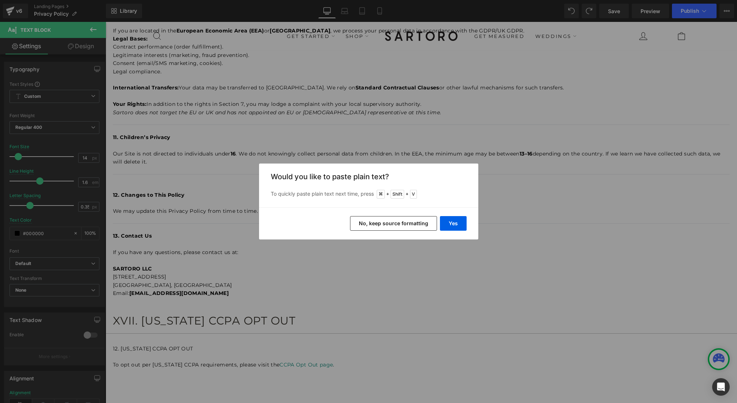
click at [409, 224] on button "No, keep source formatting" at bounding box center [393, 223] width 87 height 15
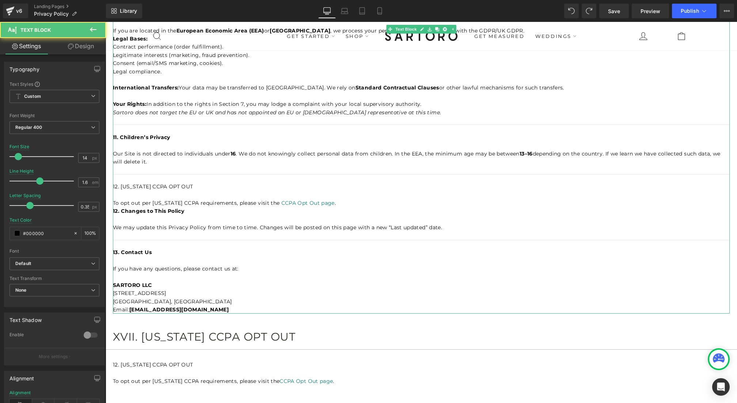
click at [152, 183] on p "12. CALIFORNIA CCPA OPT OUT" at bounding box center [421, 187] width 617 height 8
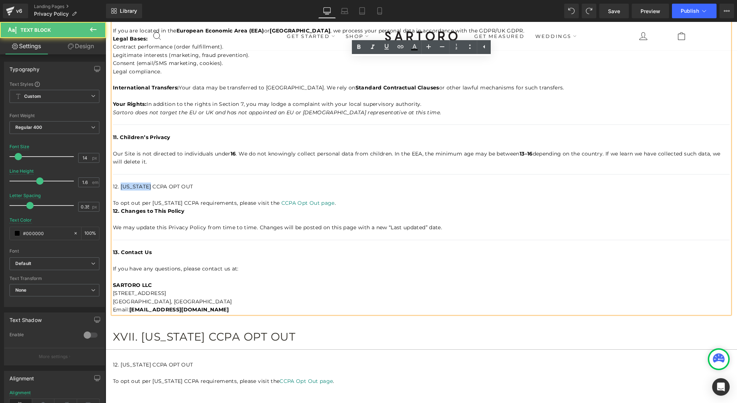
click at [152, 183] on p "12. CALIFORNIA CCPA OPT OUT" at bounding box center [421, 187] width 617 height 8
click at [340, 199] on p "To opt out per California CCPA requirements, please visit the CCPA Opt Out page…" at bounding box center [421, 203] width 617 height 8
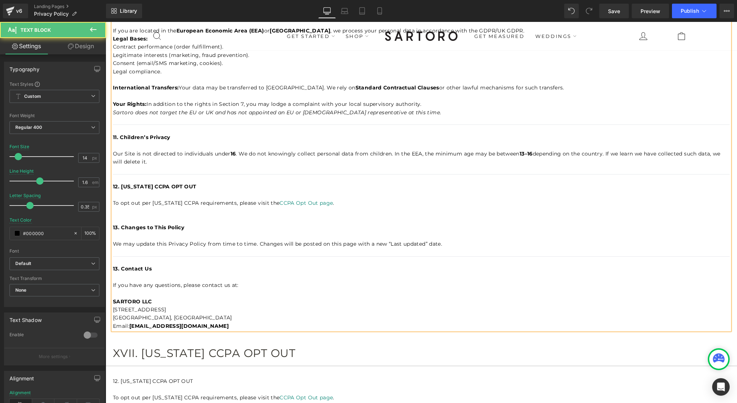
click at [248, 248] on p at bounding box center [421, 252] width 617 height 8
copy div
click at [166, 216] on p at bounding box center [421, 220] width 617 height 8
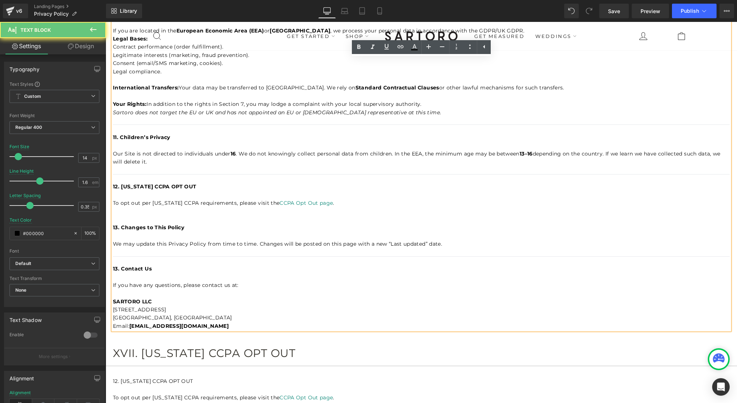
click at [166, 207] on p at bounding box center [421, 211] width 617 height 8
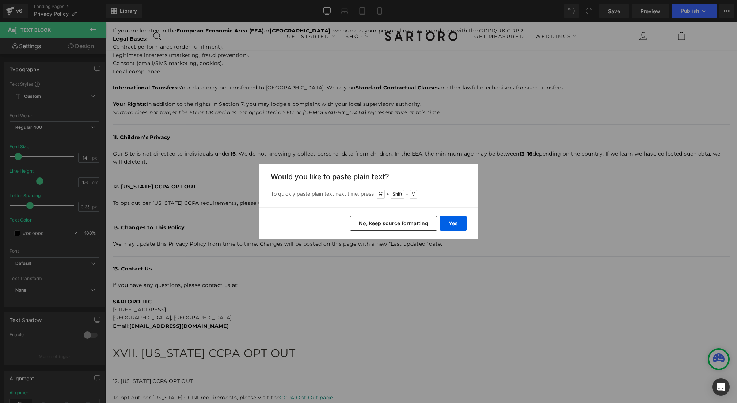
click at [422, 223] on button "No, keep source formatting" at bounding box center [393, 223] width 87 height 15
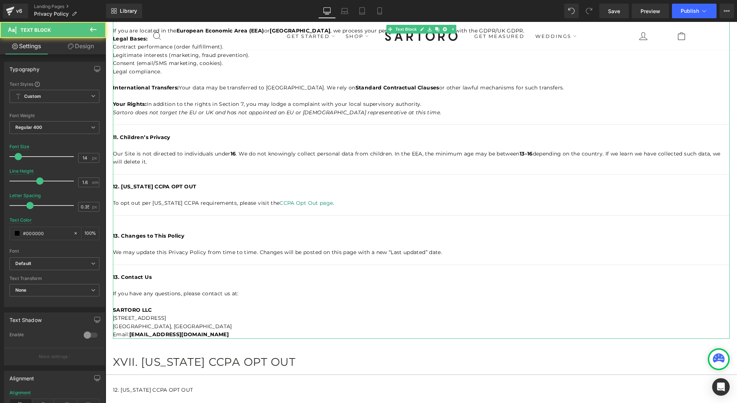
click at [153, 216] on h2 at bounding box center [421, 220] width 617 height 8
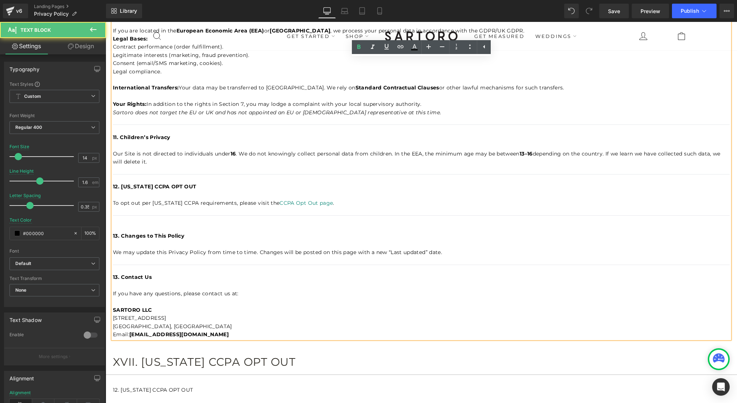
click at [145, 224] on p at bounding box center [421, 228] width 617 height 8
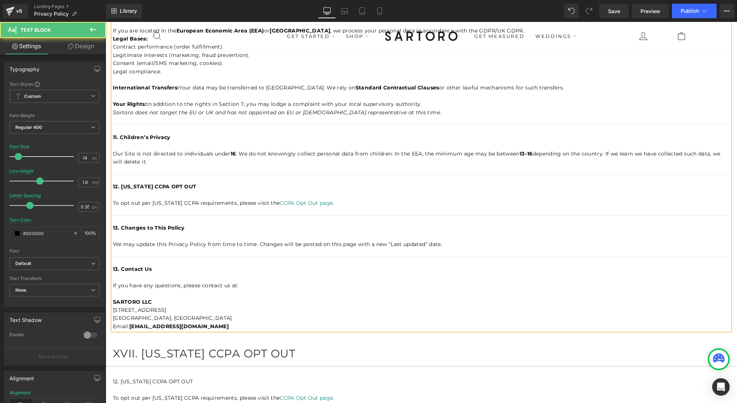
click at [117, 266] on strong "13. Contact Us" at bounding box center [132, 269] width 39 height 7
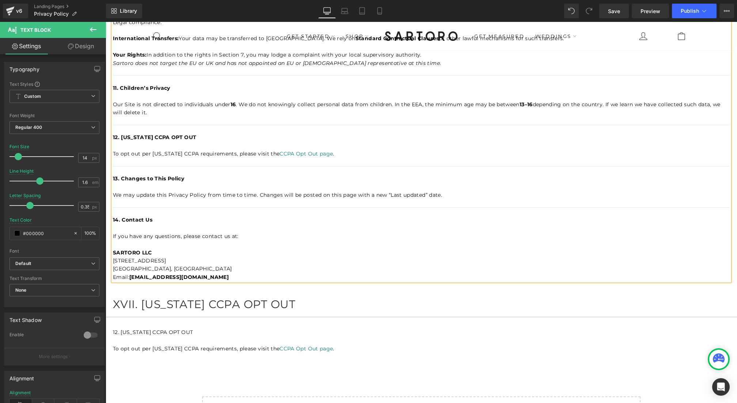
scroll to position [1139, 0]
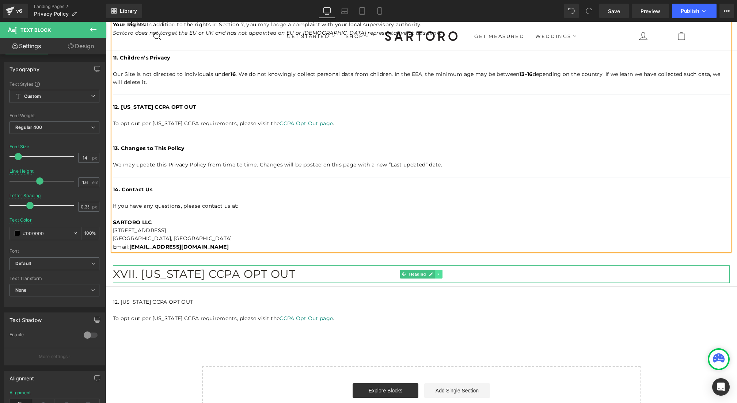
click at [440, 272] on icon at bounding box center [439, 274] width 4 height 4
click at [445, 273] on icon at bounding box center [443, 275] width 4 height 4
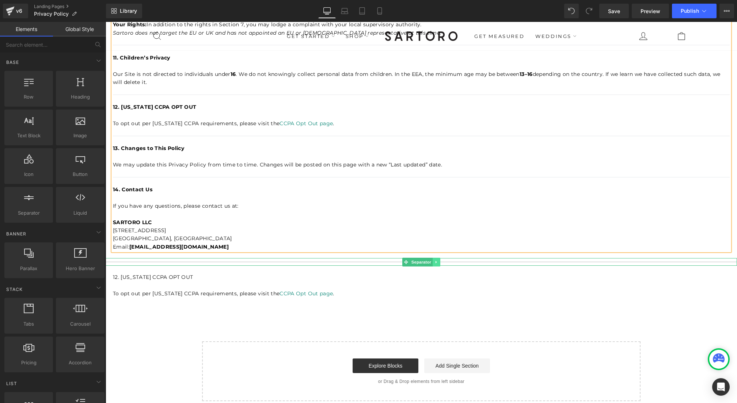
click at [439, 258] on link at bounding box center [437, 262] width 8 height 9
click at [440, 260] on icon at bounding box center [440, 262] width 4 height 4
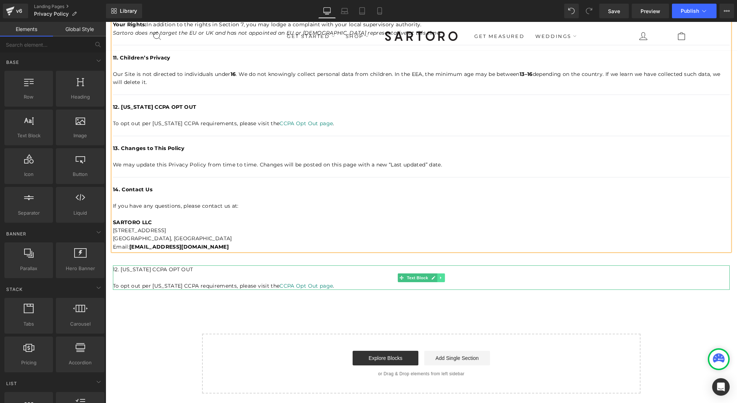
click at [439, 276] on icon at bounding box center [441, 278] width 4 height 4
click at [444, 276] on icon at bounding box center [445, 278] width 4 height 4
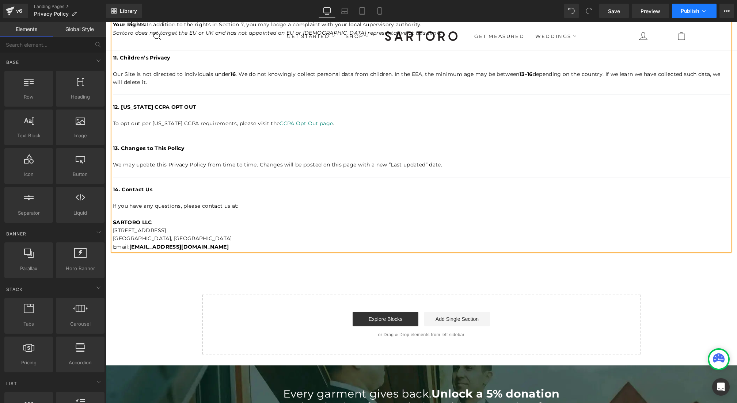
click at [684, 13] on span "Publish" at bounding box center [690, 11] width 18 height 6
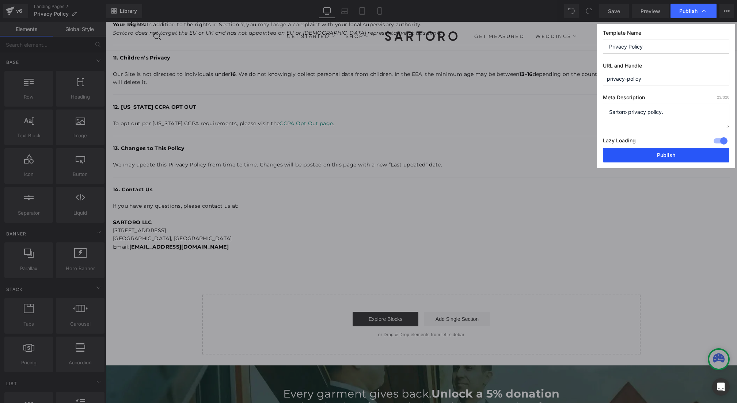
click at [649, 151] on button "Publish" at bounding box center [666, 155] width 126 height 15
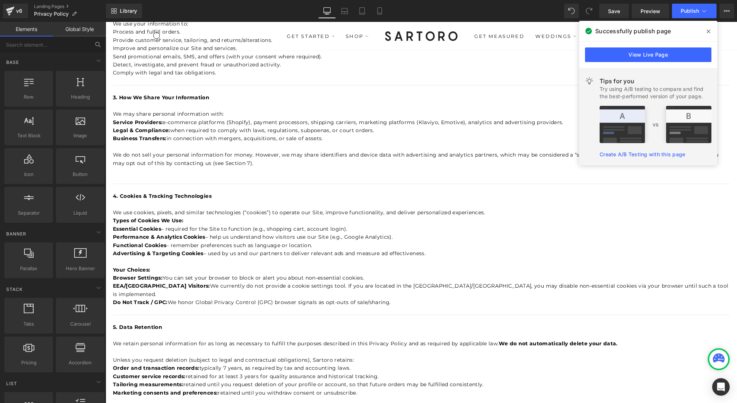
scroll to position [0, 0]
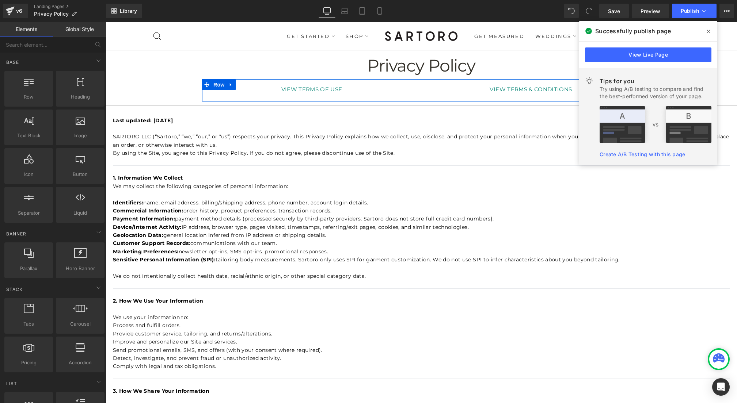
click at [401, 87] on link "VIEW TERMS OF USE" at bounding box center [312, 89] width 208 height 17
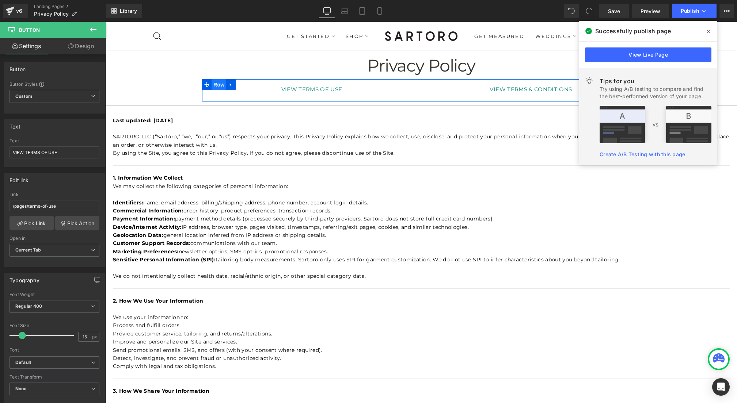
click at [216, 85] on span "Row" at bounding box center [219, 84] width 15 height 11
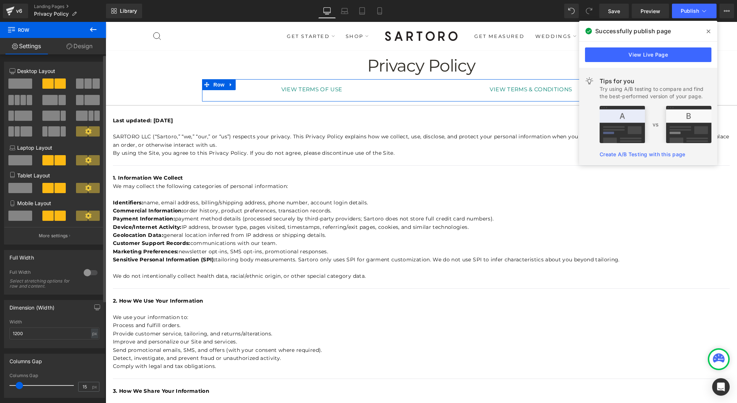
click at [87, 86] on span at bounding box center [87, 84] width 7 height 10
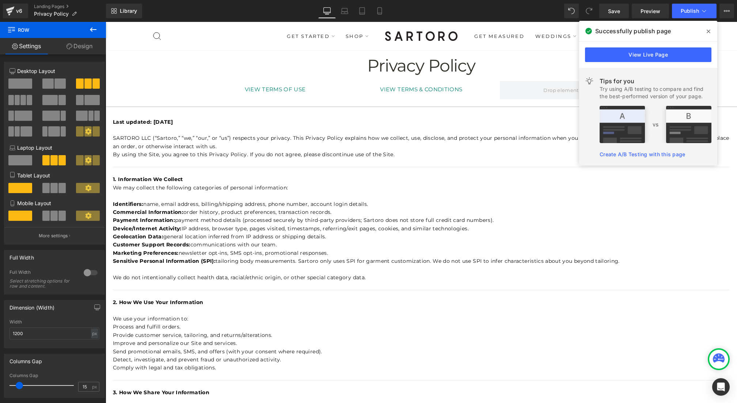
click at [706, 32] on span at bounding box center [709, 32] width 12 height 12
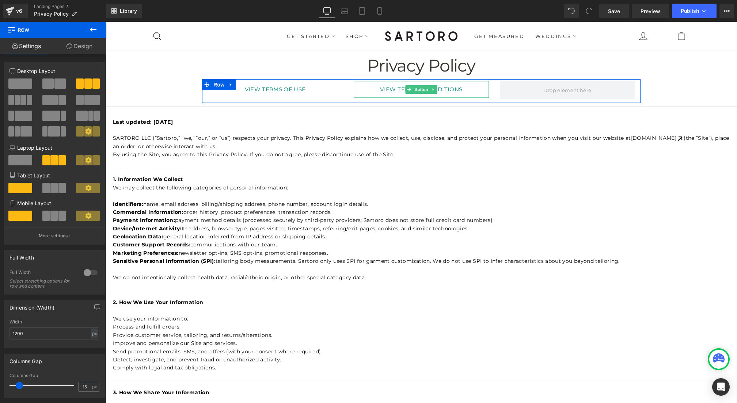
click at [475, 92] on link "VIEW TERMS & CONDITIONS" at bounding box center [421, 89] width 135 height 17
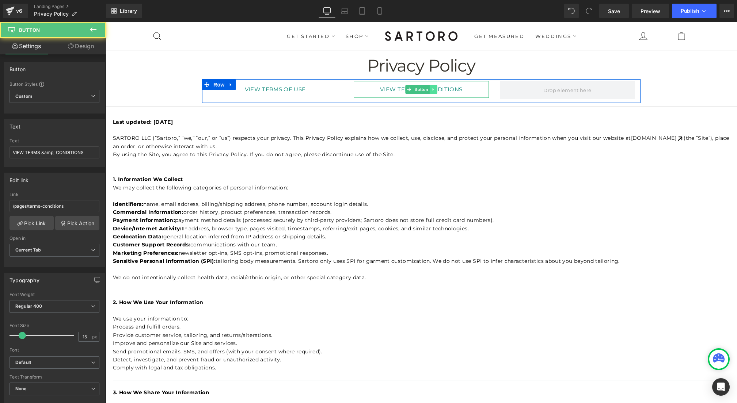
click at [433, 91] on icon at bounding box center [434, 89] width 4 height 4
click at [430, 90] on icon at bounding box center [430, 89] width 4 height 4
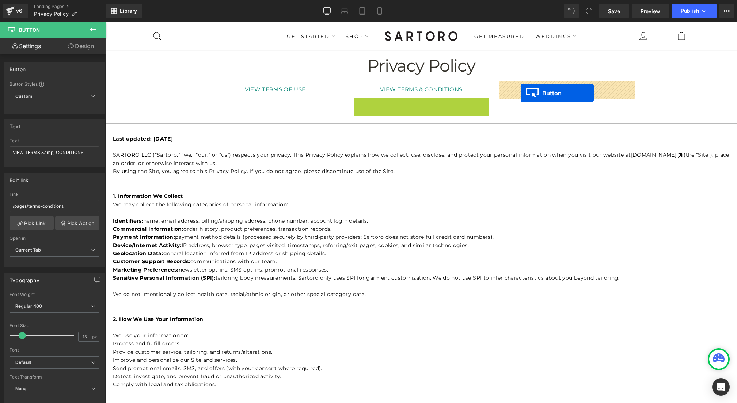
drag, startPoint x: 419, startPoint y: 104, endPoint x: 522, endPoint y: 93, distance: 102.9
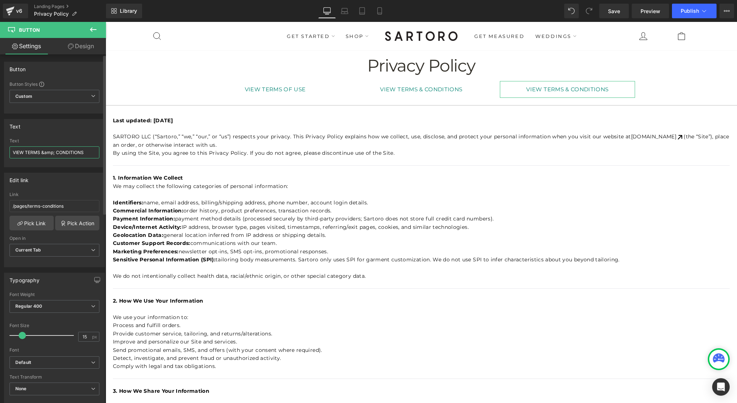
click at [41, 153] on input "VIEW TERMS &amp; CONDITIONS" at bounding box center [55, 153] width 90 height 12
type input "ALTERATIONS & RETURNS POLICY"
drag, startPoint x: 66, startPoint y: 207, endPoint x: 29, endPoint y: 207, distance: 36.9
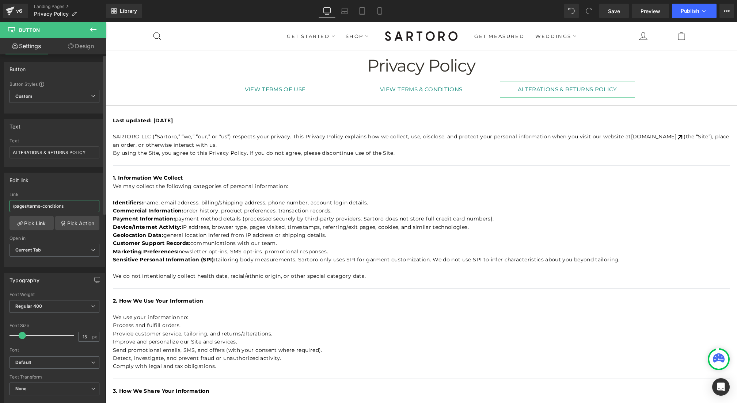
click at [29, 207] on input "/pages/terms-conditions" at bounding box center [55, 206] width 90 height 12
type input "/pages/alterations-returns"
click at [690, 12] on span "Publish" at bounding box center [690, 11] width 18 height 6
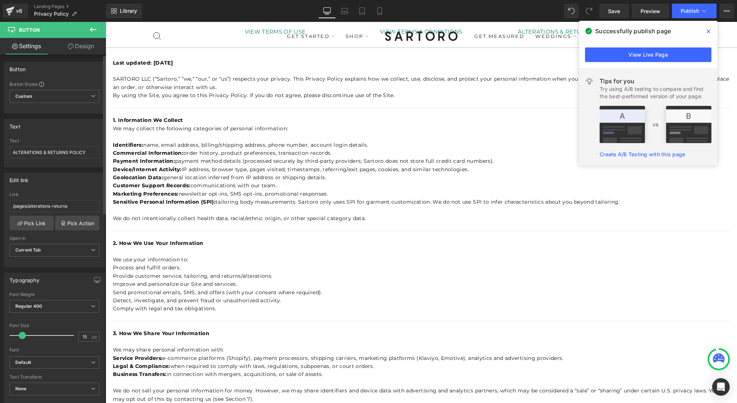
scroll to position [57, 0]
click at [711, 30] on span at bounding box center [709, 32] width 12 height 12
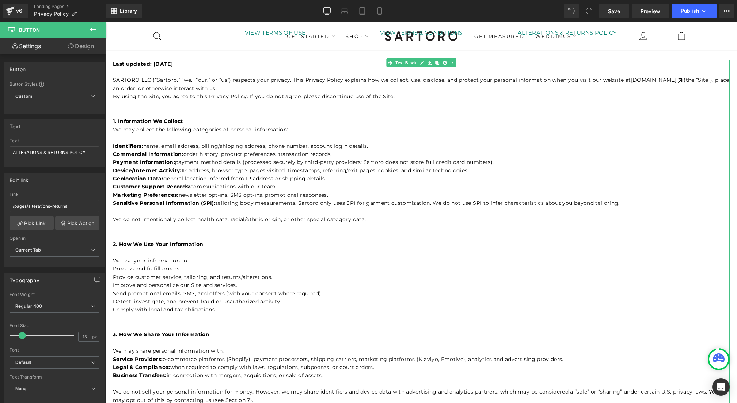
scroll to position [0, 0]
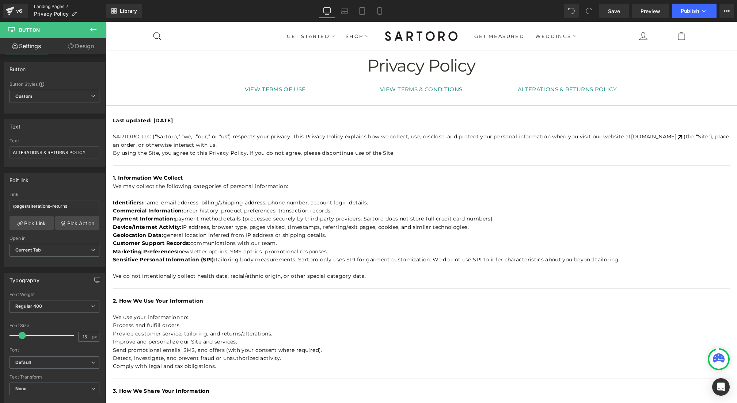
click at [44, 7] on link "Landing Pages" at bounding box center [70, 7] width 72 height 6
